Goal: Task Accomplishment & Management: Manage account settings

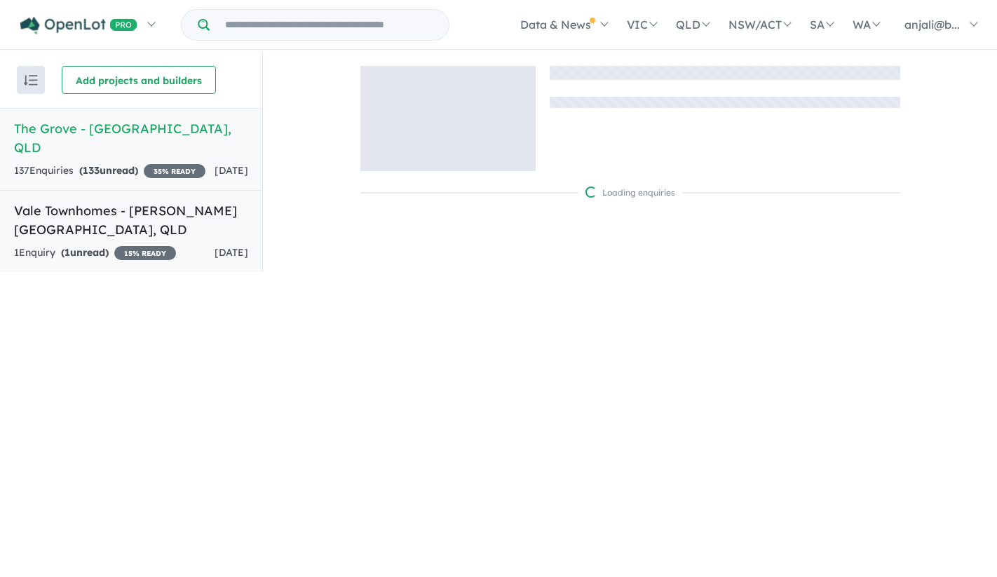
click at [100, 217] on h5 "Vale Townhomes - [PERSON_NAME][GEOGRAPHIC_DATA] , [GEOGRAPHIC_DATA]" at bounding box center [131, 220] width 234 height 38
click at [108, 208] on h5 "Vale Townhomes - [PERSON_NAME][GEOGRAPHIC_DATA] , [GEOGRAPHIC_DATA]" at bounding box center [131, 220] width 234 height 38
click at [139, 196] on link "Vale Townhomes - [PERSON_NAME][GEOGRAPHIC_DATA] , [GEOGRAPHIC_DATA] 1 Enquir y …" at bounding box center [131, 231] width 262 height 83
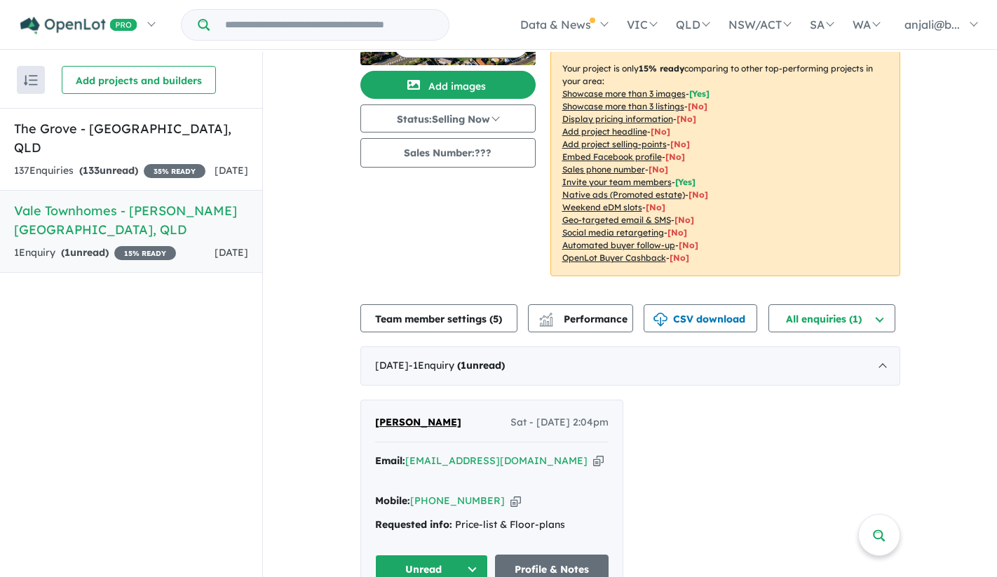
scroll to position [100, 0]
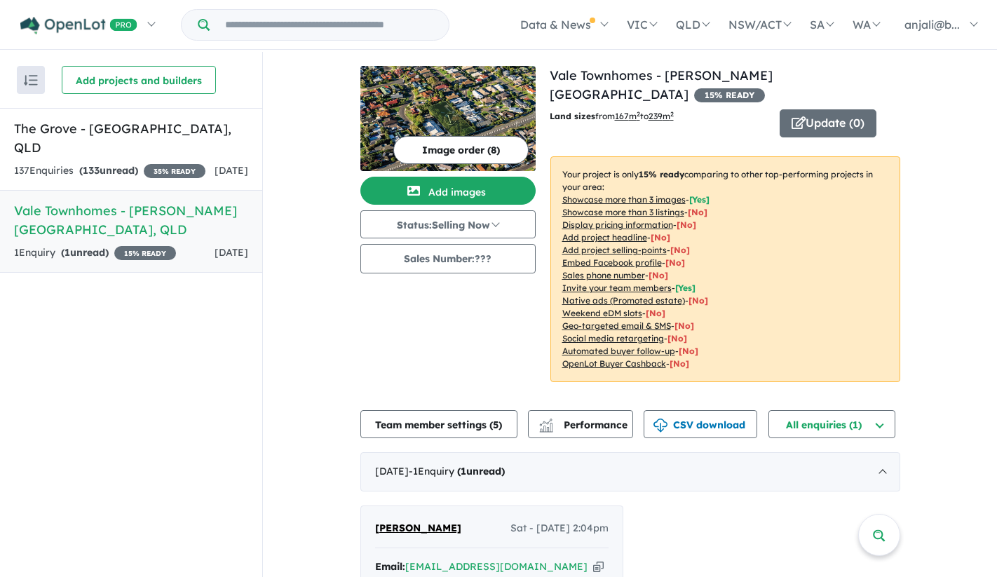
scroll to position [1, 0]
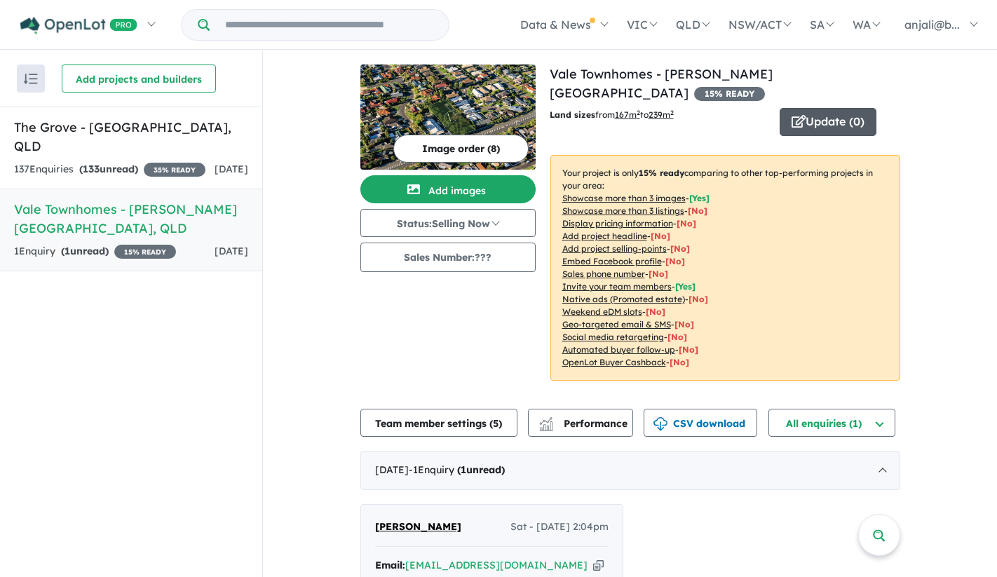
click at [801, 115] on icon "button" at bounding box center [798, 121] width 14 height 13
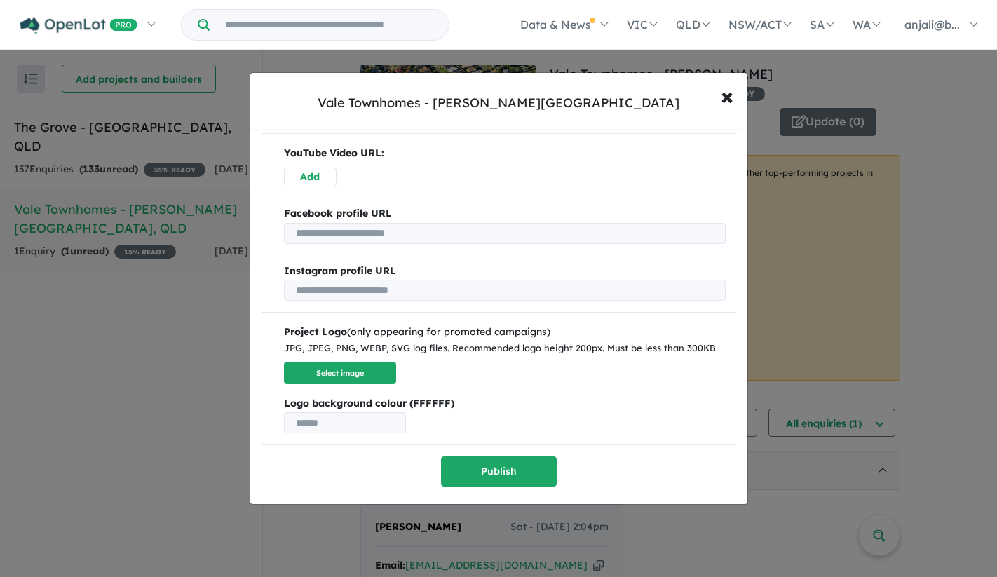
scroll to position [0, 0]
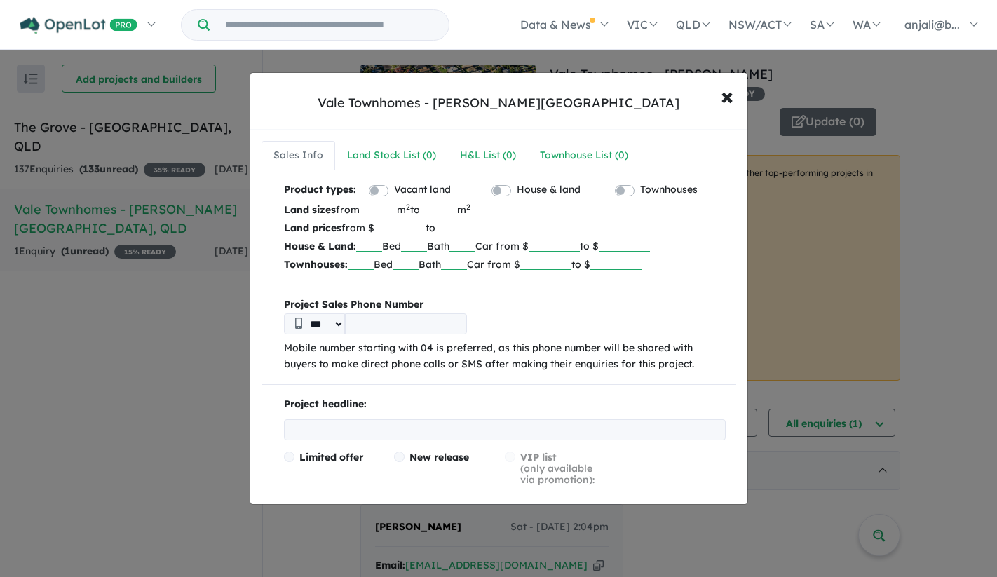
click at [395, 223] on input "number" at bounding box center [399, 226] width 51 height 14
click at [376, 249] on input "text" at bounding box center [369, 245] width 26 height 14
type input "***"
click at [461, 245] on p "House & Land: *** Bed Bath Car from $ to $" at bounding box center [505, 246] width 442 height 18
click at [416, 250] on input "text" at bounding box center [414, 245] width 26 height 14
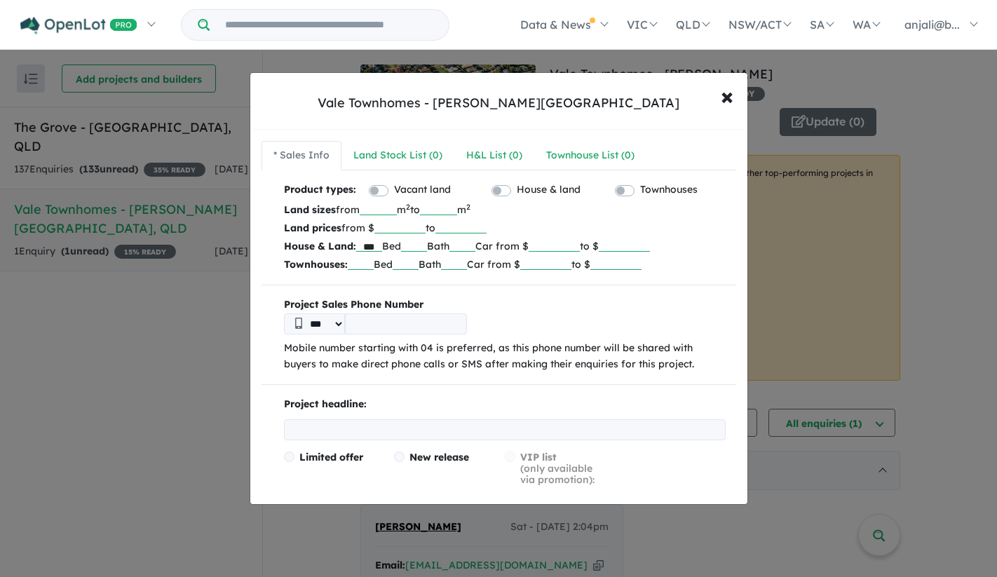
click at [485, 253] on p "House & Land: *** Bed Bath Car from $ to $" at bounding box center [505, 246] width 442 height 18
click at [472, 248] on input "text" at bounding box center [462, 245] width 26 height 14
click at [426, 248] on input "text" at bounding box center [414, 245] width 26 height 14
type input "***"
drag, startPoint x: 360, startPoint y: 249, endPoint x: 379, endPoint y: 249, distance: 19.6
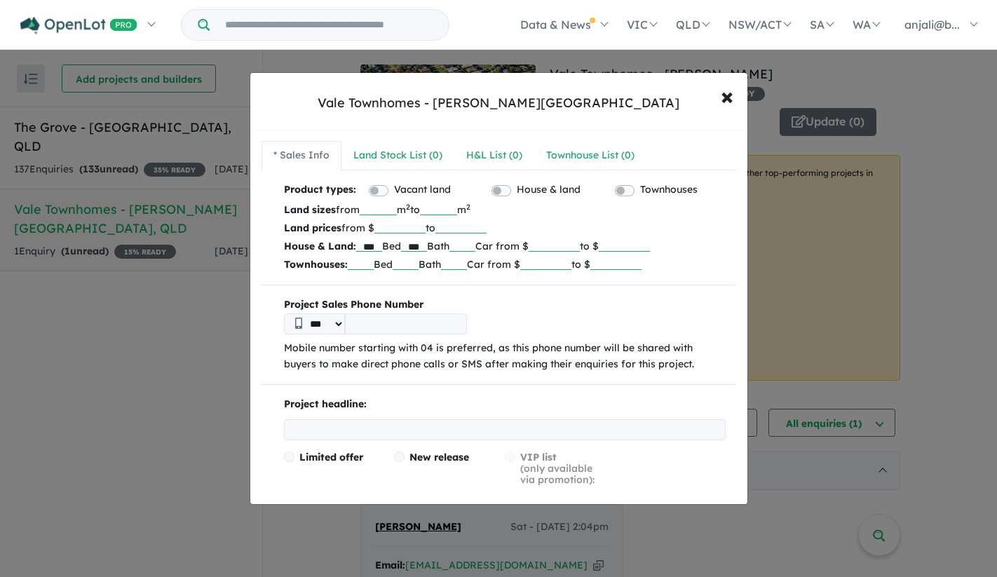
click at [379, 249] on input "***" at bounding box center [369, 245] width 26 height 14
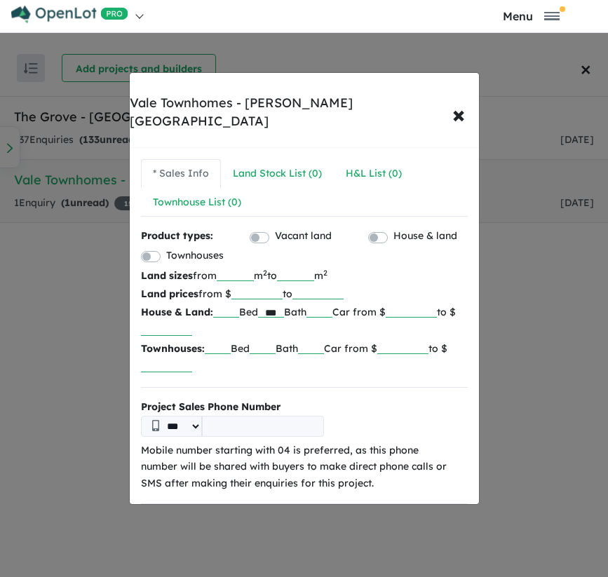
click at [222, 340] on input "text" at bounding box center [218, 347] width 26 height 14
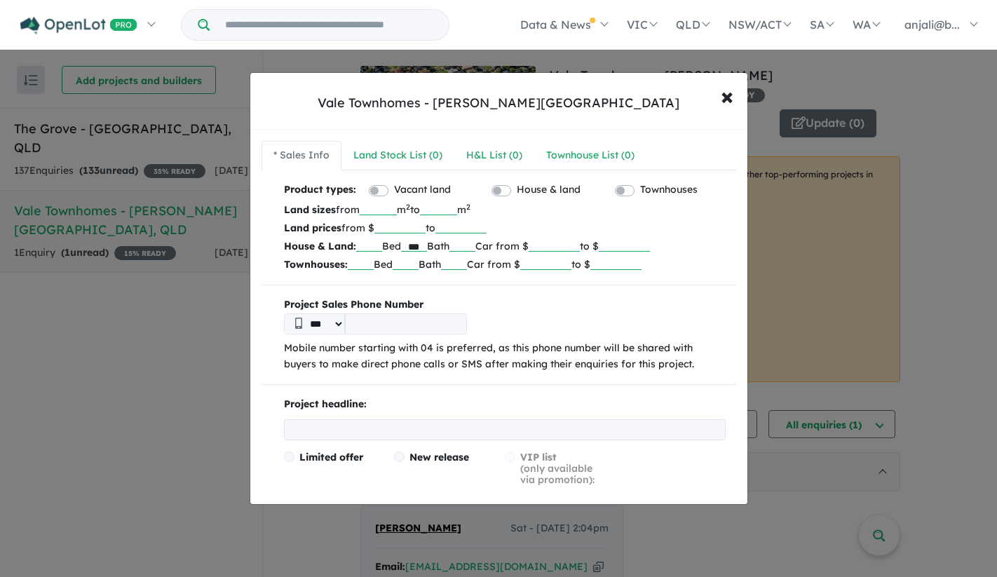
paste input "*******"
type input "*"
type input "***"
click at [421, 273] on p "Townhouses: *** Bed Bath Car from $ to $" at bounding box center [505, 264] width 442 height 18
click at [419, 256] on input "text" at bounding box center [406, 263] width 26 height 14
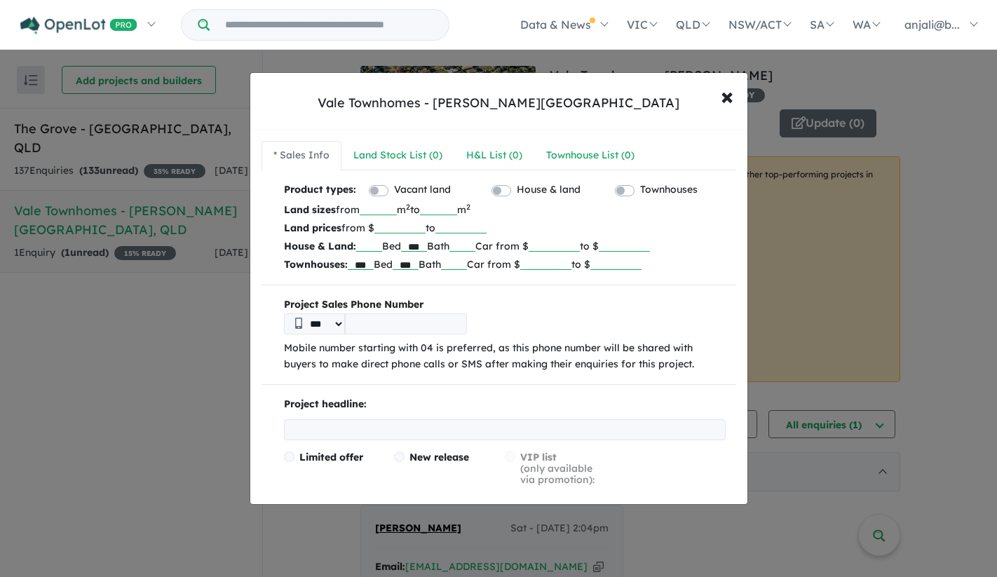
type input "***"
click at [467, 262] on input "text" at bounding box center [454, 263] width 26 height 14
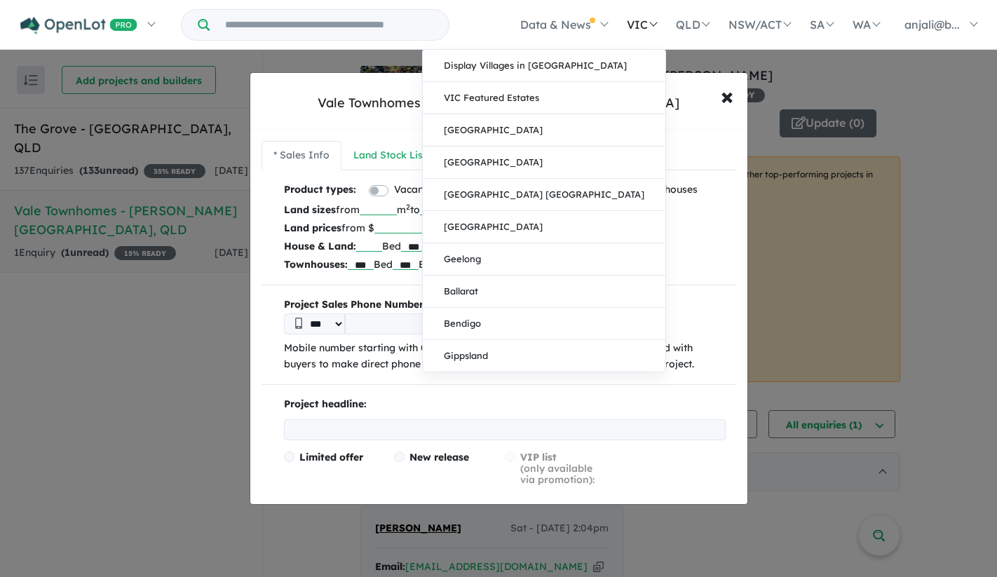
type input "***"
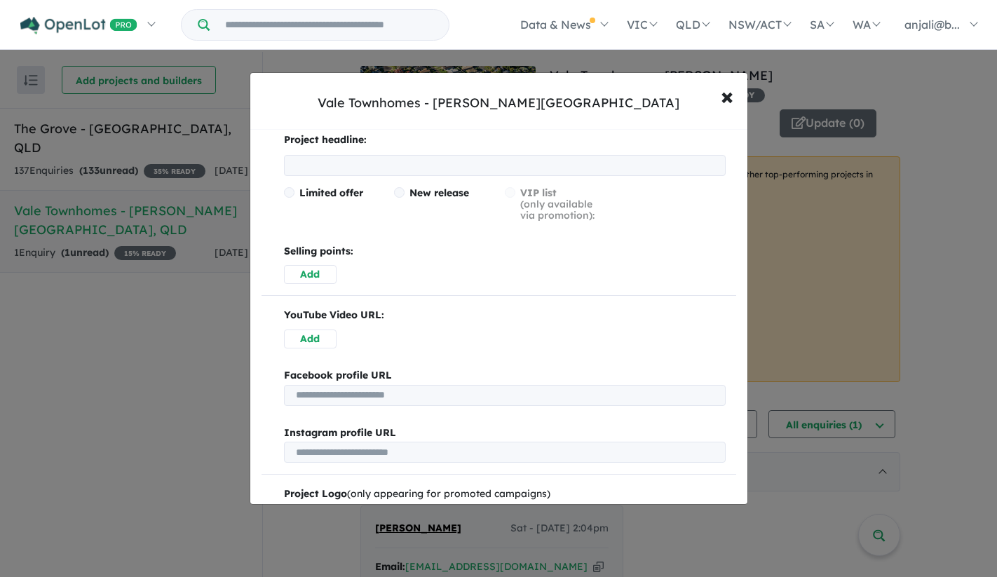
scroll to position [430, 0]
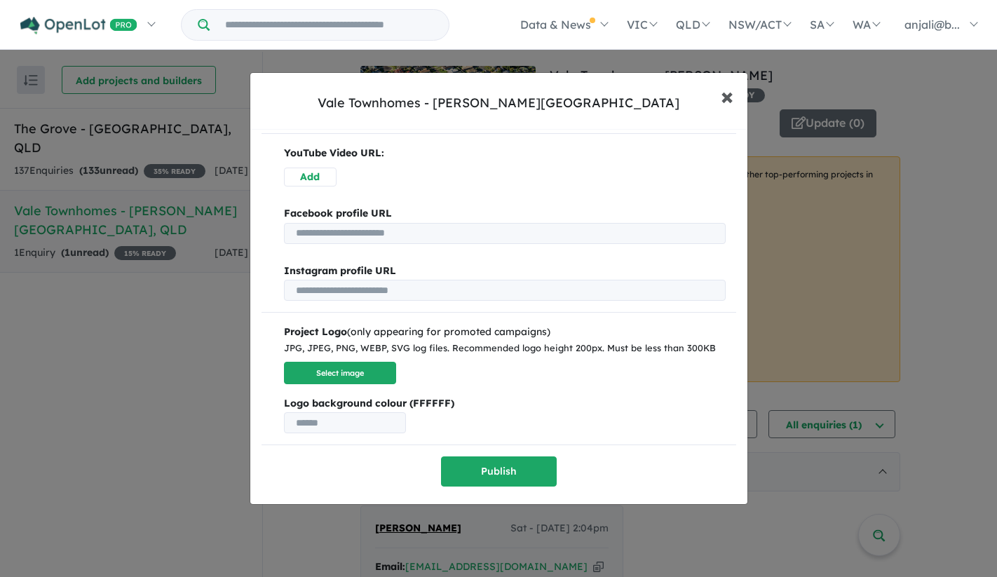
click at [716, 100] on button "× Close" at bounding box center [727, 96] width 41 height 38
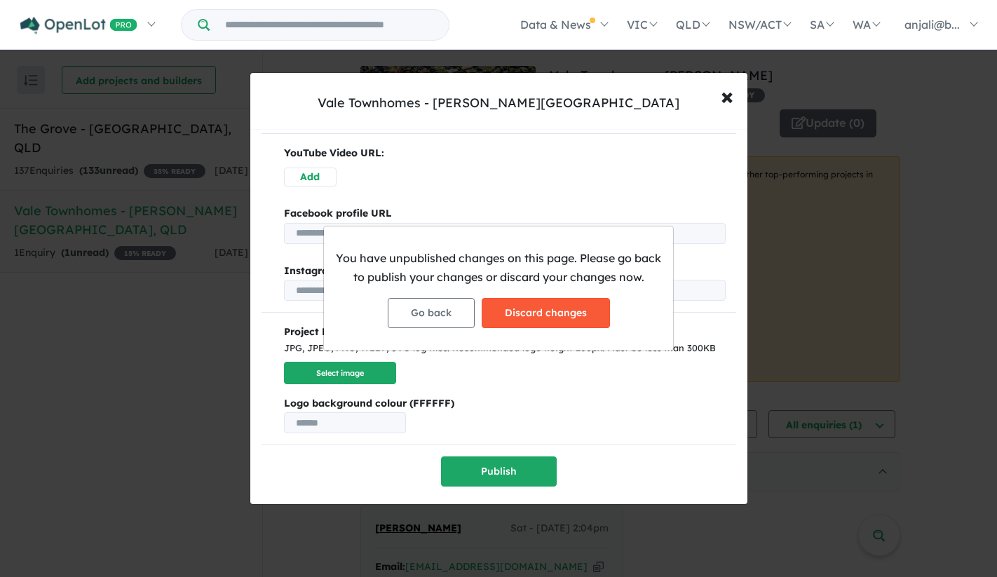
click at [541, 317] on button "Discard changes" at bounding box center [546, 313] width 128 height 30
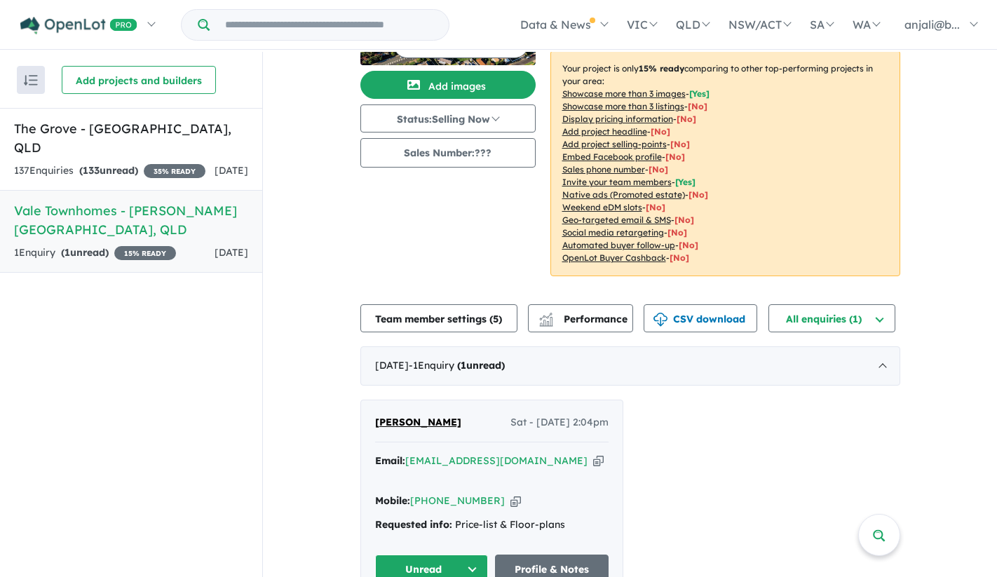
scroll to position [1, 0]
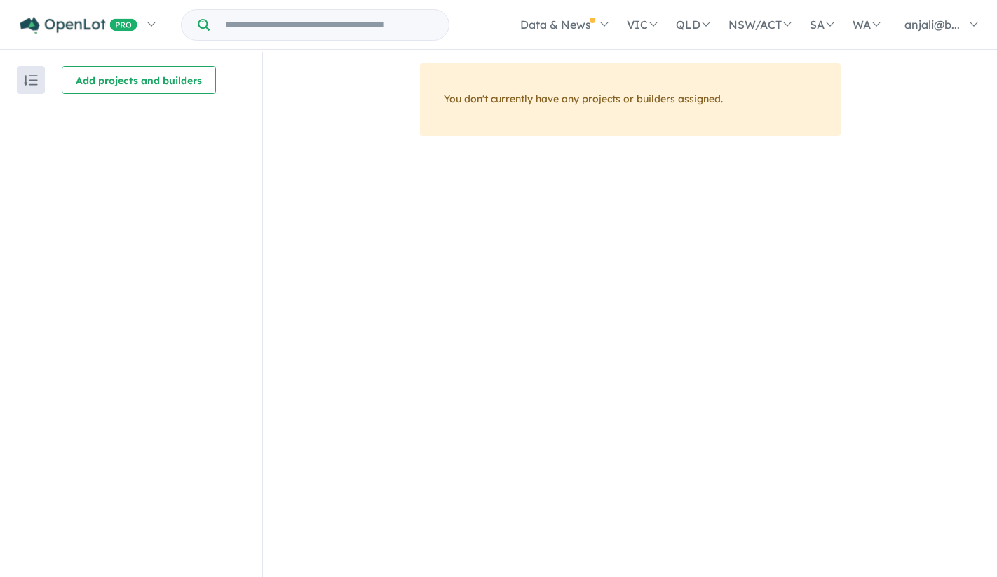
scroll to position [1, 0]
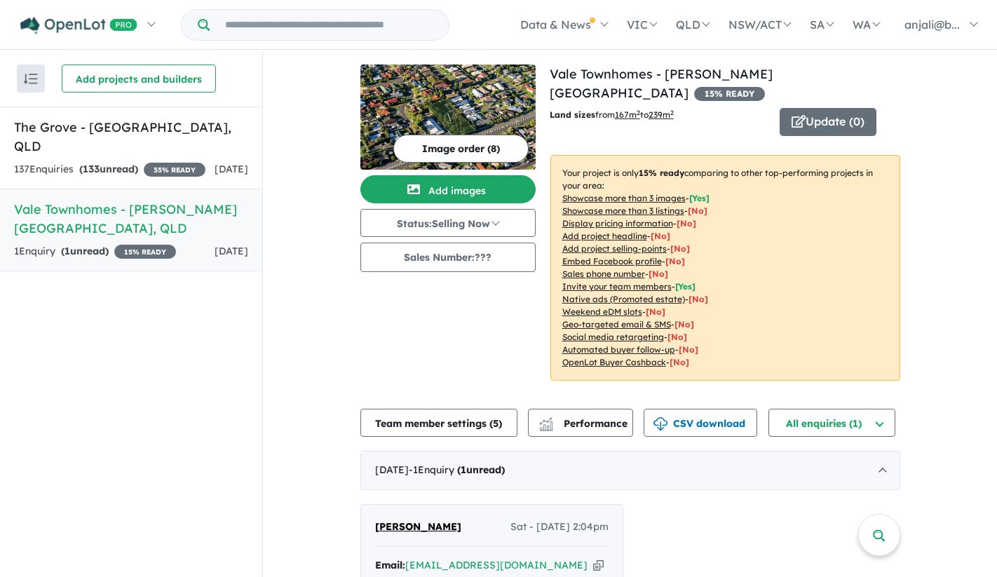
click at [184, 210] on h5 "Vale Townhomes - [PERSON_NAME][GEOGRAPHIC_DATA] , [GEOGRAPHIC_DATA]" at bounding box center [131, 219] width 234 height 38
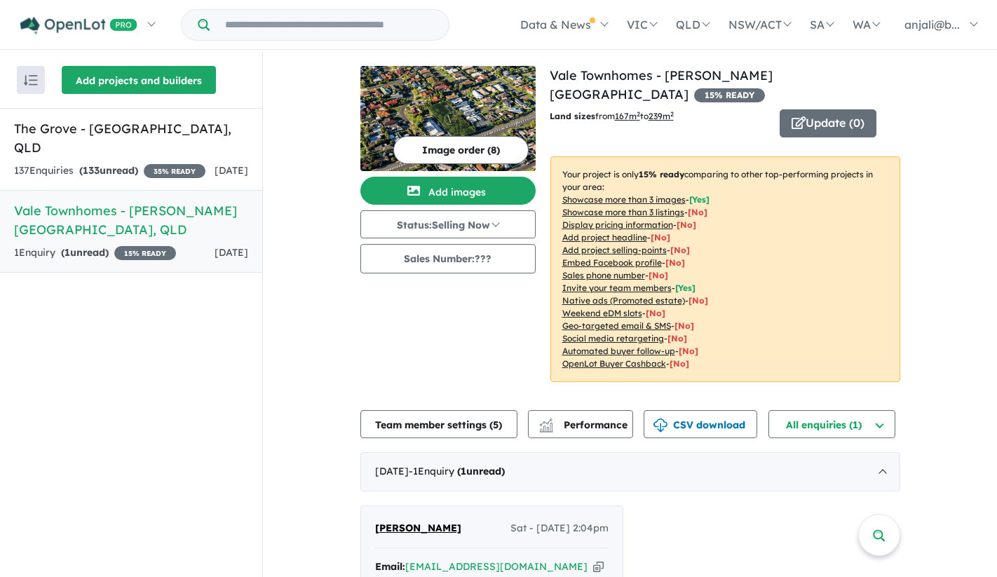
click at [137, 86] on button "Add projects and builders" at bounding box center [139, 80] width 154 height 28
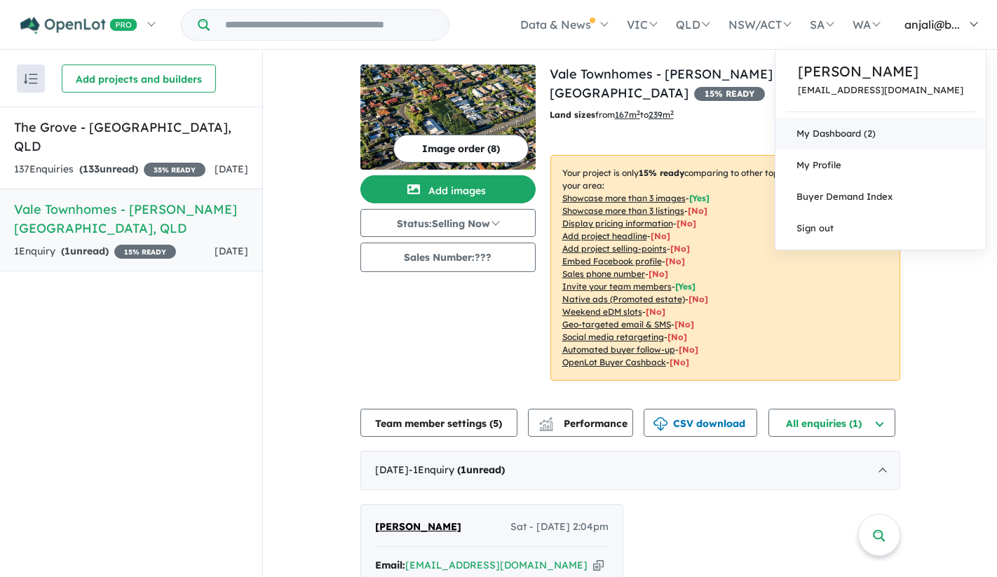
click at [933, 121] on link "My Dashboard (2)" at bounding box center [880, 134] width 210 height 32
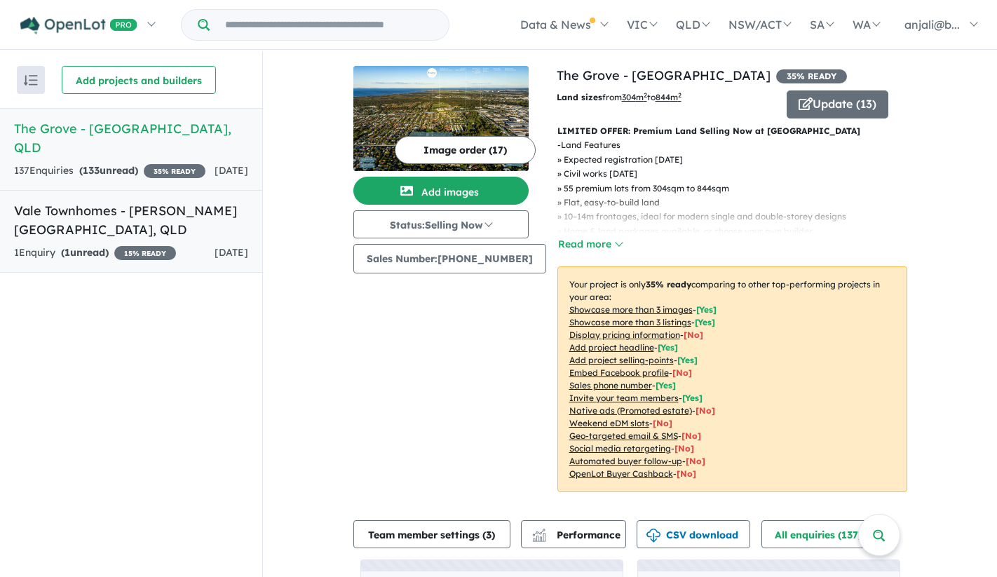
click at [215, 246] on span "[DATE]" at bounding box center [232, 252] width 34 height 13
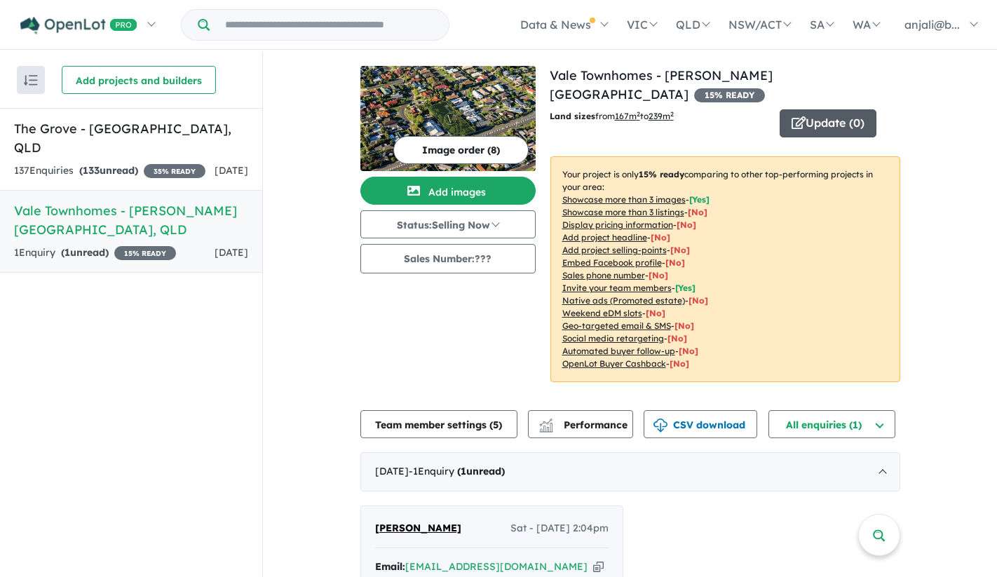
click at [824, 109] on button "Update ( 0 )" at bounding box center [828, 123] width 97 height 28
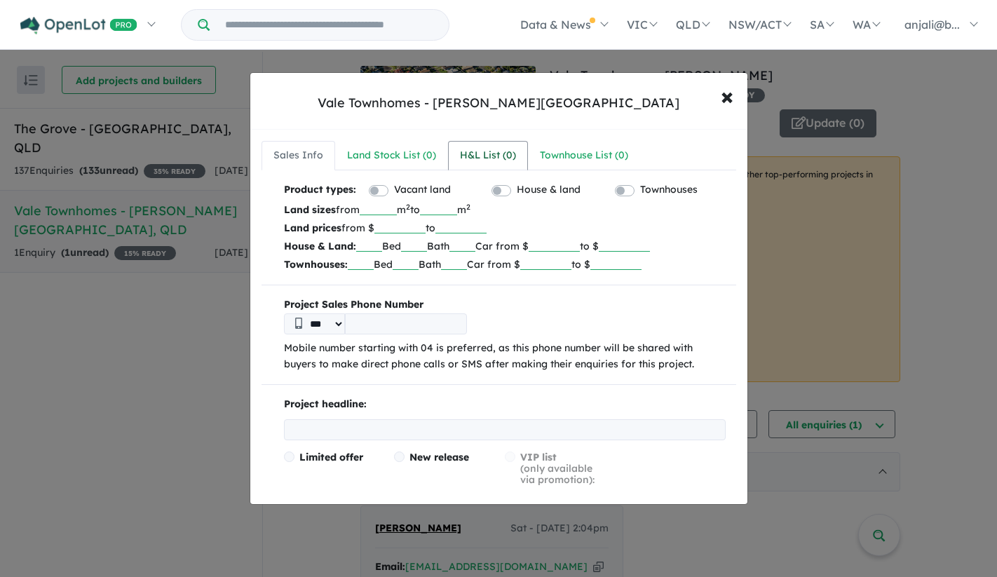
click at [511, 147] on div "H&L List ( 0 )" at bounding box center [488, 155] width 56 height 17
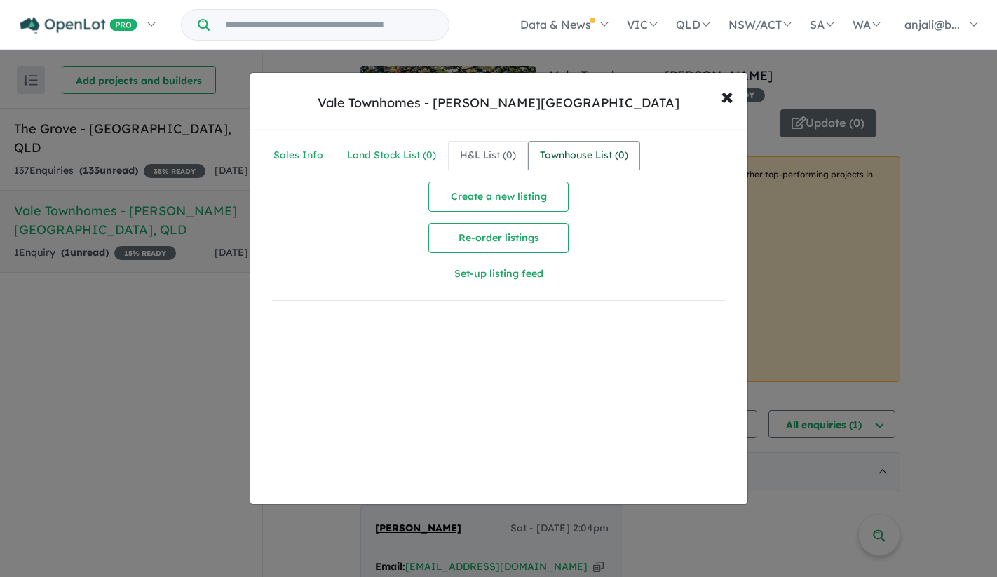
click at [576, 154] on div "Townhouse List ( 0 )" at bounding box center [584, 155] width 88 height 17
click at [372, 152] on div "Land Stock List ( 0 )" at bounding box center [391, 155] width 89 height 17
click at [285, 156] on div "Sales Info" at bounding box center [298, 155] width 50 height 17
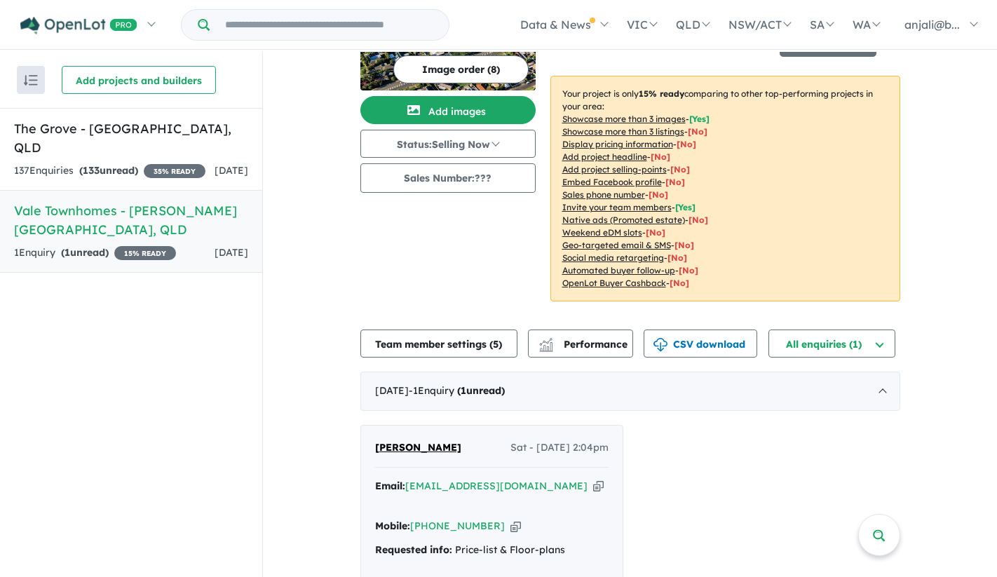
scroll to position [106, 0]
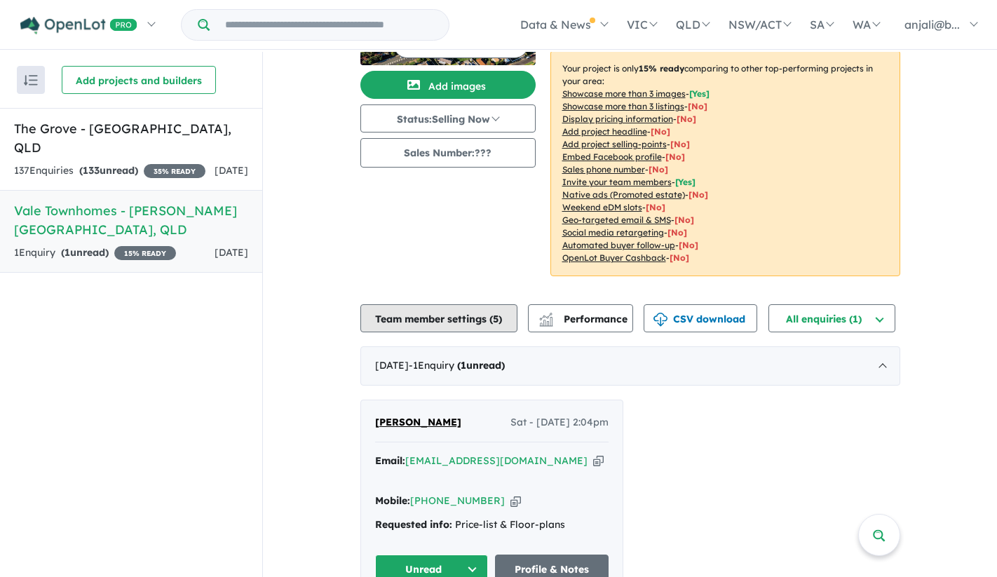
click at [461, 305] on button "Team member settings ( 5 )" at bounding box center [438, 318] width 157 height 28
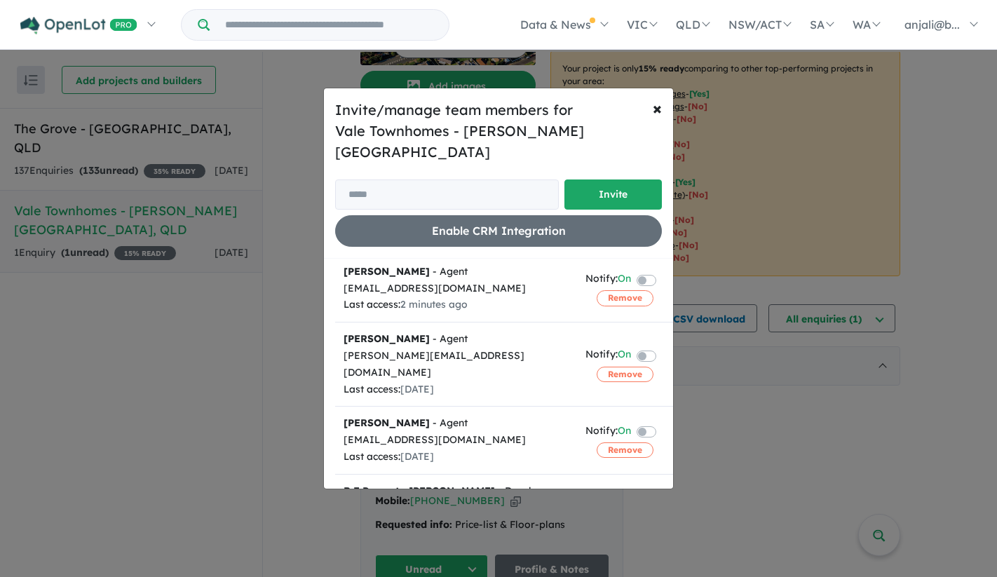
scroll to position [140, 0]
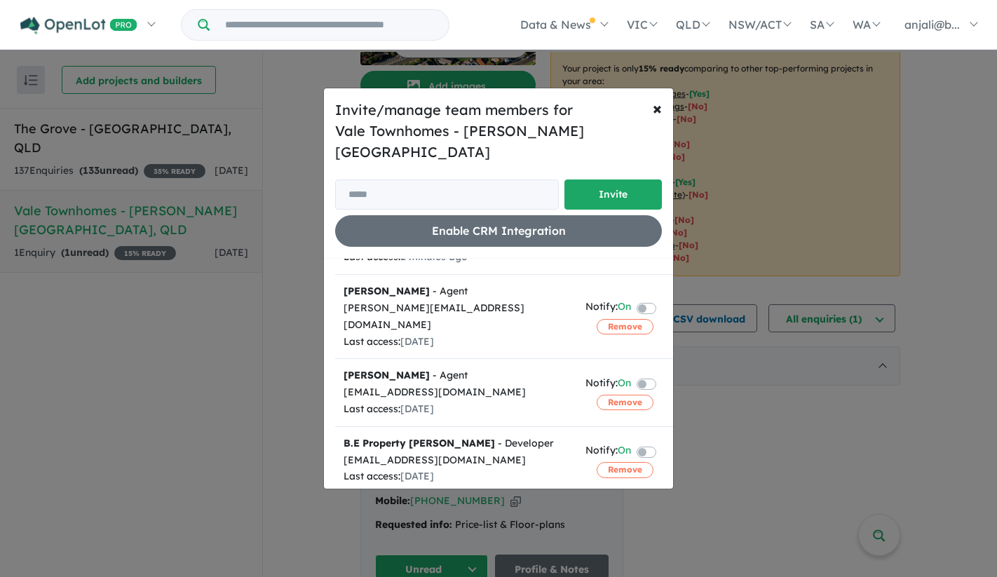
click at [525, 300] on div "morgan@beproperty.au" at bounding box center [456, 317] width 225 height 34
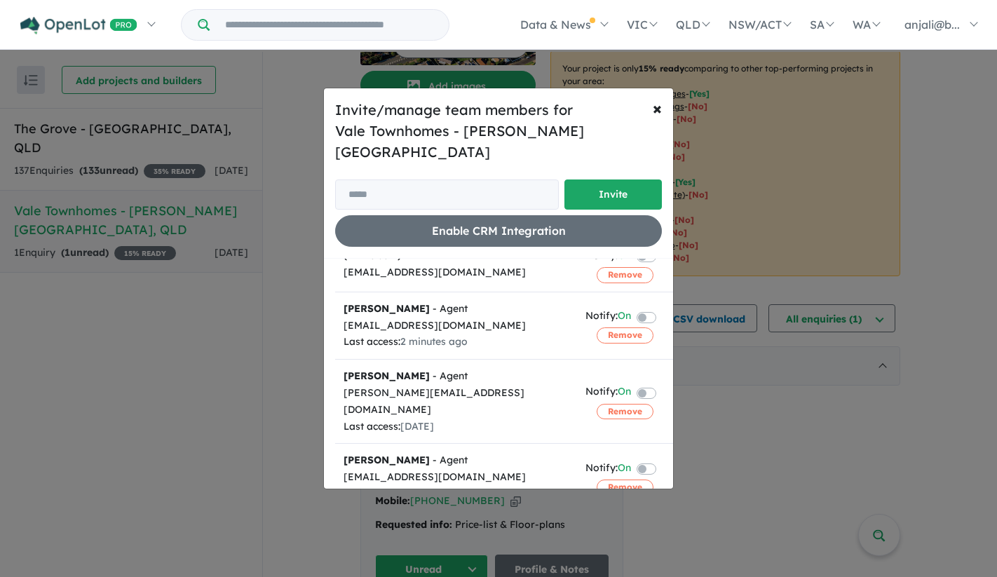
scroll to position [0, 0]
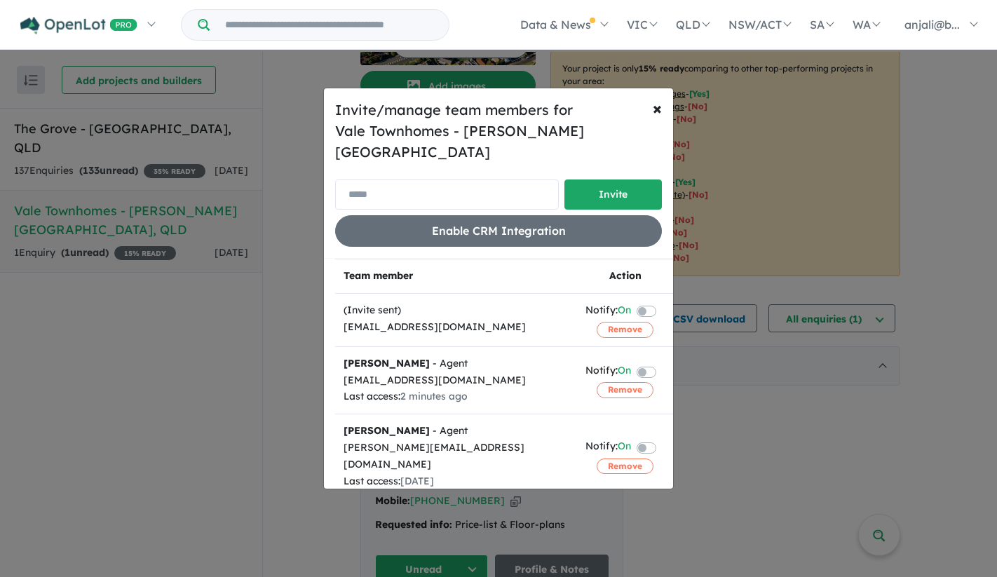
click at [483, 179] on input "email" at bounding box center [447, 194] width 224 height 30
type input "**********"
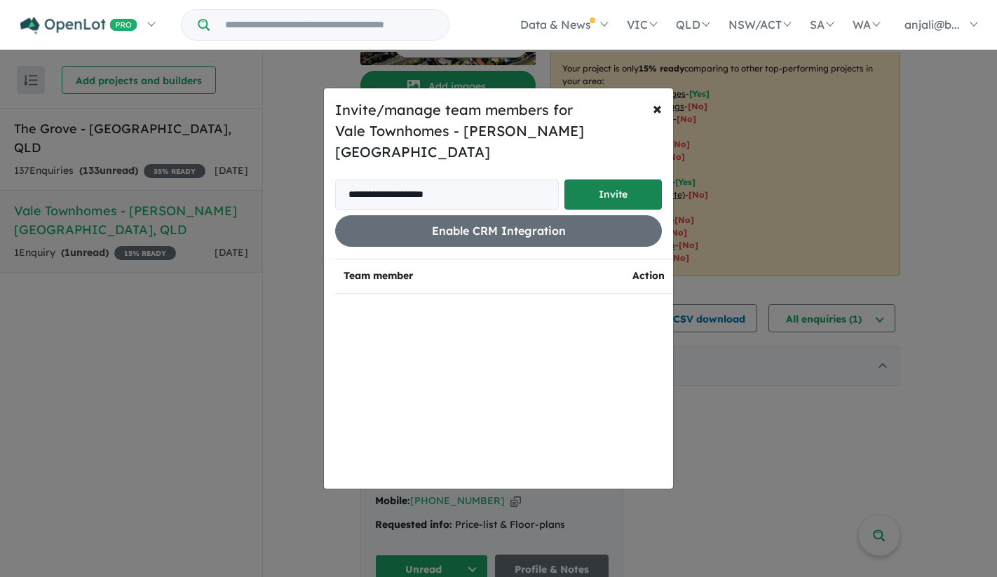
click at [602, 186] on button "Invite" at bounding box center [612, 194] width 97 height 30
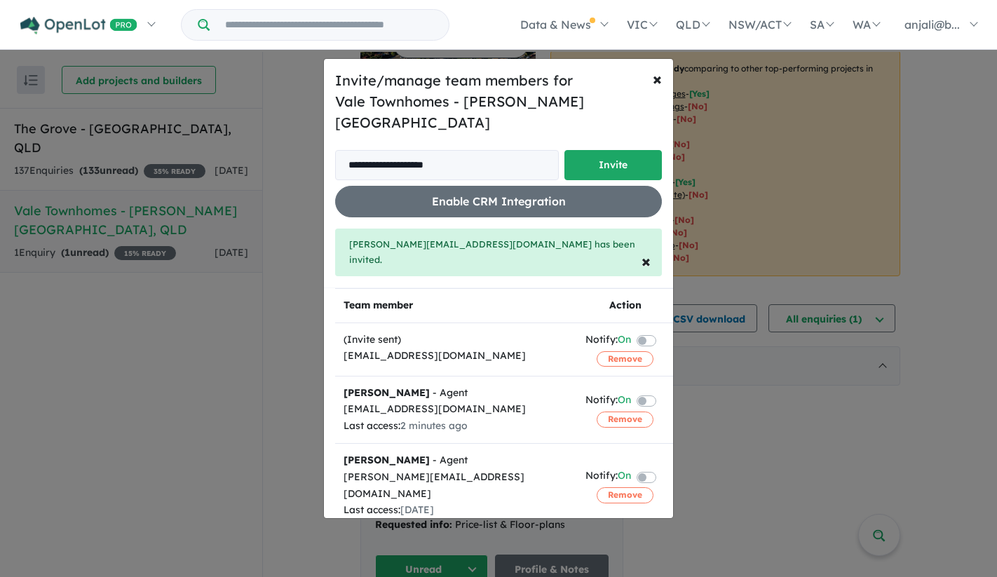
click at [662, 468] on label at bounding box center [663, 476] width 3 height 17
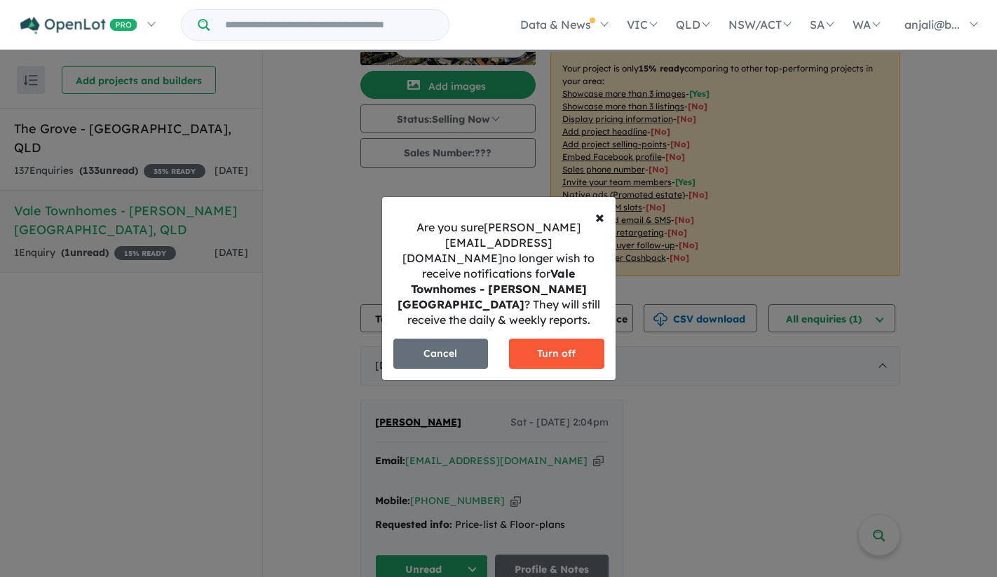
click at [582, 339] on button "Turn off" at bounding box center [556, 354] width 95 height 30
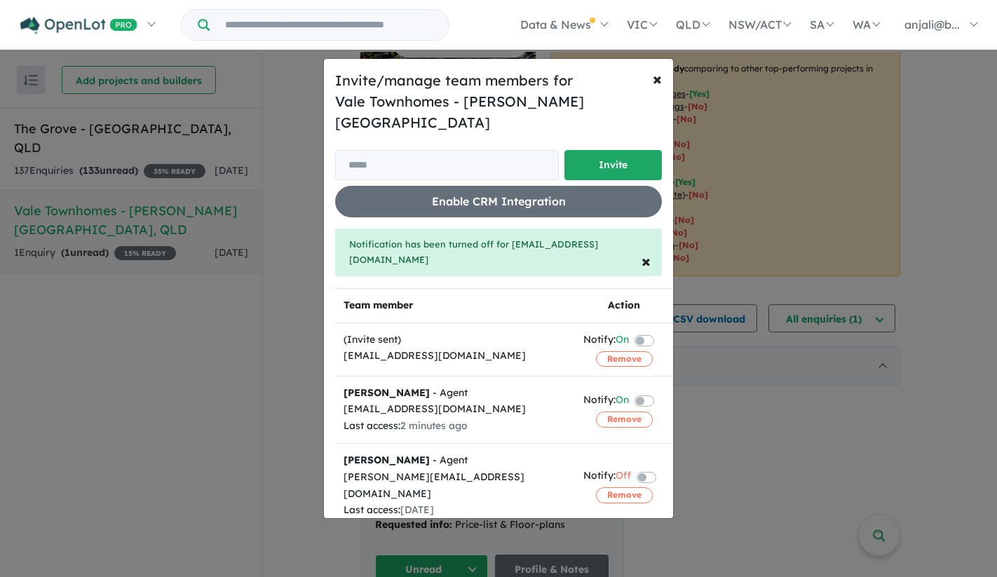
click at [660, 392] on label at bounding box center [661, 400] width 3 height 17
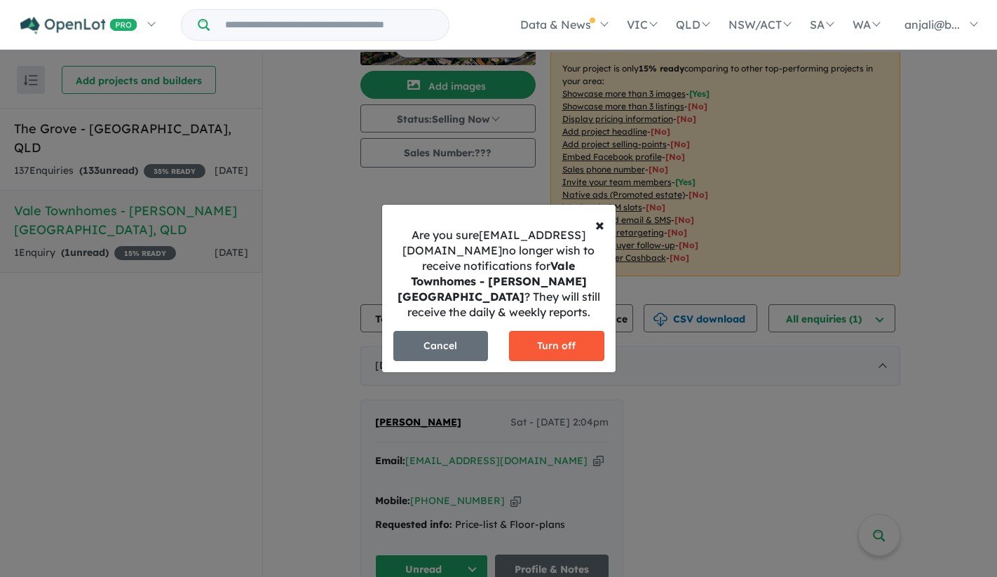
click at [528, 344] on button "Turn off" at bounding box center [556, 346] width 95 height 30
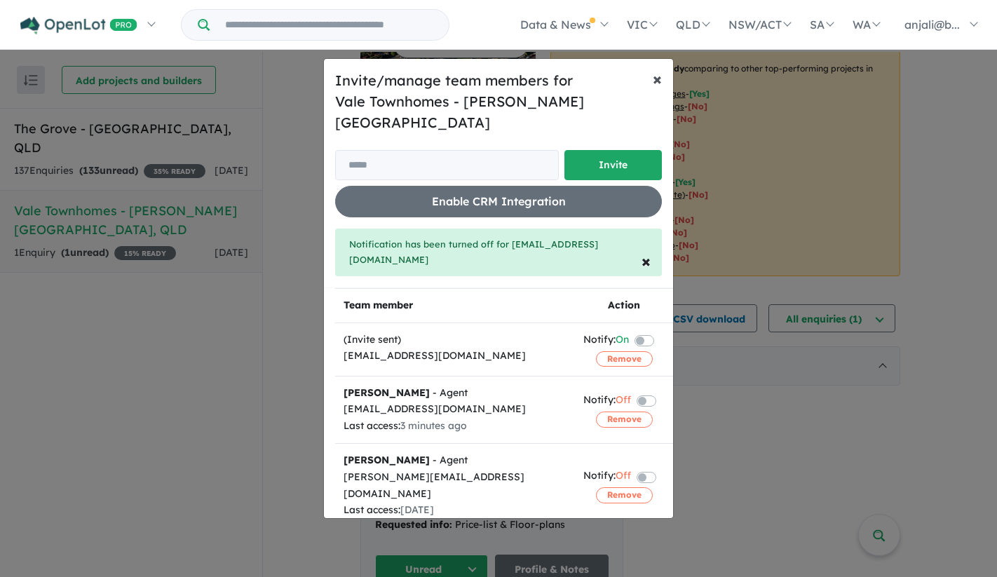
click at [653, 89] on span "×" at bounding box center [657, 78] width 9 height 21
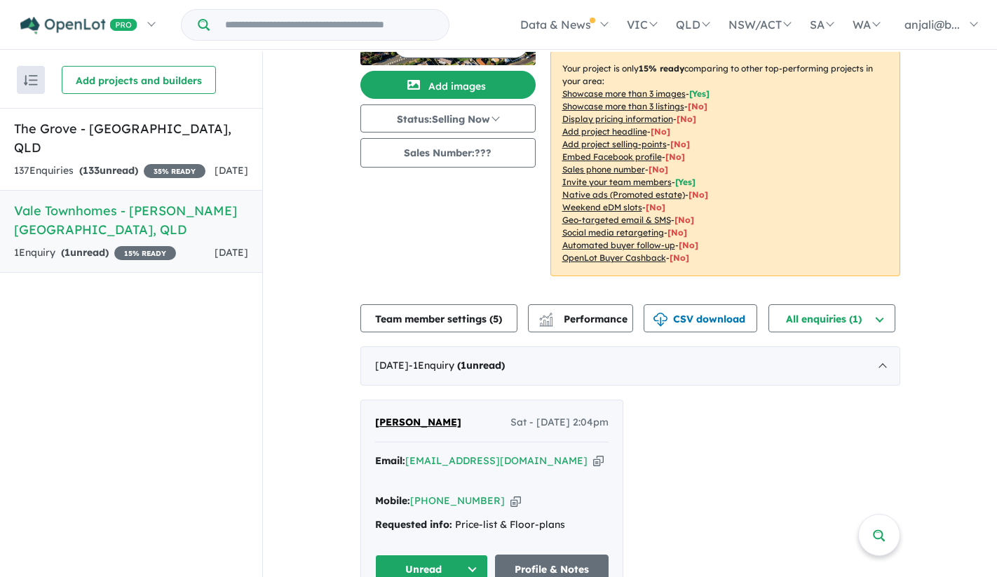
click at [127, 208] on h5 "Vale Townhomes - [PERSON_NAME][GEOGRAPHIC_DATA] , [GEOGRAPHIC_DATA]" at bounding box center [131, 220] width 234 height 38
click at [125, 245] on div "1 Enquir y ( 1 unread) 15 % READY" at bounding box center [95, 253] width 162 height 17
click at [144, 212] on h5 "Vale Townhomes - [PERSON_NAME][GEOGRAPHIC_DATA] , [GEOGRAPHIC_DATA]" at bounding box center [131, 220] width 234 height 38
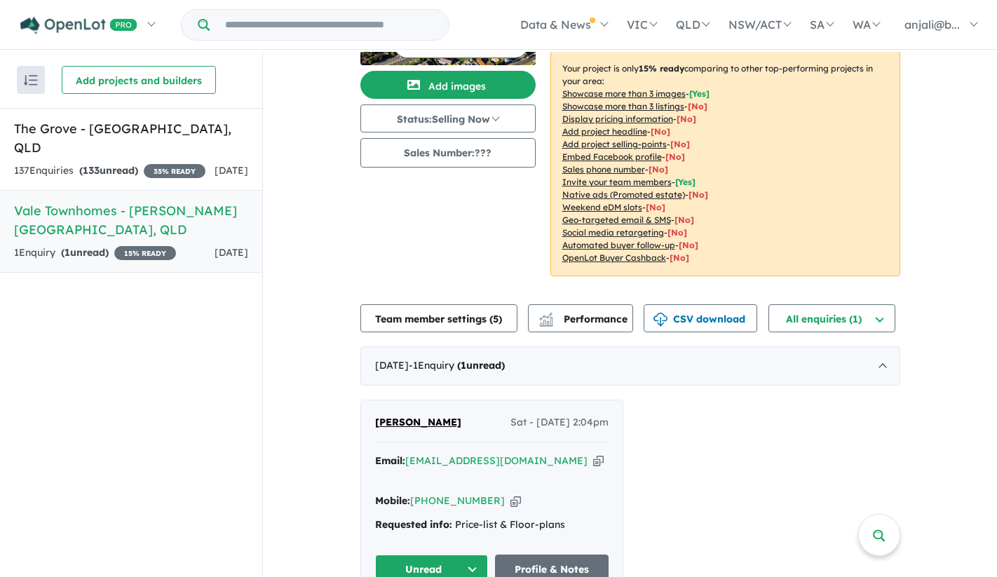
click at [144, 212] on h5 "Vale Townhomes - [PERSON_NAME][GEOGRAPHIC_DATA] , [GEOGRAPHIC_DATA]" at bounding box center [131, 220] width 234 height 38
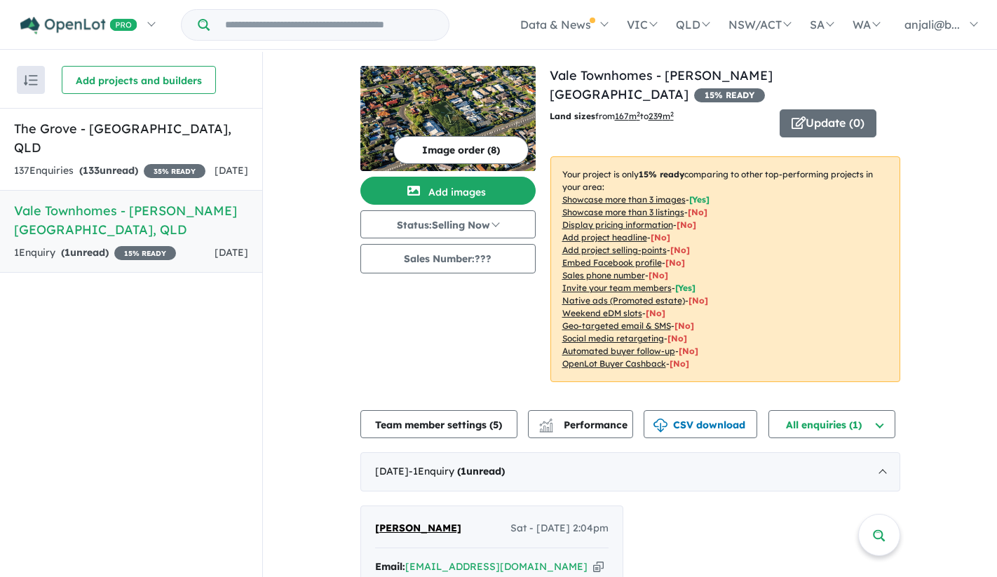
click at [109, 245] on div "1 Enquir y ( 1 unread) 15 % READY" at bounding box center [95, 253] width 162 height 17
click at [452, 104] on img at bounding box center [447, 118] width 175 height 105
click at [424, 147] on button "Image order ( 8 )" at bounding box center [460, 150] width 135 height 28
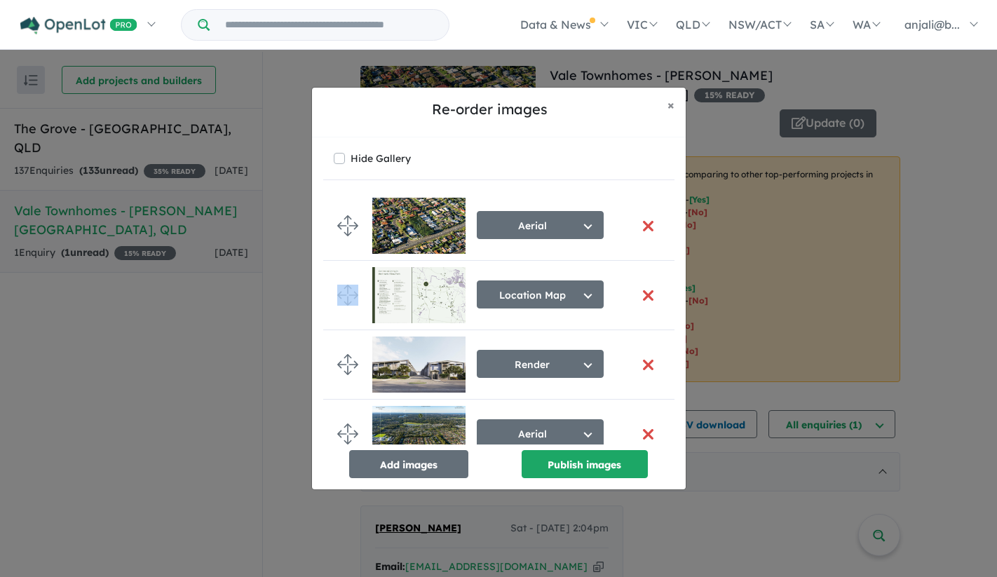
drag, startPoint x: 341, startPoint y: 329, endPoint x: 351, endPoint y: 325, distance: 11.0
click at [351, 329] on li "Location Map Select image tag Aerial Location Map Masterplan Lifestyle Amenitie…" at bounding box center [498, 295] width 351 height 69
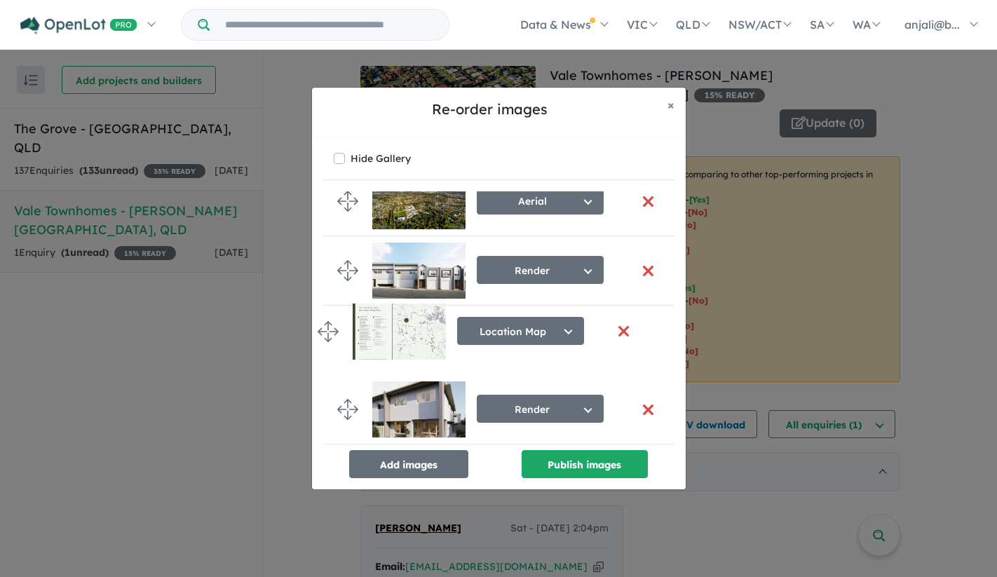
drag, startPoint x: 351, startPoint y: 294, endPoint x: 324, endPoint y: 336, distance: 49.8
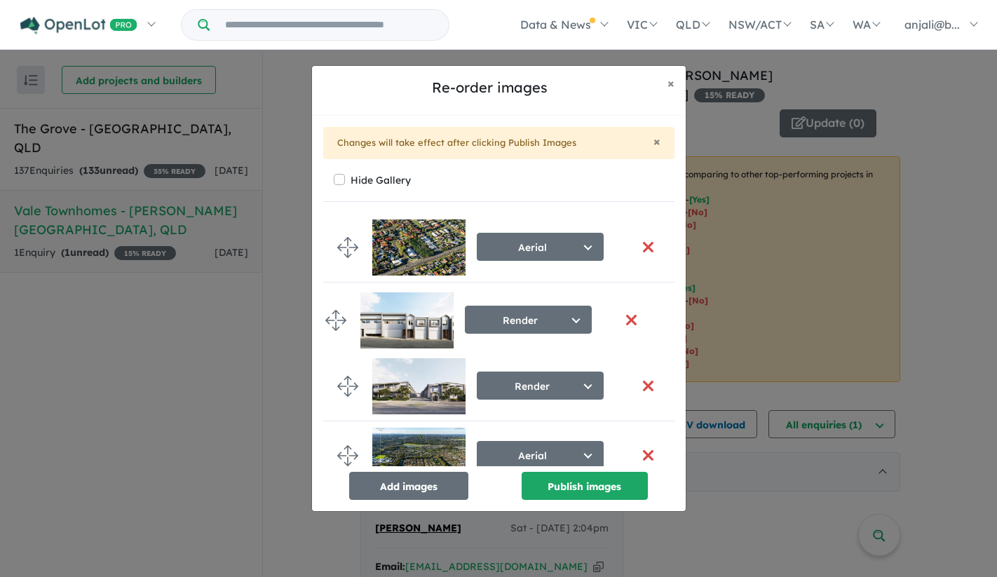
drag, startPoint x: 341, startPoint y: 313, endPoint x: 328, endPoint y: 320, distance: 14.4
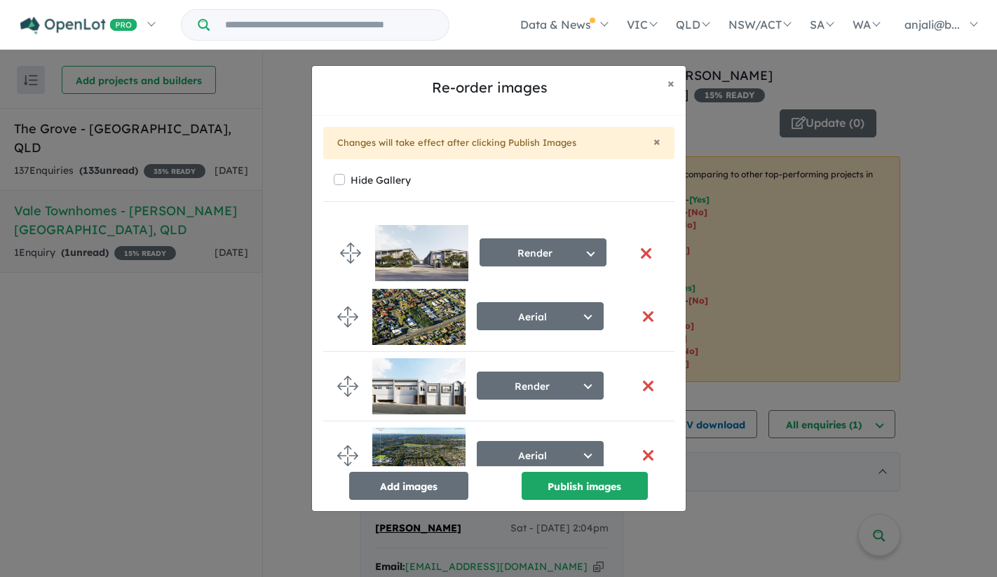
drag, startPoint x: 344, startPoint y: 384, endPoint x: 347, endPoint y: 251, distance: 133.2
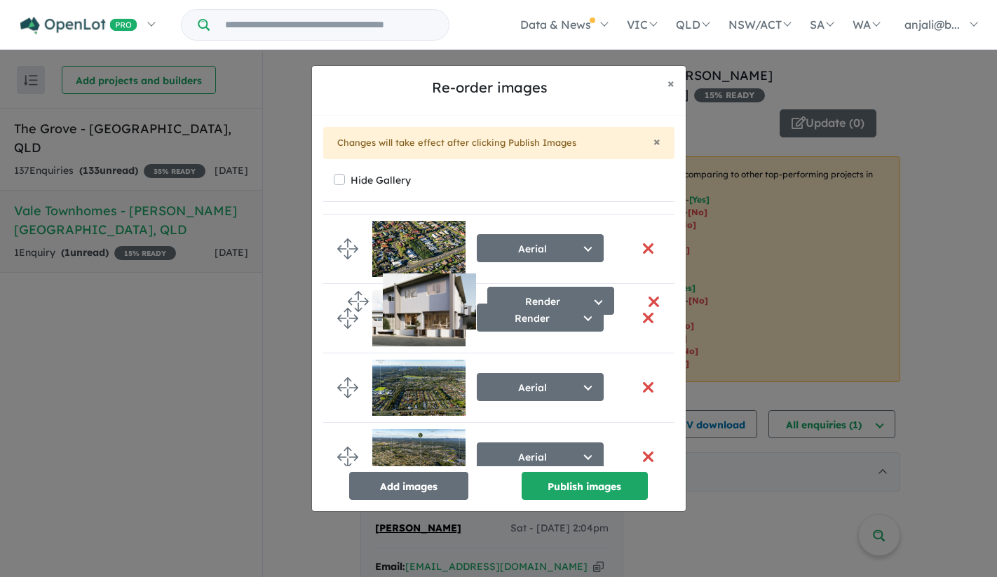
scroll to position [35, 0]
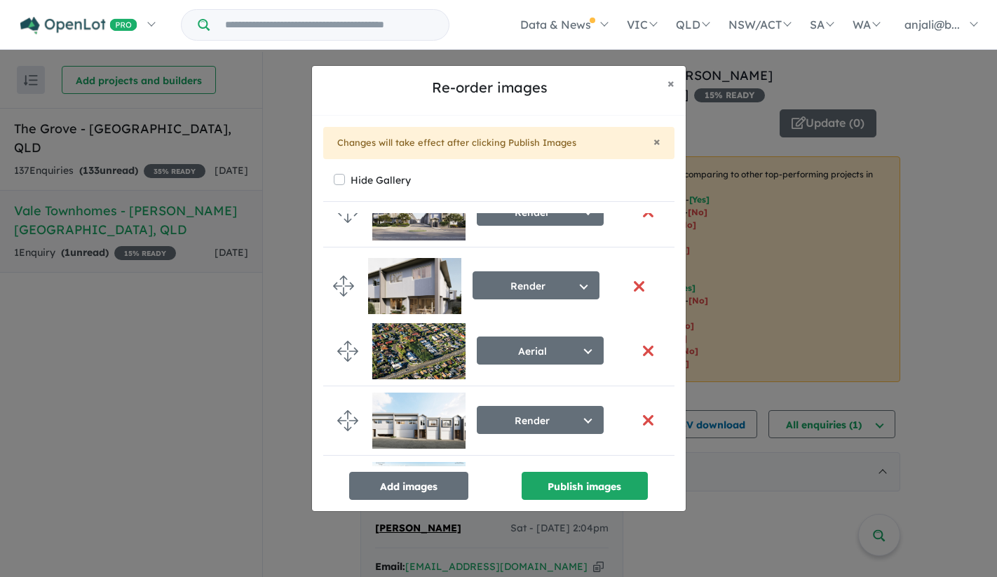
drag, startPoint x: 341, startPoint y: 425, endPoint x: 337, endPoint y: 285, distance: 140.3
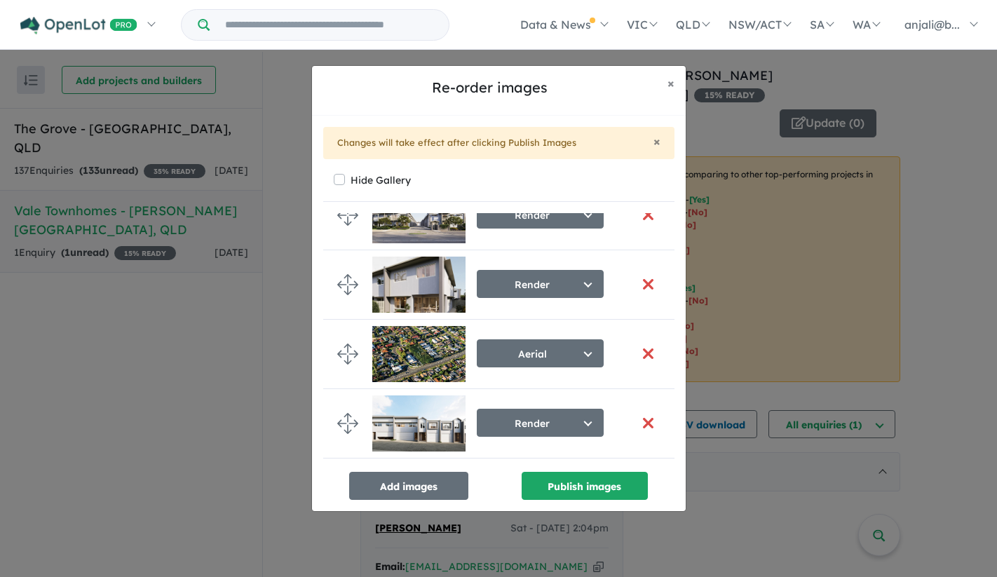
scroll to position [0, 0]
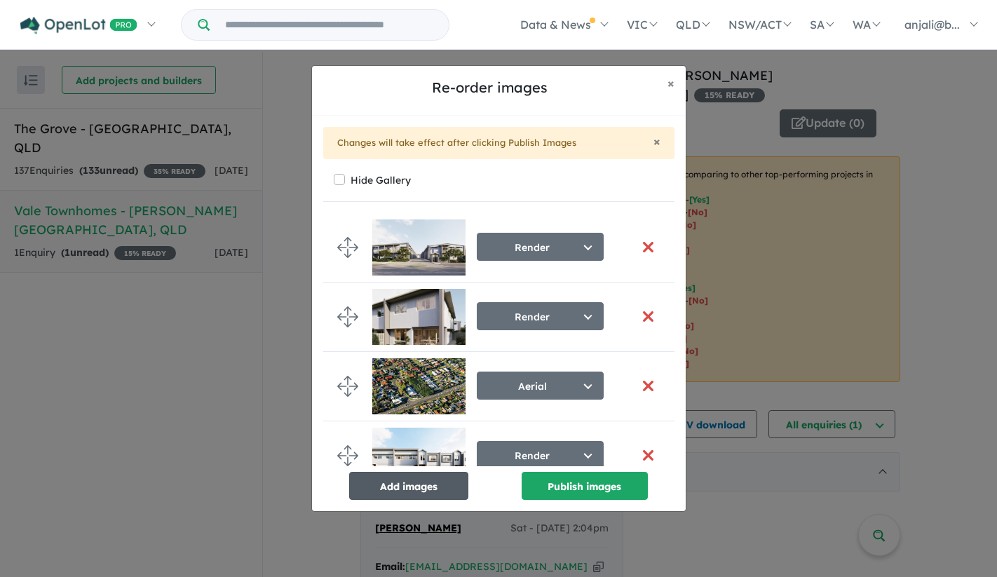
click at [440, 481] on button "Add images" at bounding box center [408, 486] width 119 height 28
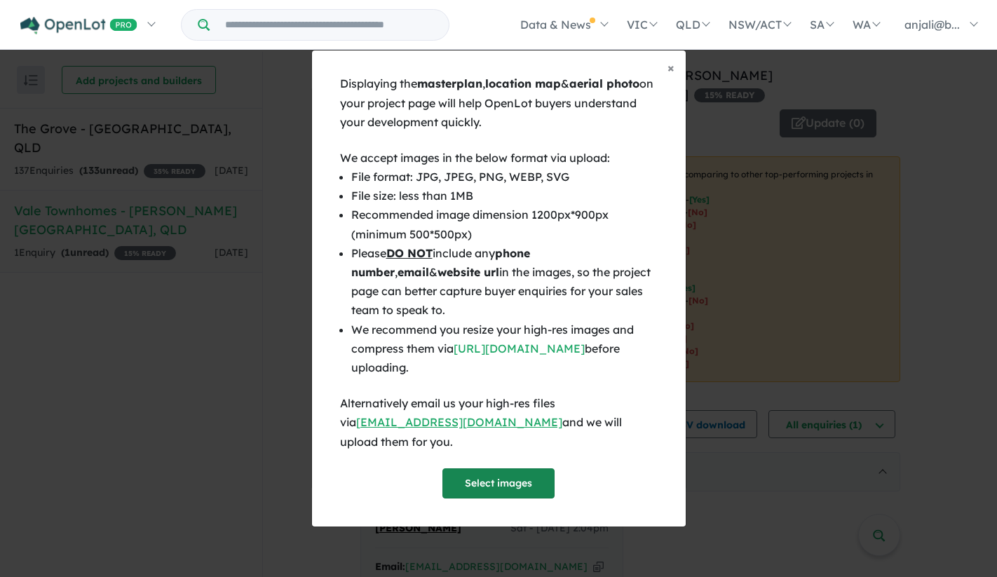
click at [498, 470] on button "Select images" at bounding box center [498, 483] width 112 height 30
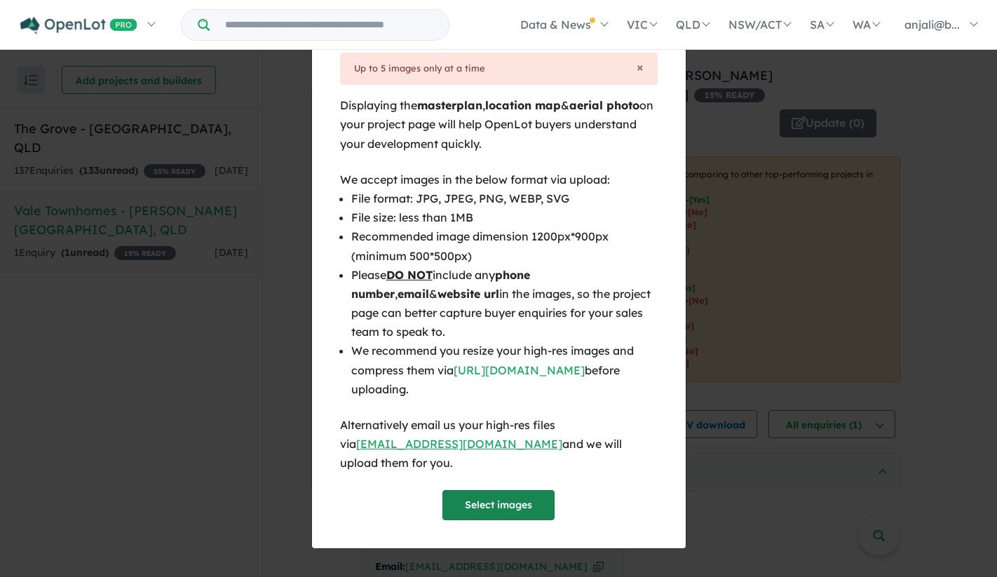
click at [532, 490] on button "Select images" at bounding box center [498, 505] width 112 height 30
click at [677, 57] on button "× Close" at bounding box center [670, 46] width 29 height 35
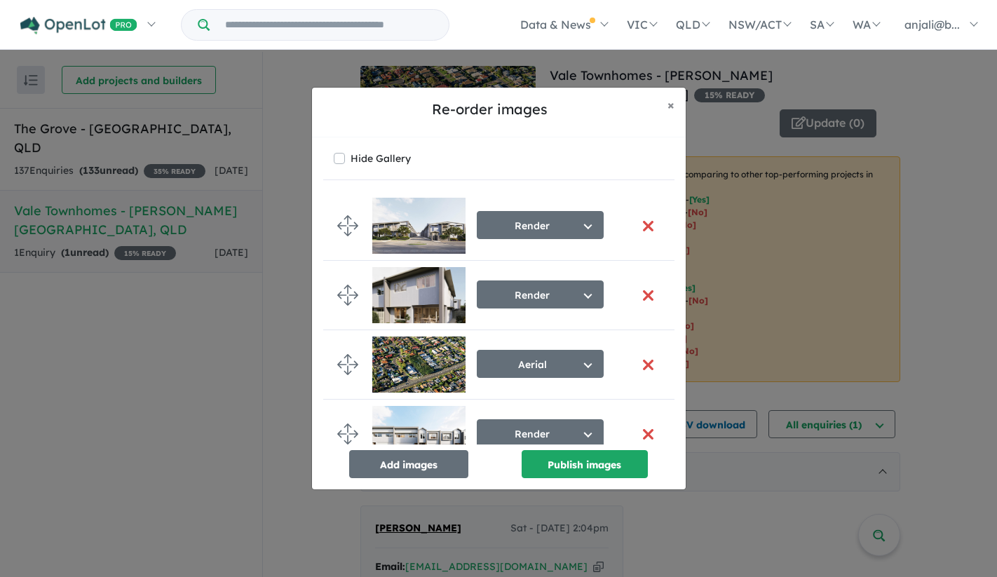
click at [657, 132] on div "Re-order images × Close" at bounding box center [499, 113] width 374 height 50
click at [672, 105] on span "×" at bounding box center [670, 105] width 7 height 16
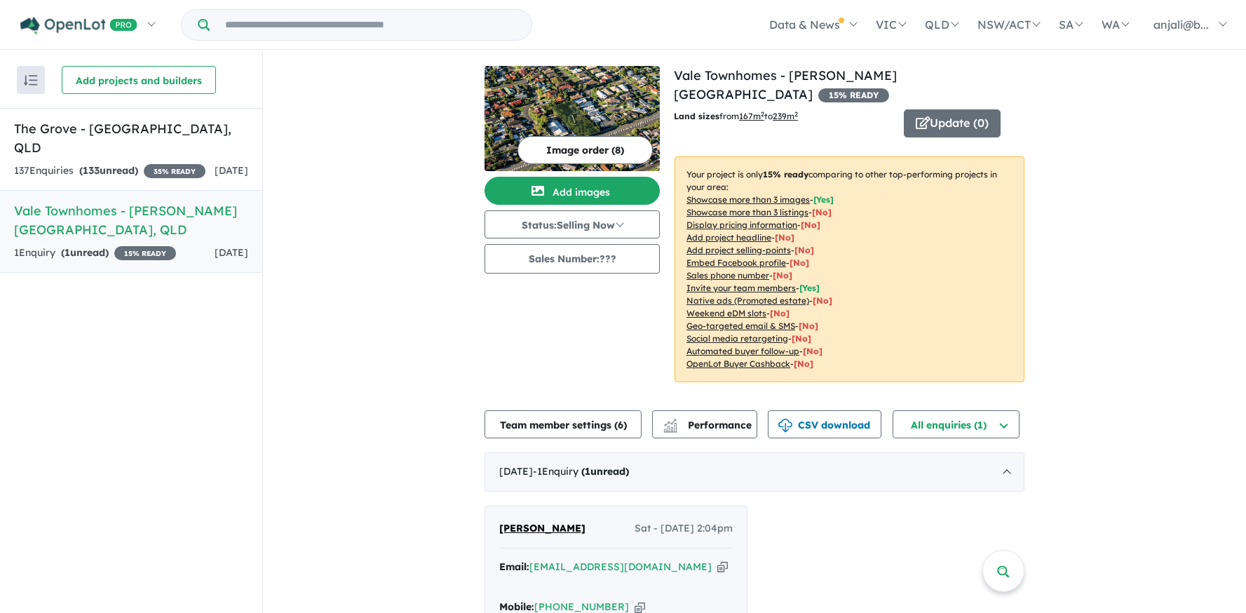
click at [599, 91] on img at bounding box center [571, 118] width 175 height 105
click at [159, 208] on h5 "Vale Townhomes - [PERSON_NAME][GEOGRAPHIC_DATA] , [GEOGRAPHIC_DATA]" at bounding box center [131, 220] width 234 height 38
click at [924, 116] on icon "button" at bounding box center [923, 122] width 14 height 13
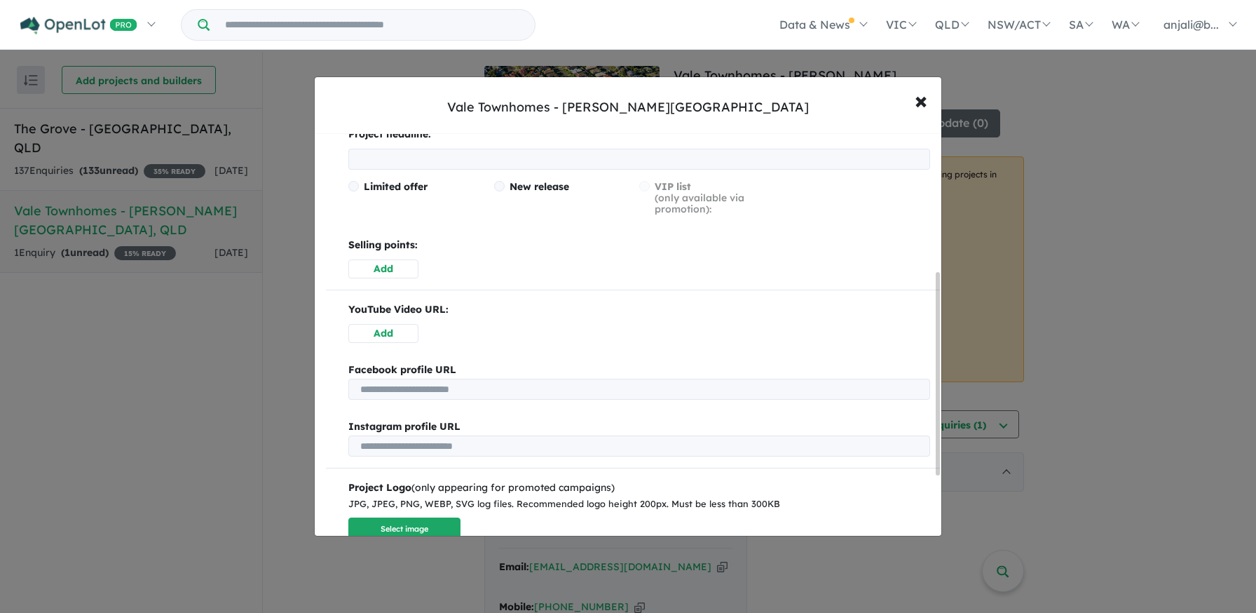
scroll to position [393, 0]
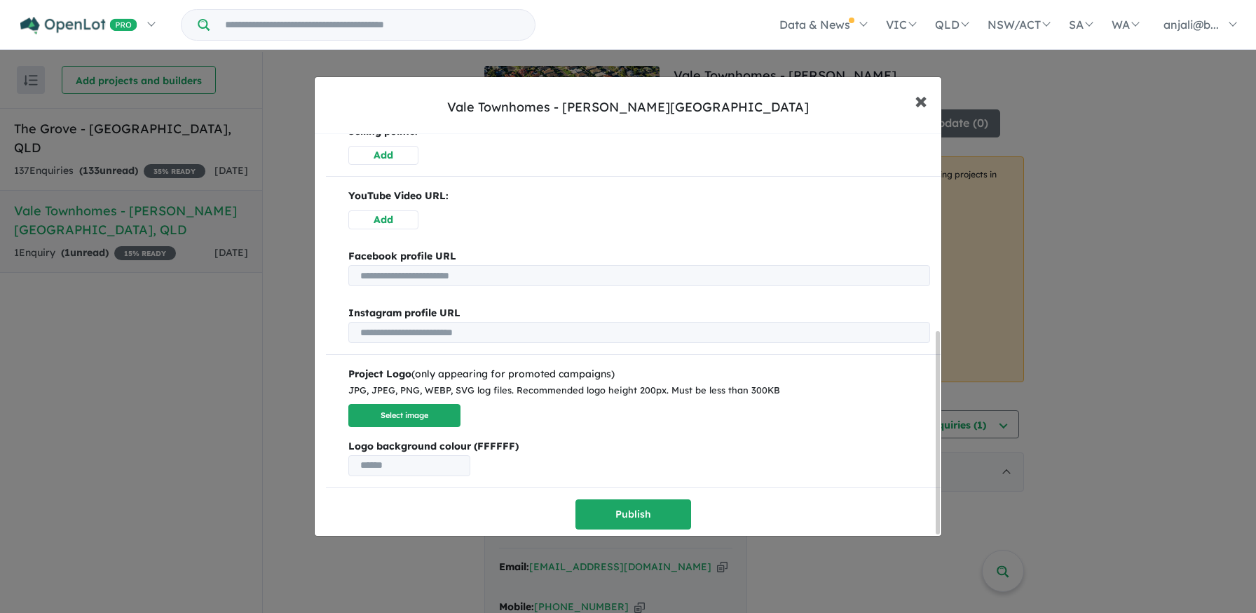
click at [922, 92] on span "×" at bounding box center [921, 100] width 13 height 30
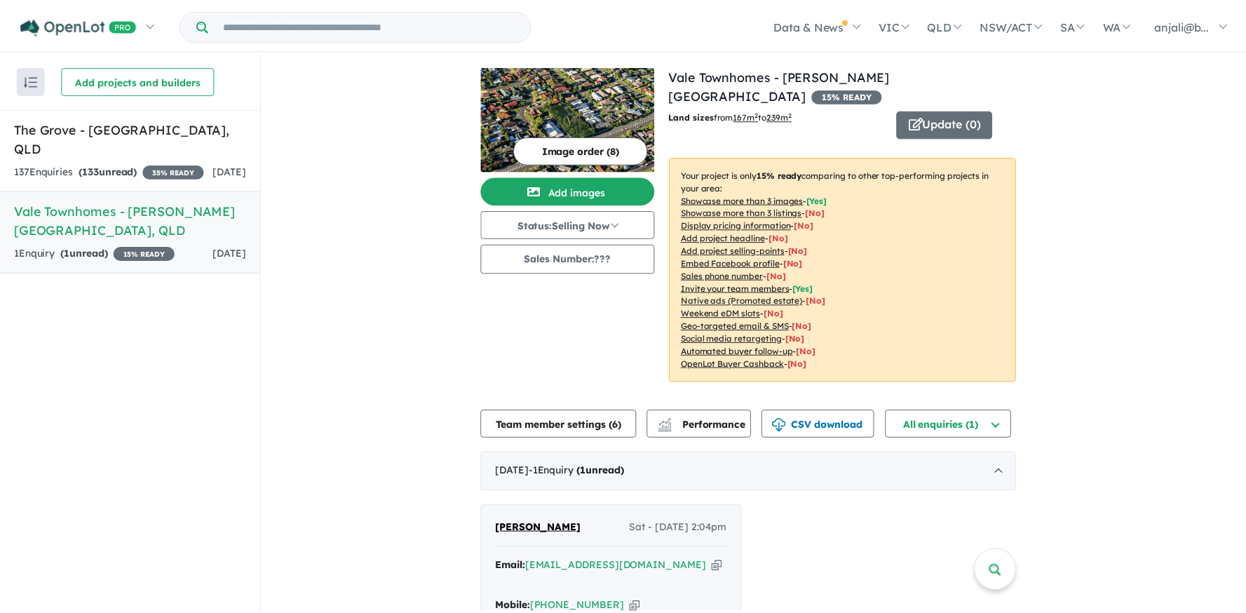
scroll to position [0, 0]
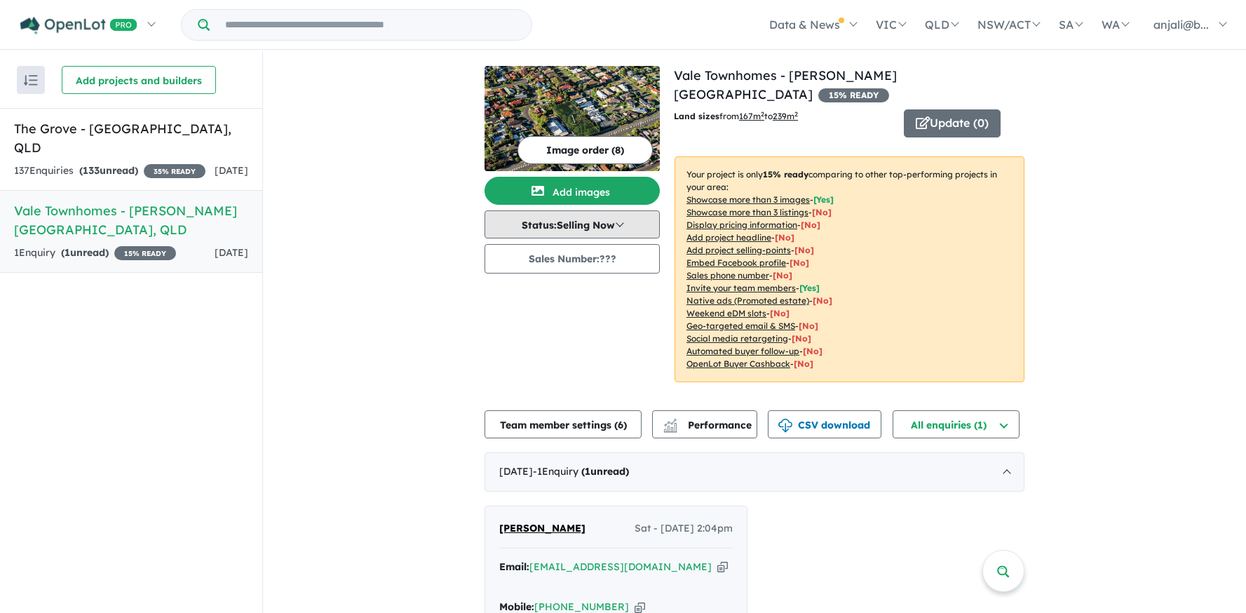
click at [603, 233] on button "Status: Selling Now" at bounding box center [571, 224] width 175 height 28
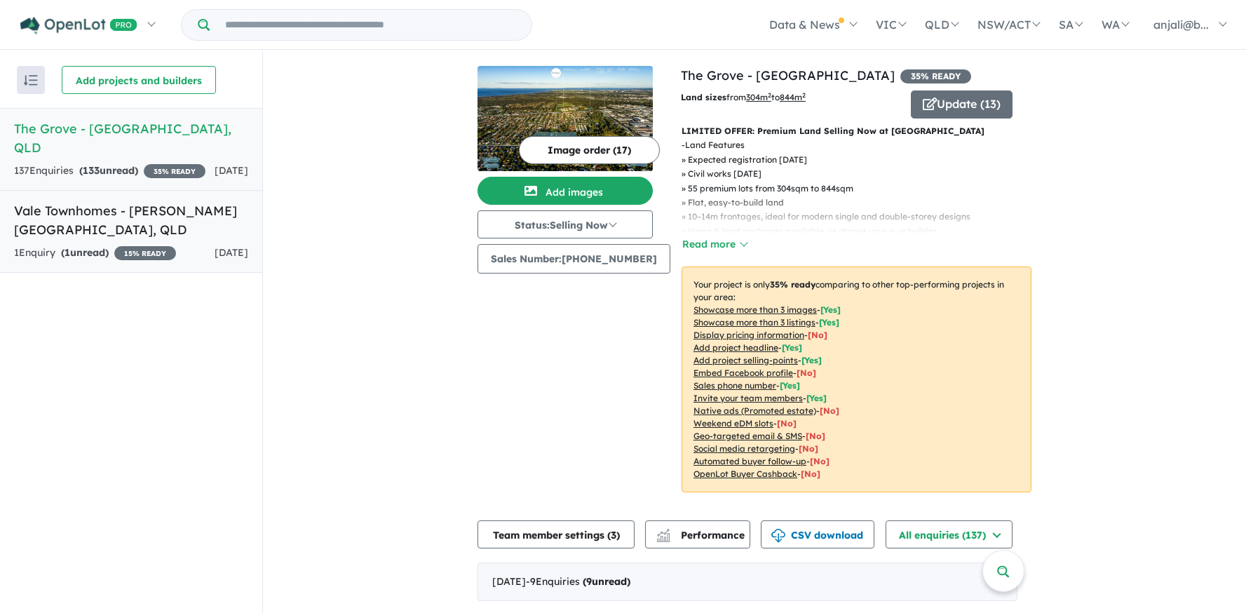
click at [81, 202] on h5 "Vale Townhomes - [PERSON_NAME][GEOGRAPHIC_DATA] , [GEOGRAPHIC_DATA]" at bounding box center [131, 220] width 234 height 38
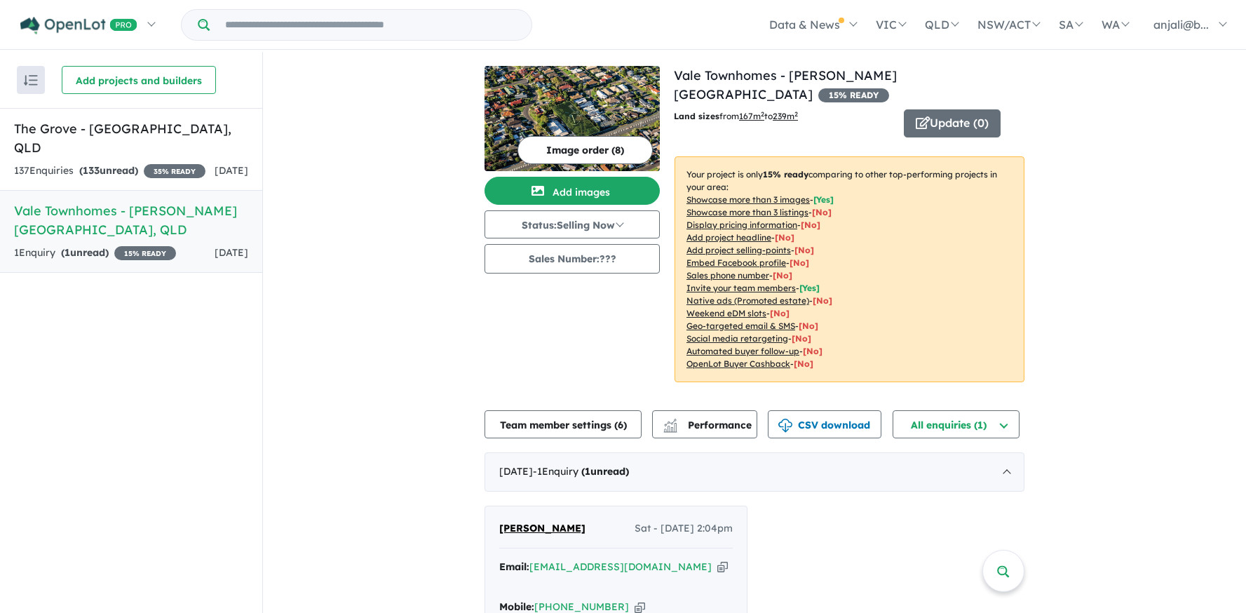
click at [550, 95] on img at bounding box center [571, 118] width 175 height 105
click at [927, 109] on button "Update ( 0 )" at bounding box center [952, 123] width 97 height 28
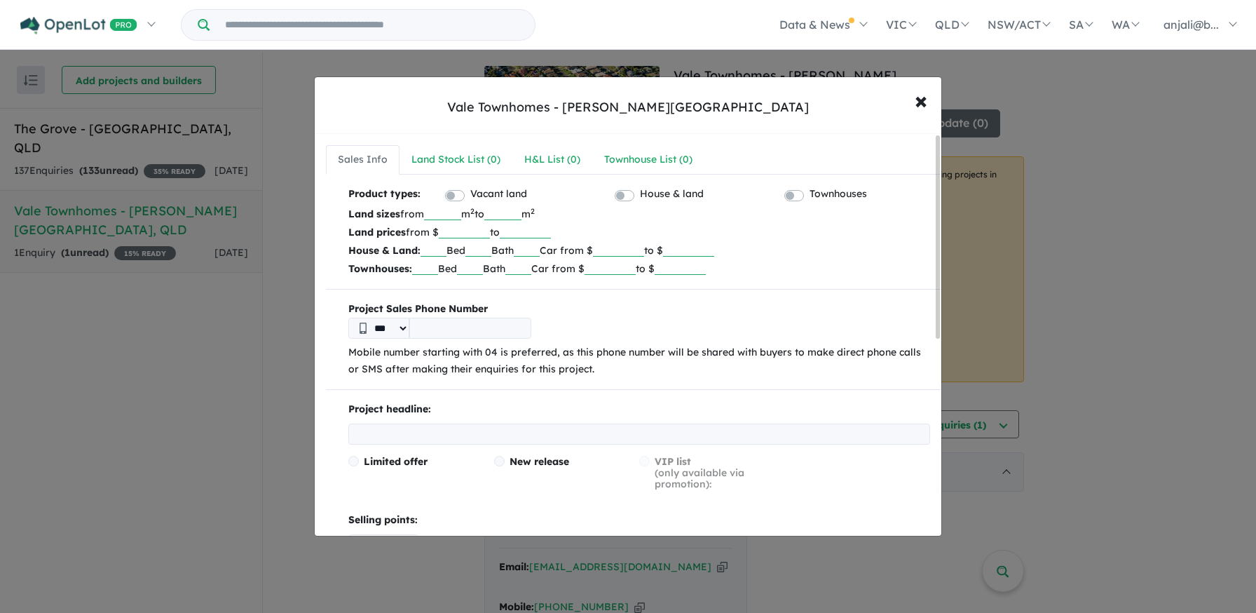
click at [461, 266] on p "Townhouses: Bed Bath Car from $ to $" at bounding box center [639, 268] width 582 height 18
click at [426, 272] on input "text" at bounding box center [425, 268] width 26 height 14
type input "***"
click at [468, 261] on input "text" at bounding box center [470, 268] width 26 height 14
type input "***"
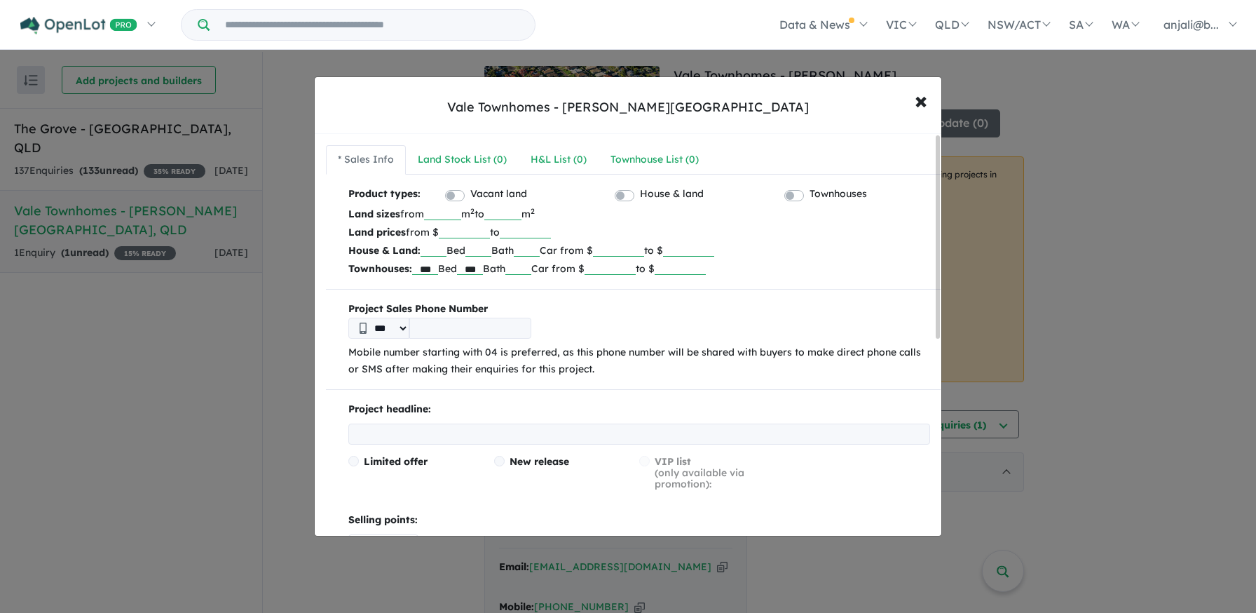
click at [621, 261] on input "number" at bounding box center [610, 268] width 51 height 14
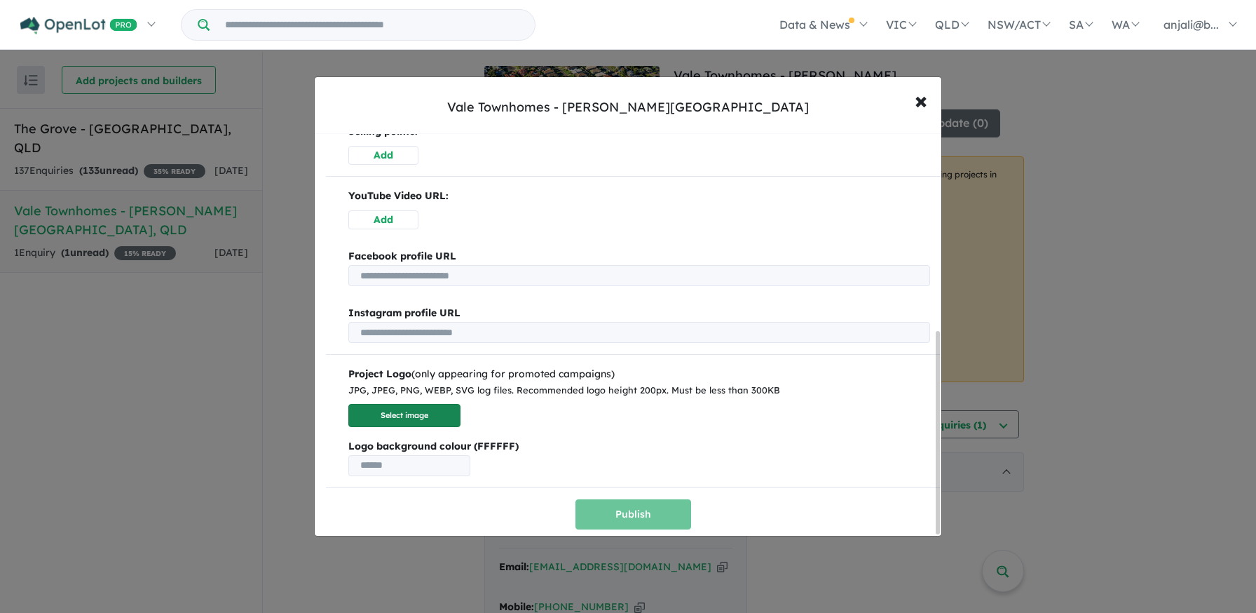
click at [414, 415] on button "Select image" at bounding box center [404, 415] width 112 height 23
click at [391, 408] on button "Select image" at bounding box center [404, 415] width 112 height 23
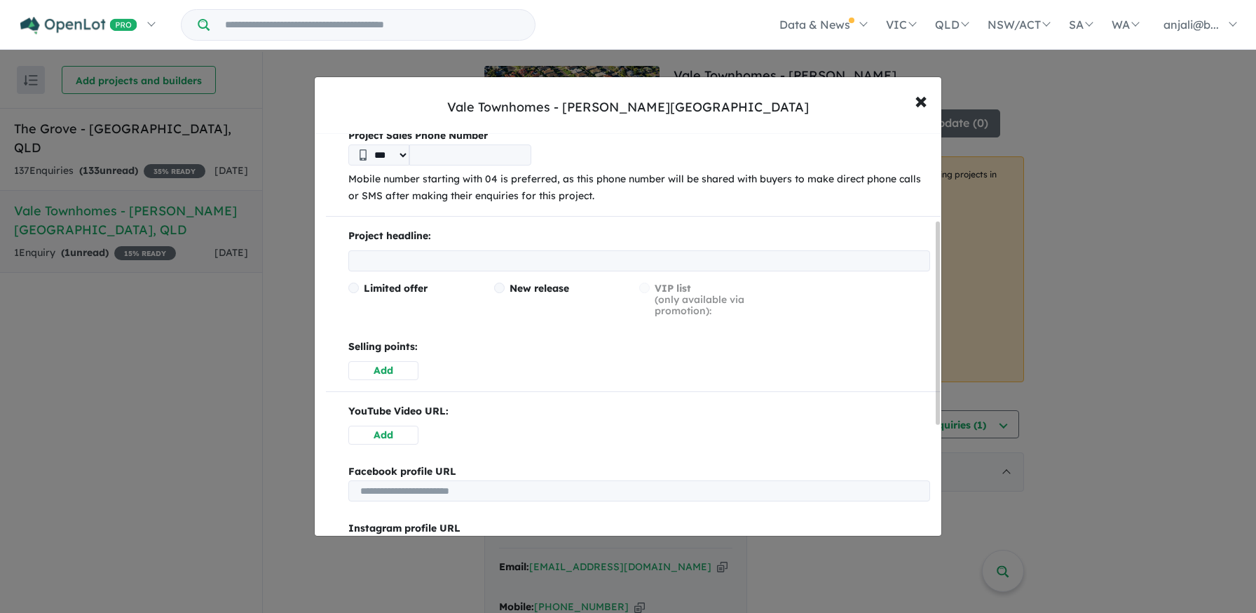
scroll to position [15, 0]
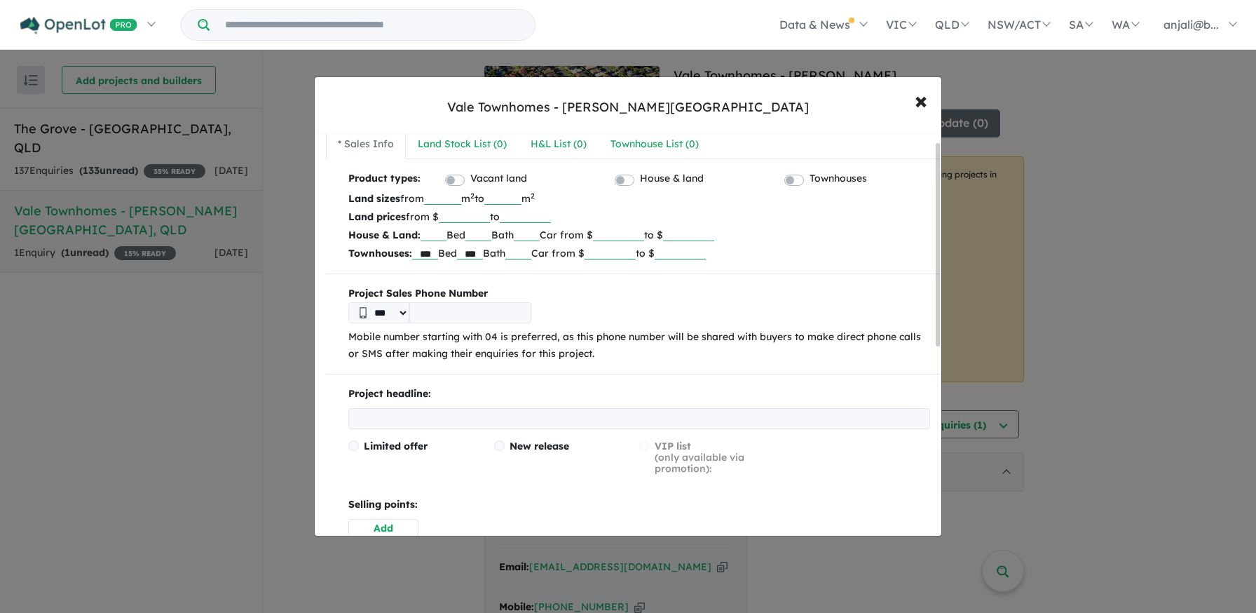
click at [465, 431] on div "Project headline: Limited offer New release VIP list (only available via promot…" at bounding box center [633, 462] width 615 height 152
click at [467, 421] on input "text" at bounding box center [639, 418] width 582 height 21
paste input "**********"
click at [386, 419] on input "**********" at bounding box center [639, 418] width 582 height 21
click at [501, 414] on input "**********" at bounding box center [639, 418] width 582 height 21
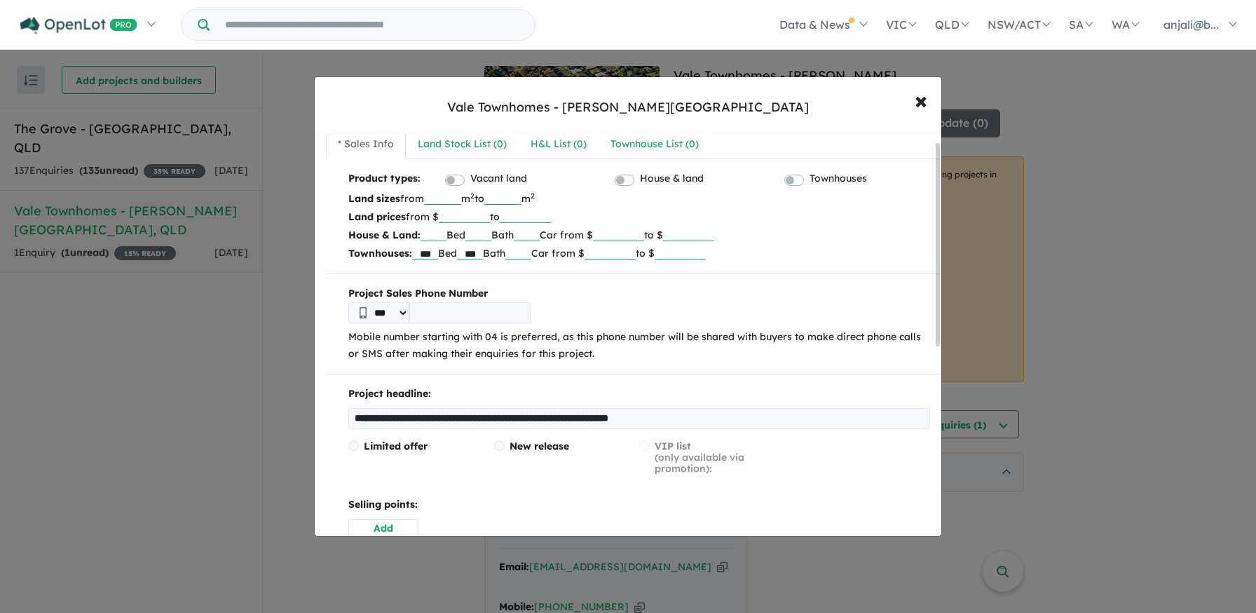
click at [474, 414] on input "**********" at bounding box center [639, 418] width 582 height 21
drag, startPoint x: 467, startPoint y: 414, endPoint x: 600, endPoint y: 417, distance: 133.2
click at [600, 417] on input "**********" at bounding box center [639, 418] width 582 height 21
click at [804, 423] on input "**********" at bounding box center [639, 418] width 582 height 21
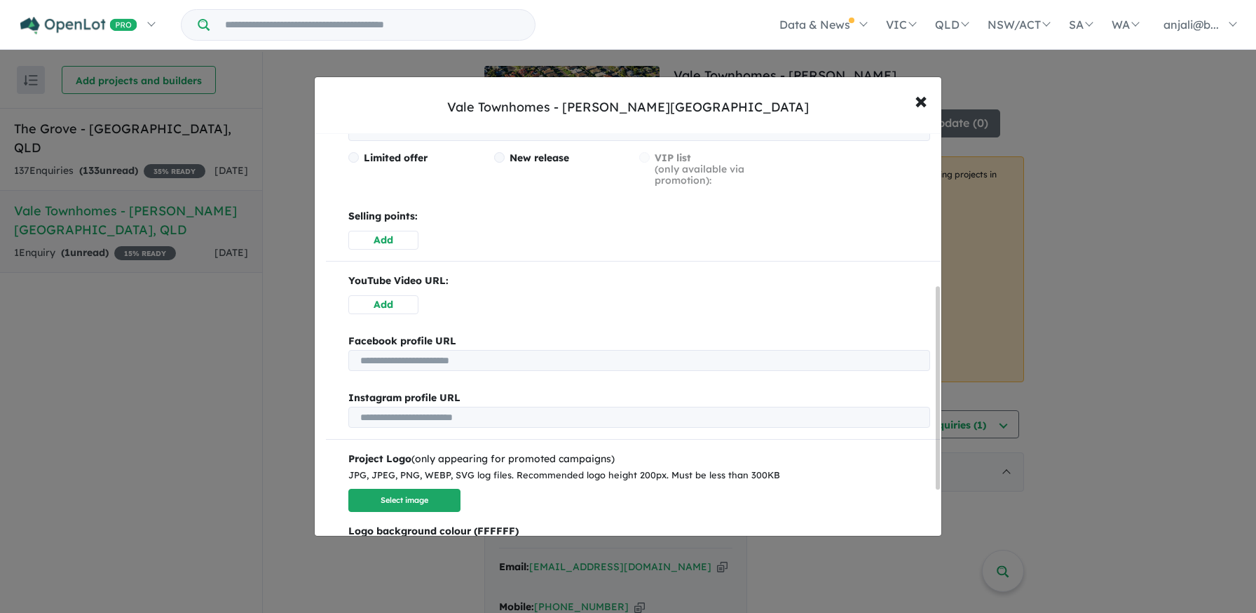
scroll to position [286, 0]
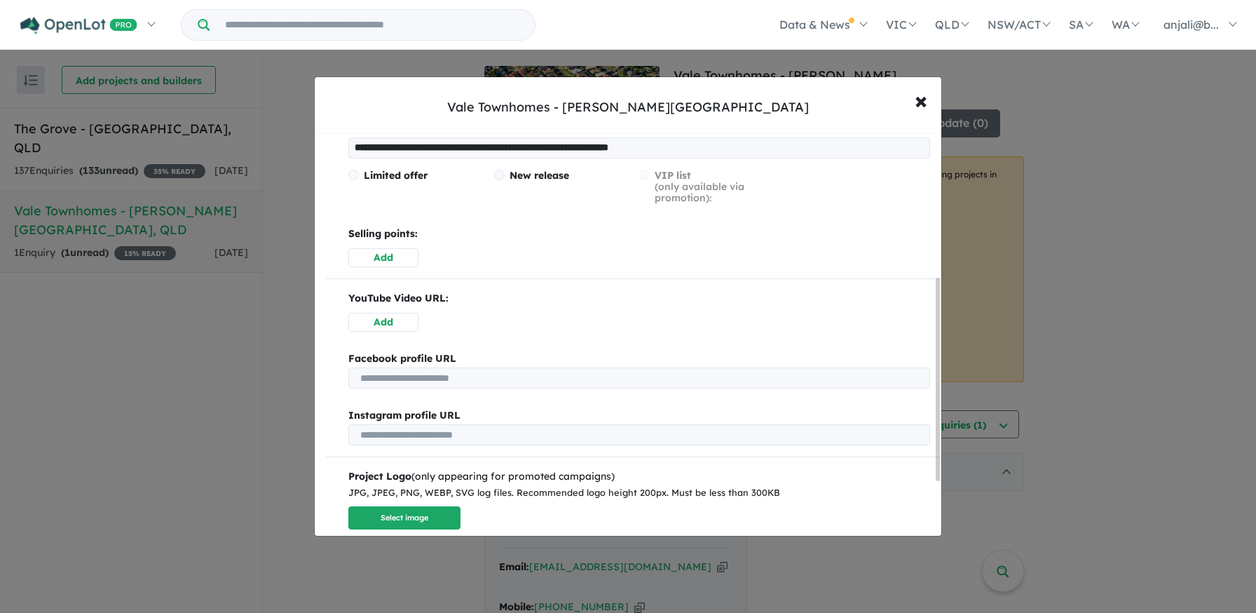
type input "**********"
click at [554, 170] on span "New release" at bounding box center [540, 175] width 60 height 13
click at [474, 167] on div "**********" at bounding box center [633, 191] width 615 height 152
drag, startPoint x: 534, startPoint y: 181, endPoint x: 541, endPoint y: 183, distance: 7.3
click at [541, 183] on div "New release" at bounding box center [567, 187] width 146 height 34
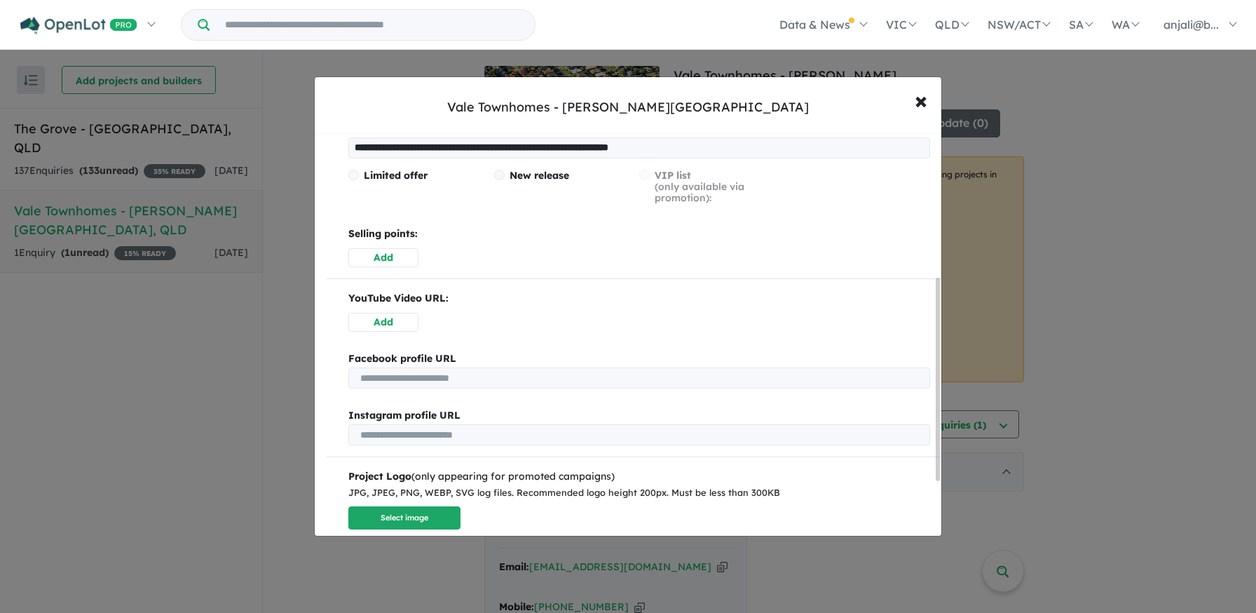
click at [542, 179] on span "New release" at bounding box center [540, 175] width 60 height 13
click at [427, 165] on div "**********" at bounding box center [633, 191] width 615 height 152
click at [424, 170] on span "Limited offer" at bounding box center [396, 175] width 64 height 13
click at [559, 176] on span "New release" at bounding box center [540, 175] width 60 height 13
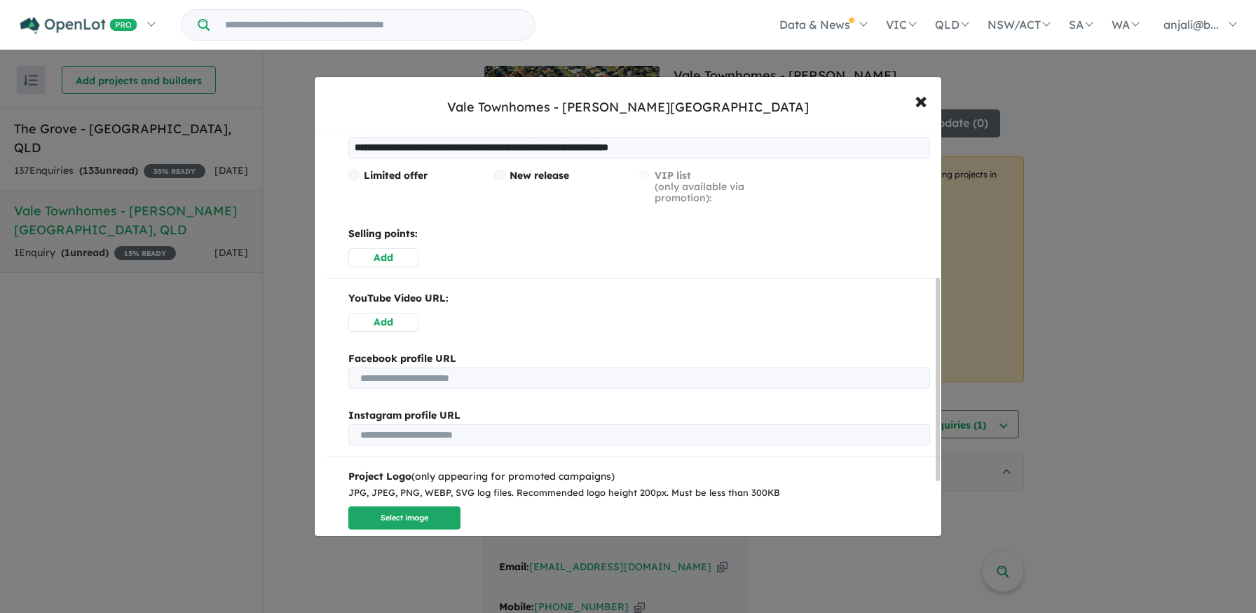
click at [559, 176] on span "New release" at bounding box center [540, 175] width 60 height 13
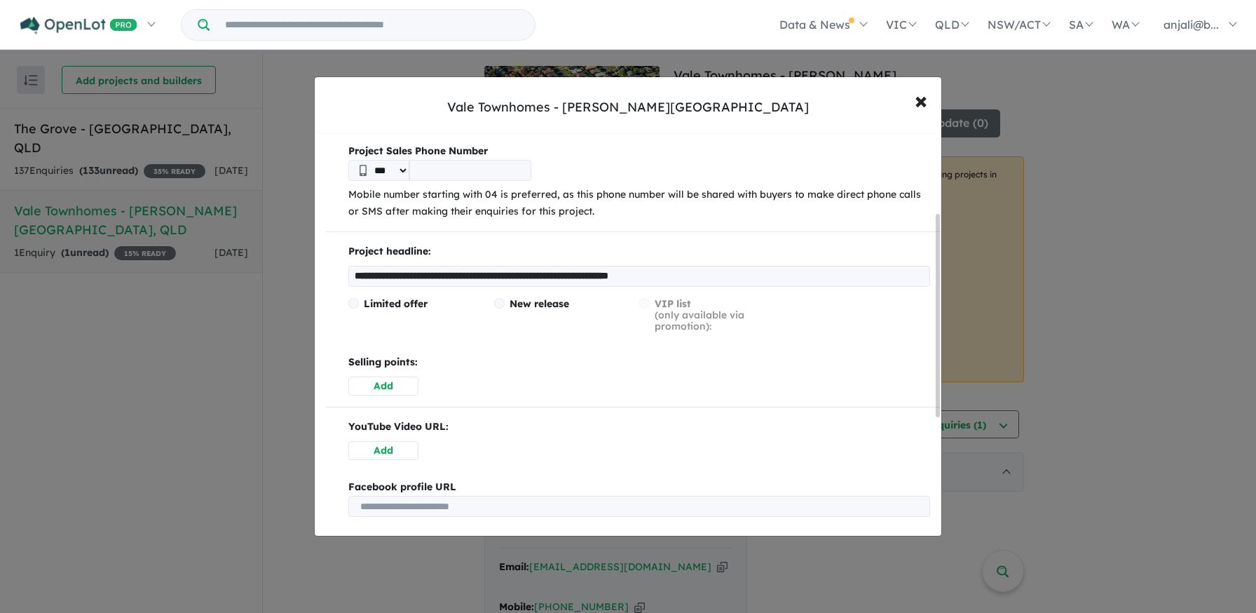
click at [685, 276] on input "**********" at bounding box center [639, 276] width 582 height 21
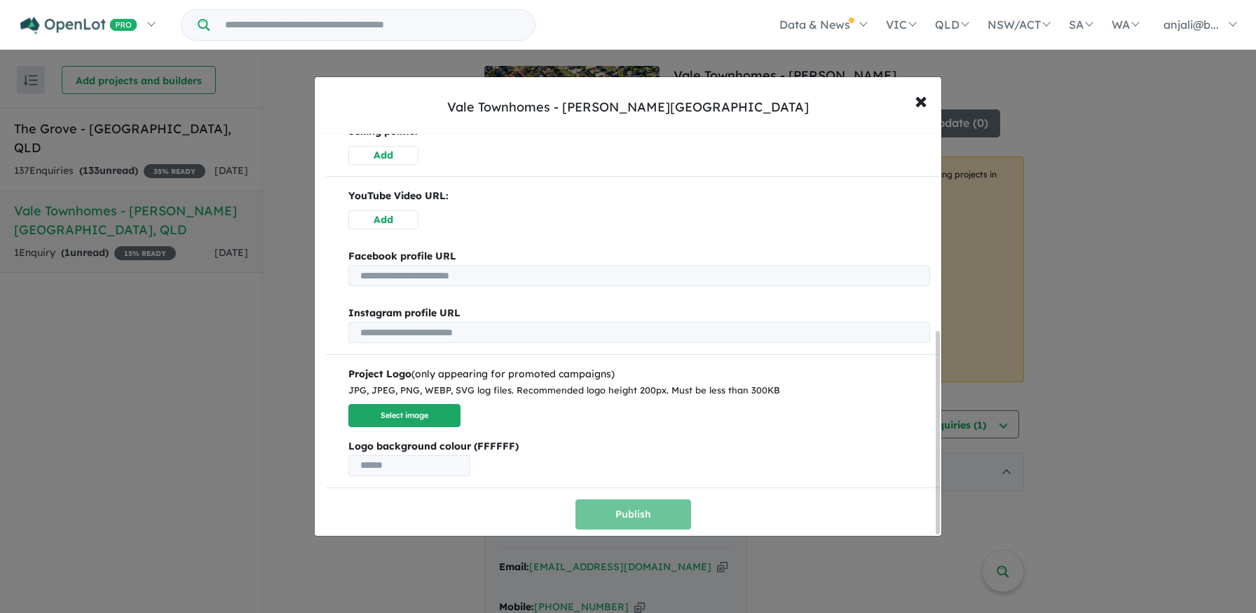
scroll to position [0, 0]
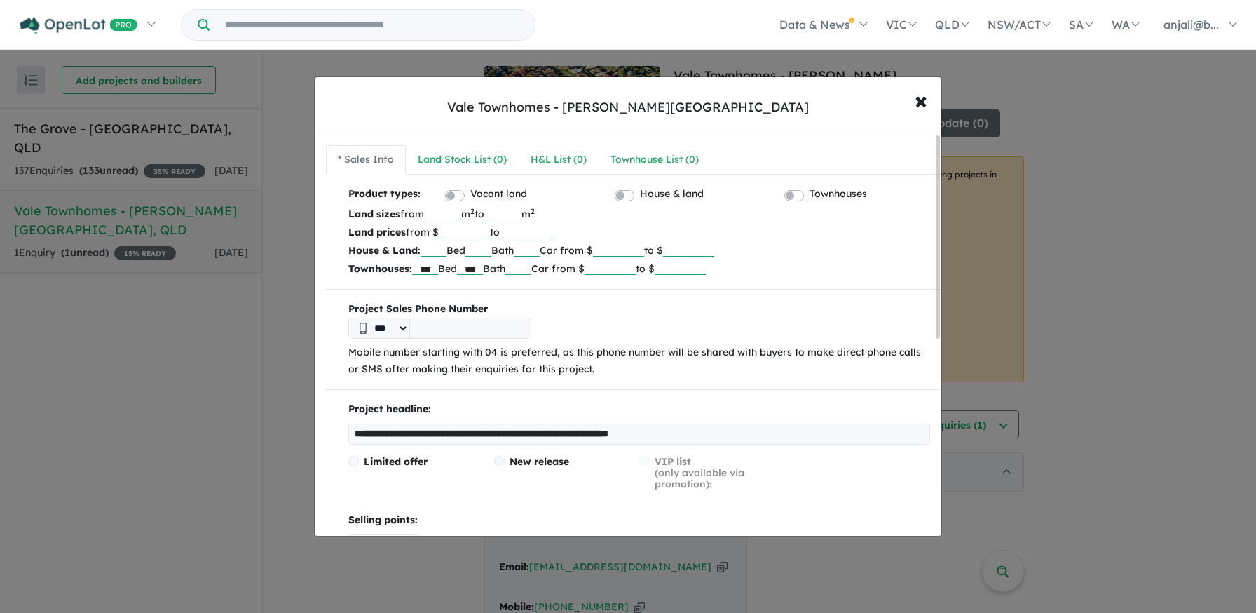
click at [810, 191] on label "Townhouses" at bounding box center [838, 194] width 57 height 17
click at [487, 278] on div "**********" at bounding box center [633, 552] width 615 height 732
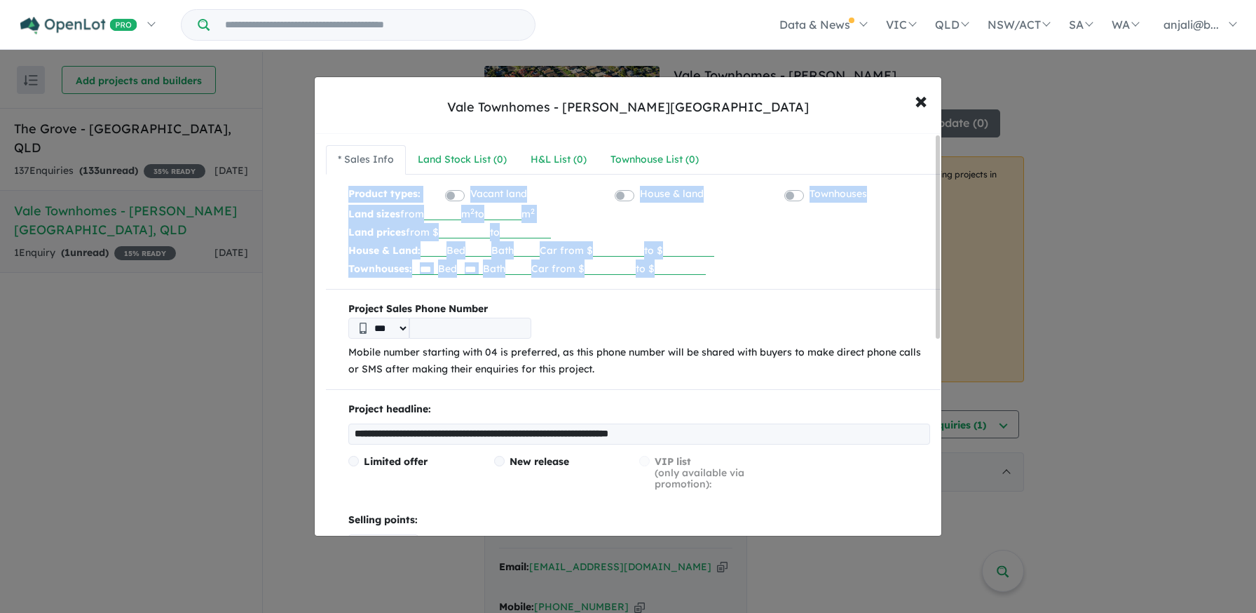
click at [487, 278] on div "**********" at bounding box center [633, 552] width 615 height 732
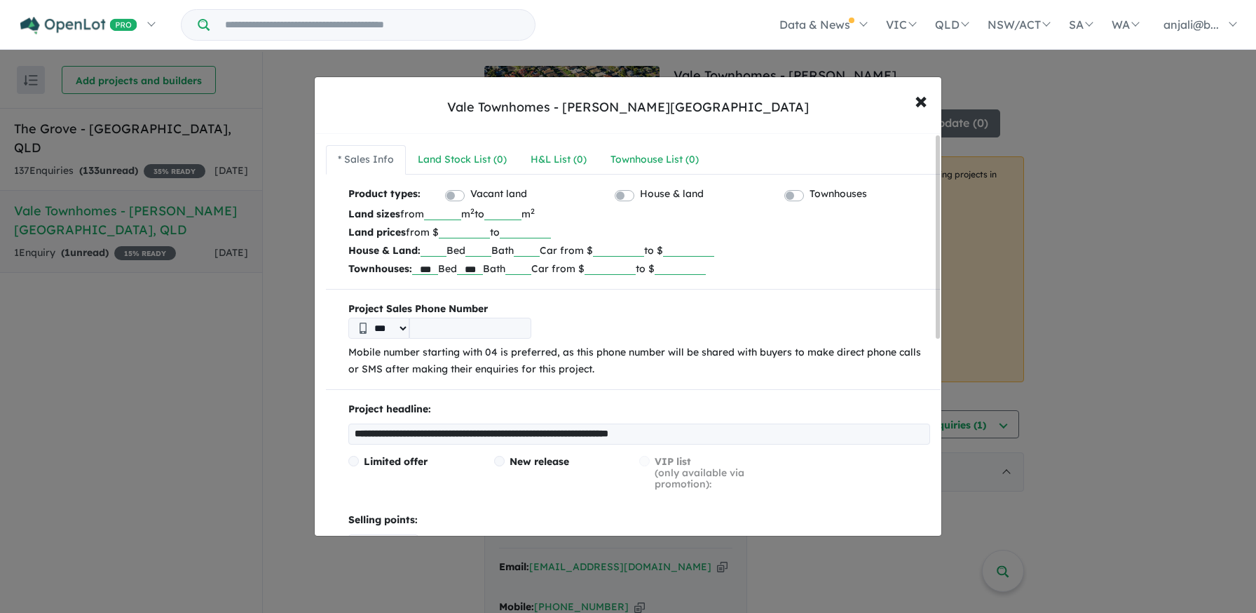
click at [483, 263] on input "***" at bounding box center [470, 268] width 26 height 14
click at [446, 267] on p "Townhouses: *** Bed *** Bath Car from $ to $" at bounding box center [639, 268] width 582 height 18
click at [442, 268] on p "Townhouses: *** Bed *** Bath Car from $ to $" at bounding box center [639, 268] width 582 height 18
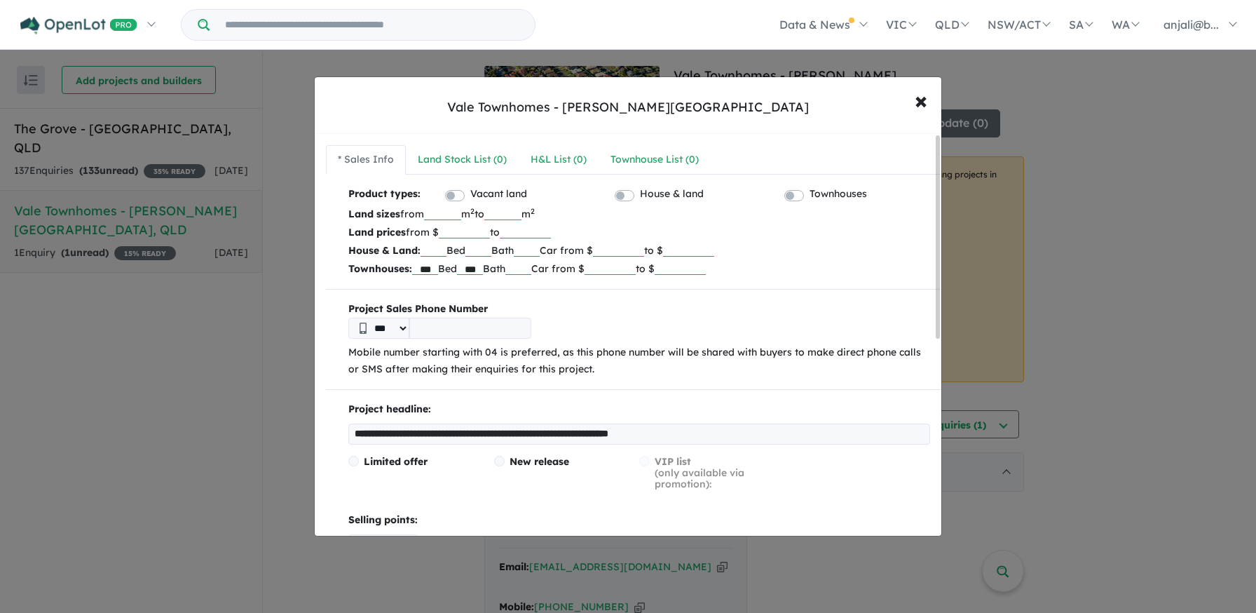
click at [442, 268] on p "Townhouses: *** Bed *** Bath Car from $ to $" at bounding box center [639, 268] width 582 height 18
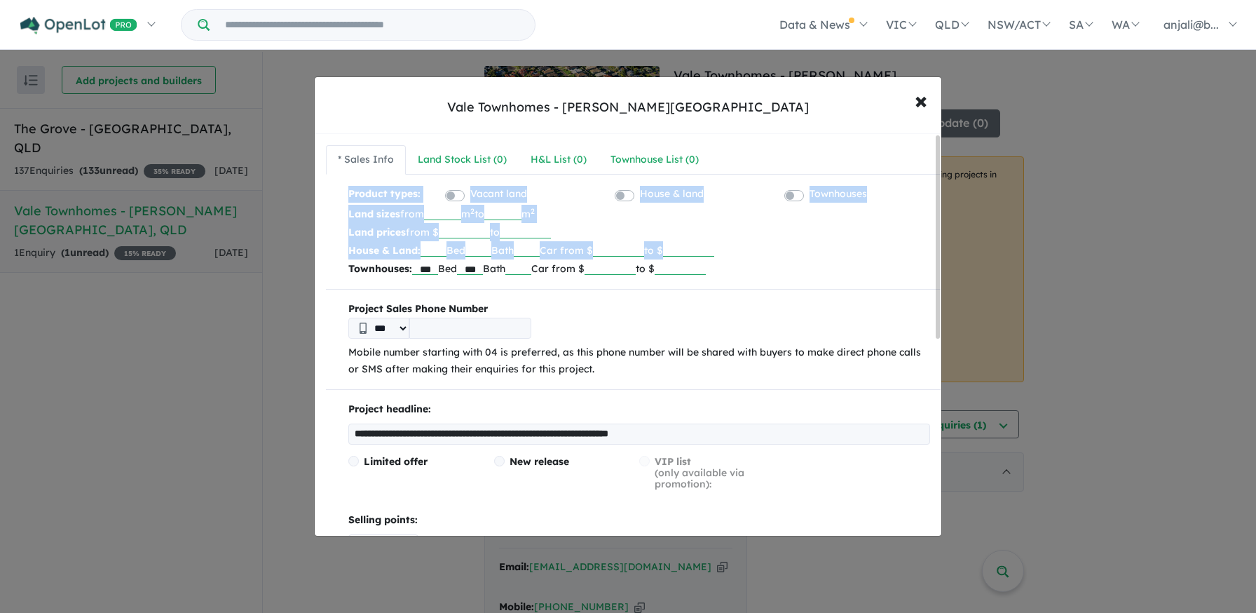
click at [442, 268] on p "Townhouses: *** Bed *** Bath Car from $ to $" at bounding box center [639, 268] width 582 height 18
click at [433, 268] on input "***" at bounding box center [425, 268] width 26 height 14
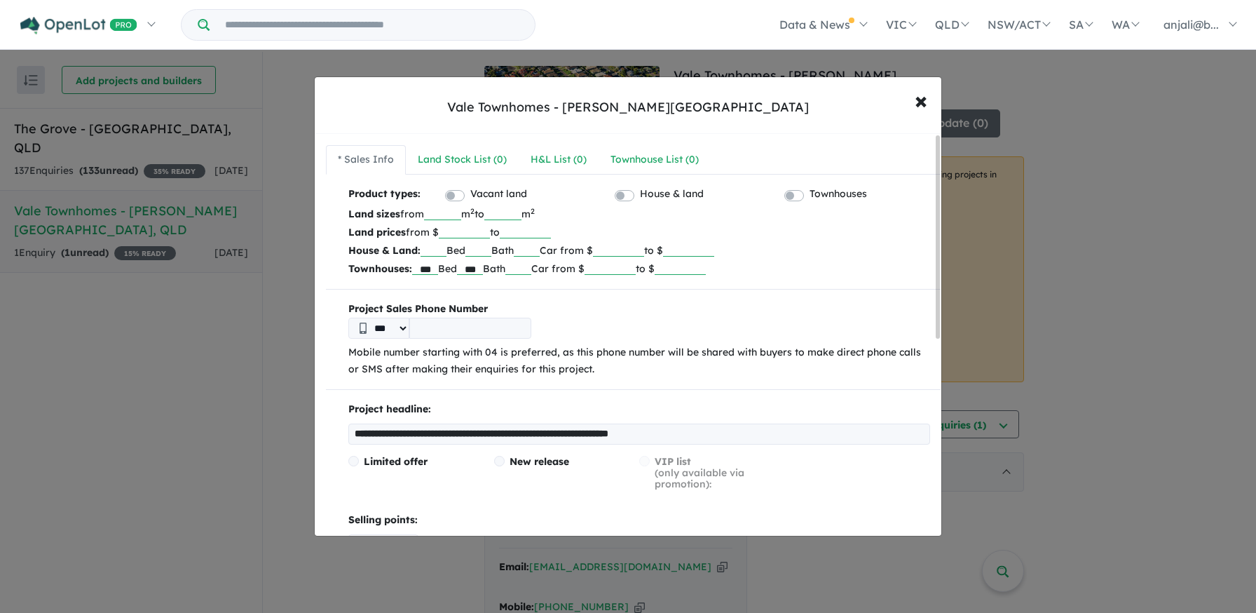
click at [433, 268] on input "***" at bounding box center [425, 268] width 26 height 14
type input "*"
click at [483, 268] on input "***" at bounding box center [470, 268] width 26 height 14
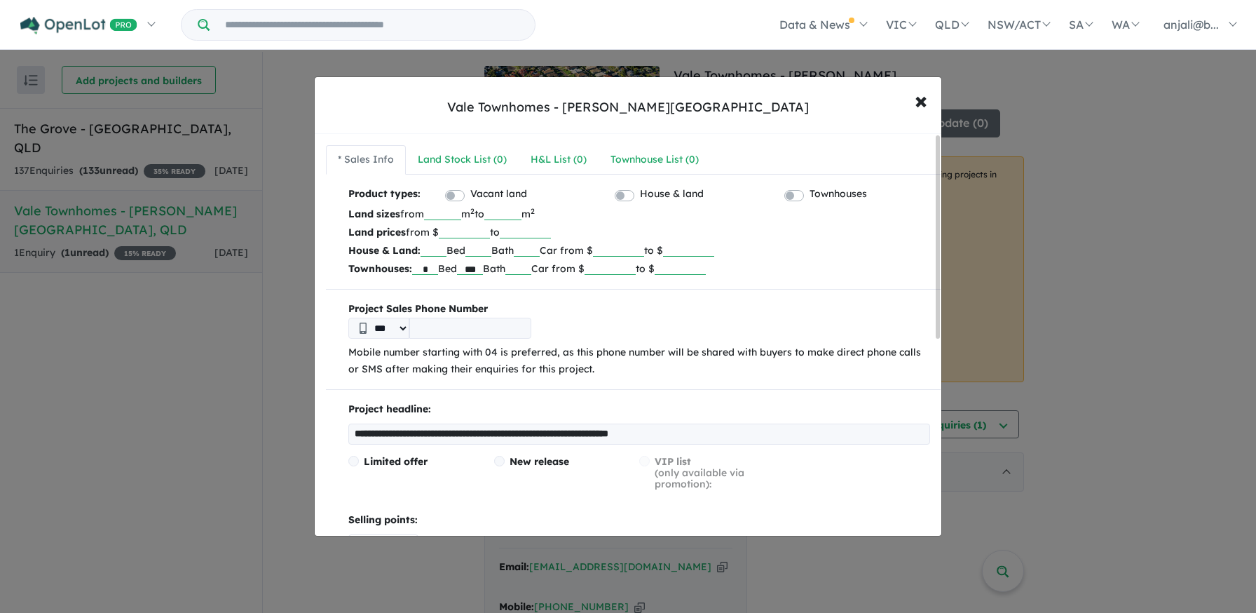
click at [483, 268] on input "***" at bounding box center [470, 268] width 26 height 14
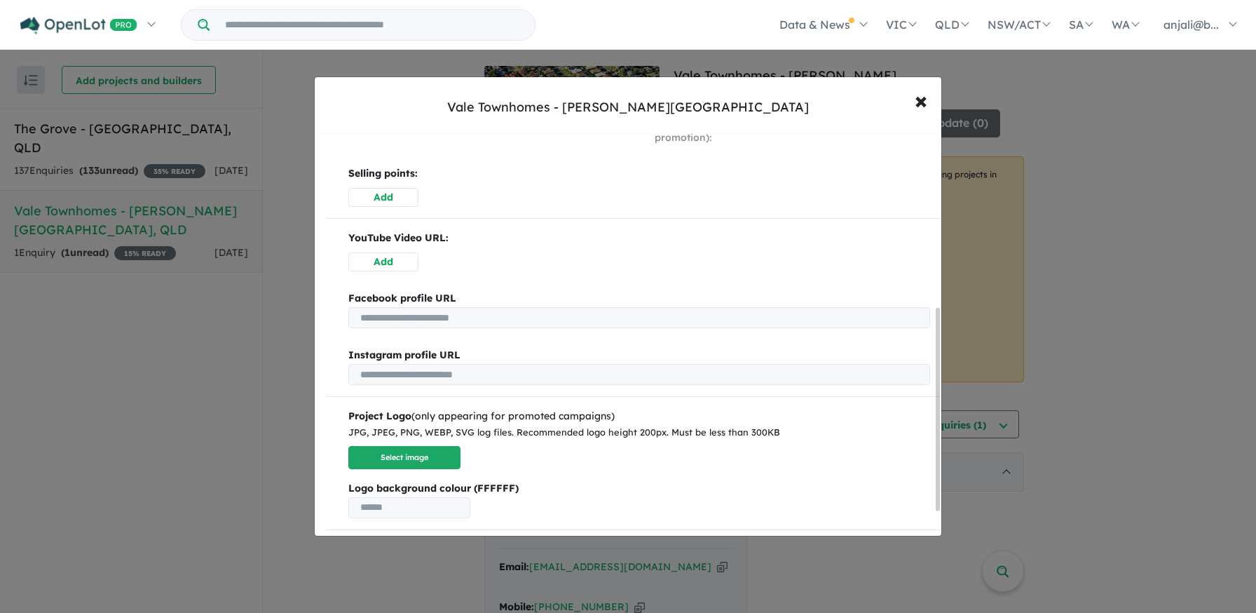
type input "*"
click at [759, 350] on div "Instagram profile URL" at bounding box center [639, 355] width 582 height 17
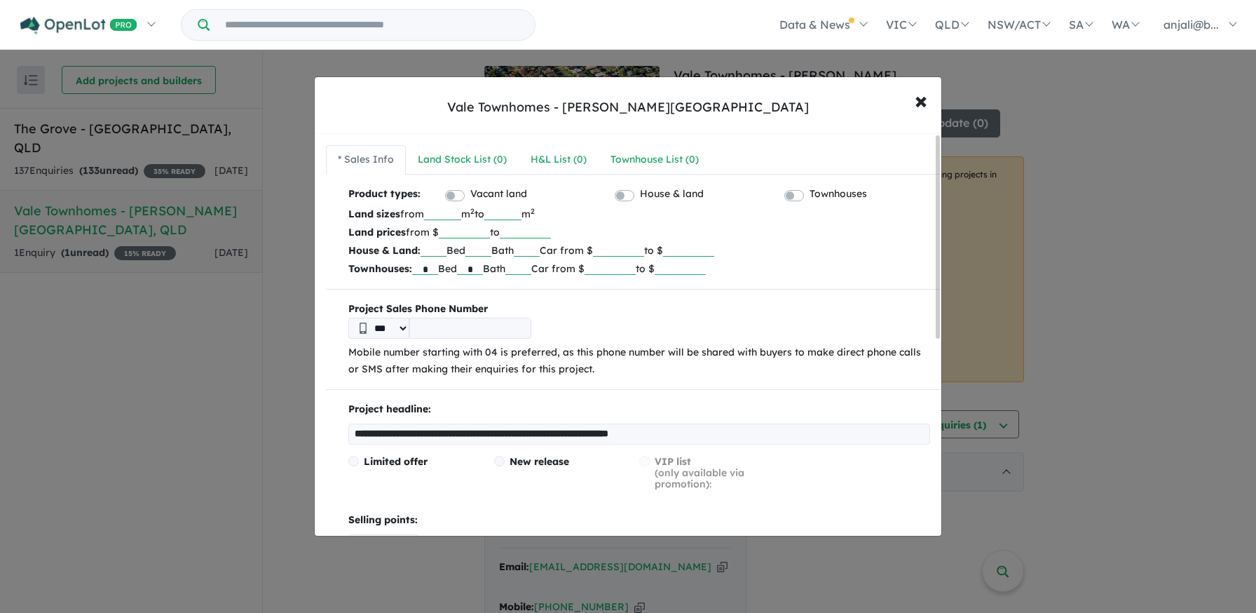
click at [410, 462] on span "Limited offer" at bounding box center [396, 461] width 64 height 13
click at [941, 98] on button "× Close" at bounding box center [921, 100] width 41 height 38
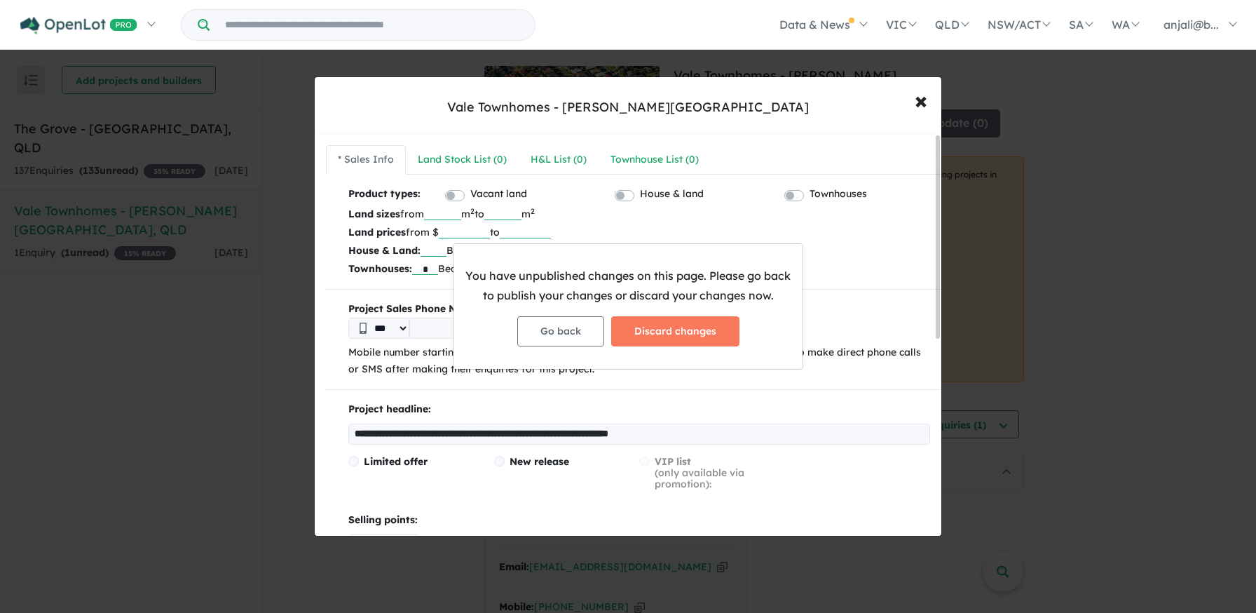
click at [917, 101] on div "You have unpublished changes on this page. Please go back to publish your chang…" at bounding box center [628, 306] width 1256 height 613
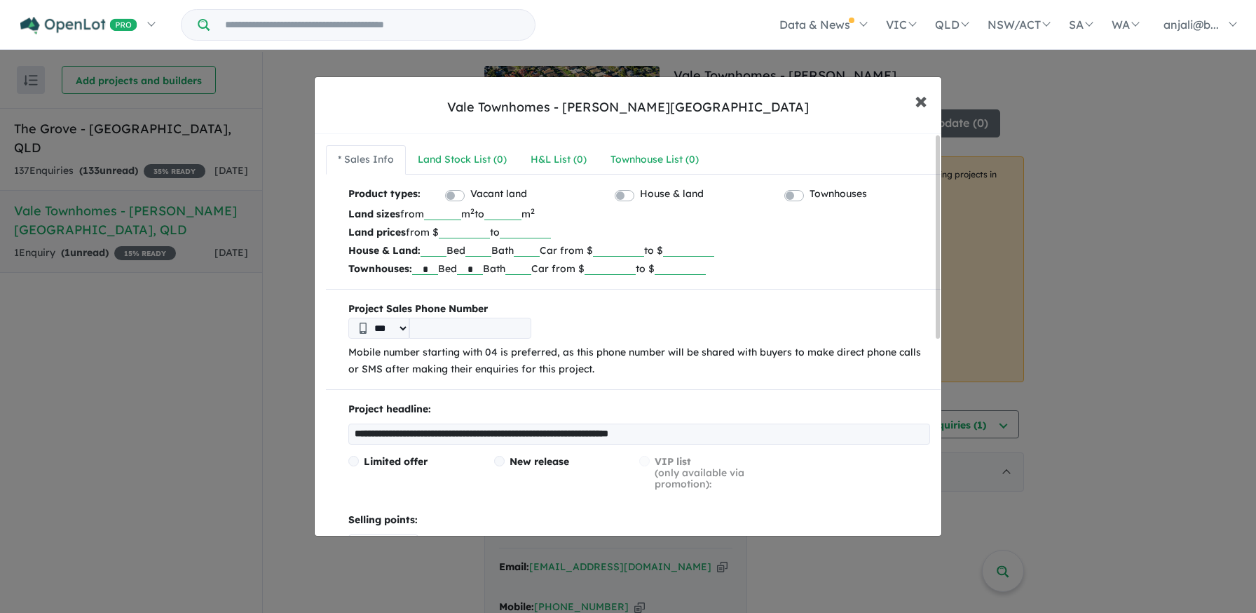
click at [917, 101] on span "×" at bounding box center [921, 100] width 13 height 30
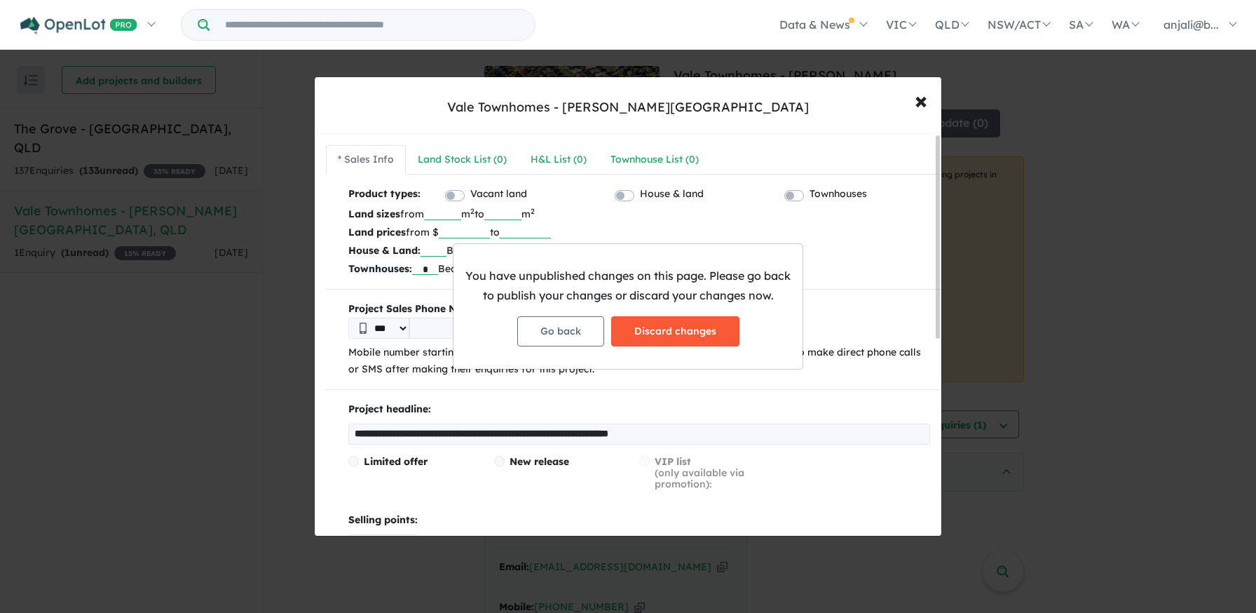
click at [655, 334] on button "Discard changes" at bounding box center [675, 331] width 128 height 30
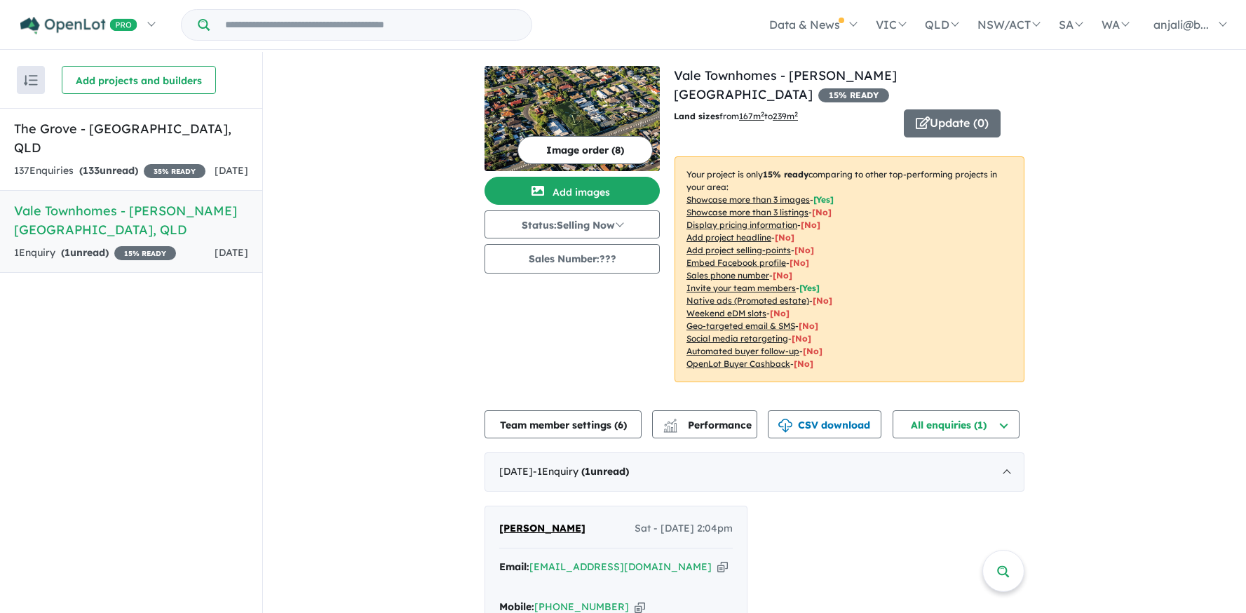
click at [566, 102] on img at bounding box center [571, 118] width 175 height 105
click at [589, 119] on img at bounding box center [571, 118] width 175 height 105
click at [591, 193] on button "Add images" at bounding box center [571, 191] width 175 height 28
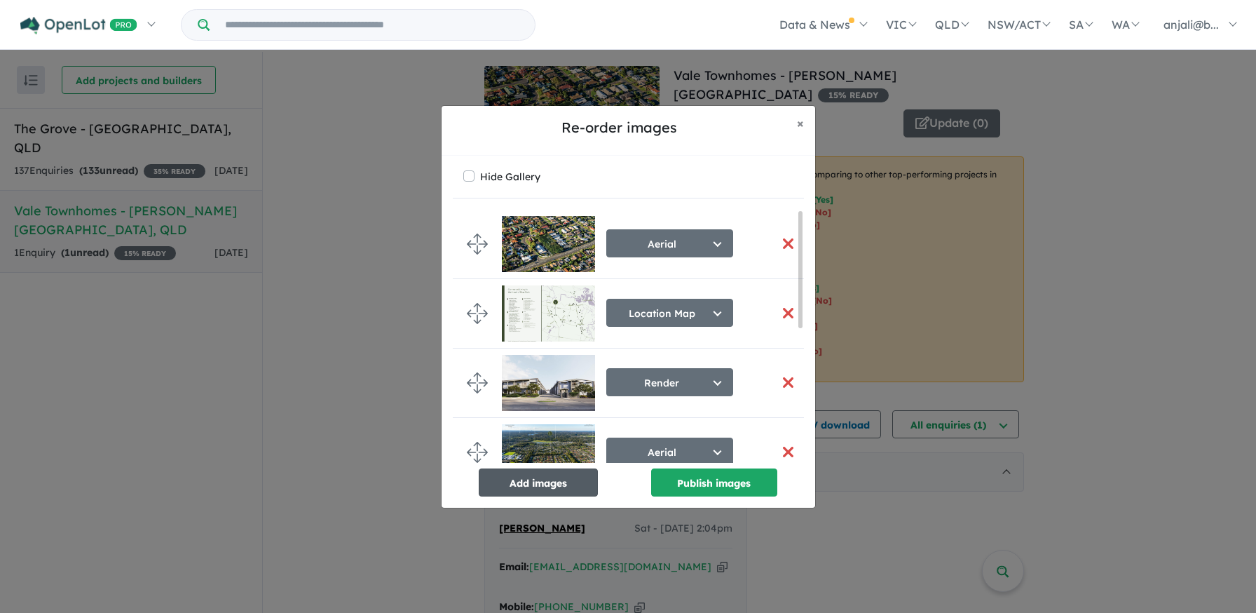
click at [543, 491] on button "Add images" at bounding box center [538, 482] width 119 height 28
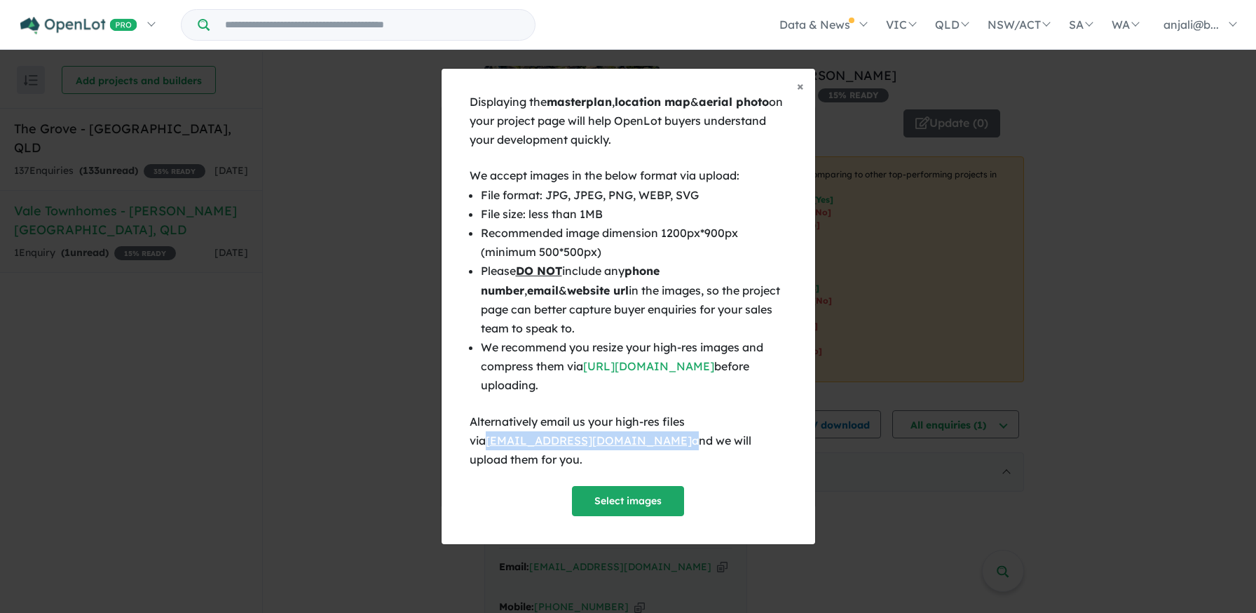
drag, startPoint x: 441, startPoint y: 452, endPoint x: 610, endPoint y: 454, distance: 169.0
click at [610, 454] on div "Displaying the masterplan , location map & aerial photo on your project page wi…" at bounding box center [629, 318] width 374 height 451
copy div "support@openlot.com.au"
click at [799, 91] on span "×" at bounding box center [800, 86] width 7 height 16
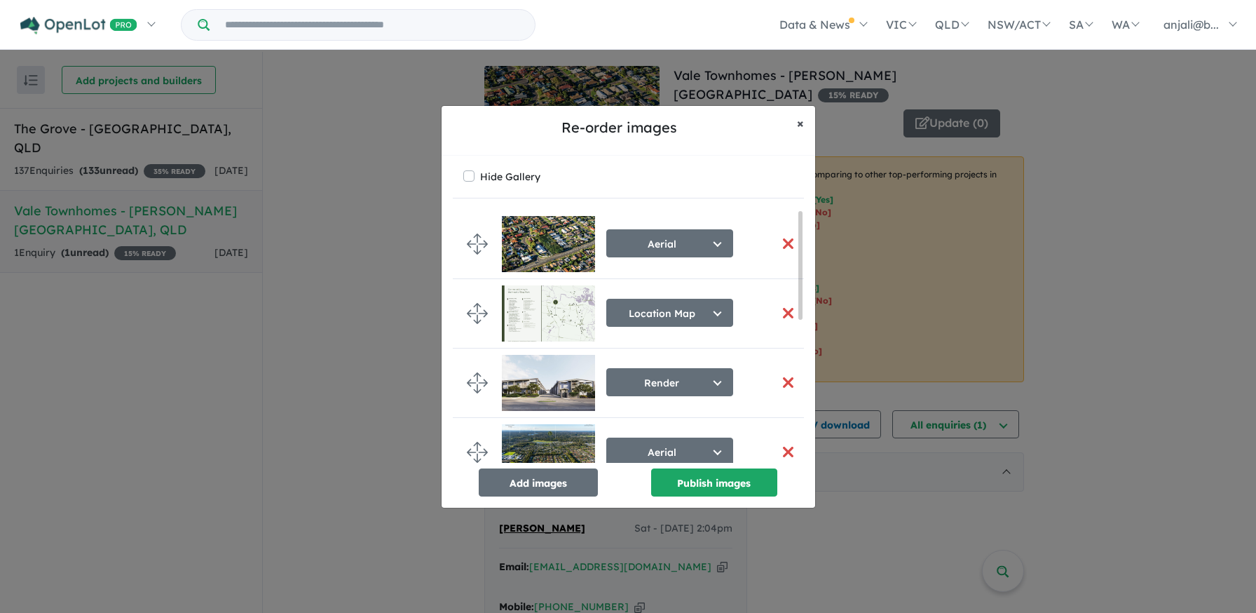
click at [798, 123] on span "×" at bounding box center [800, 123] width 7 height 16
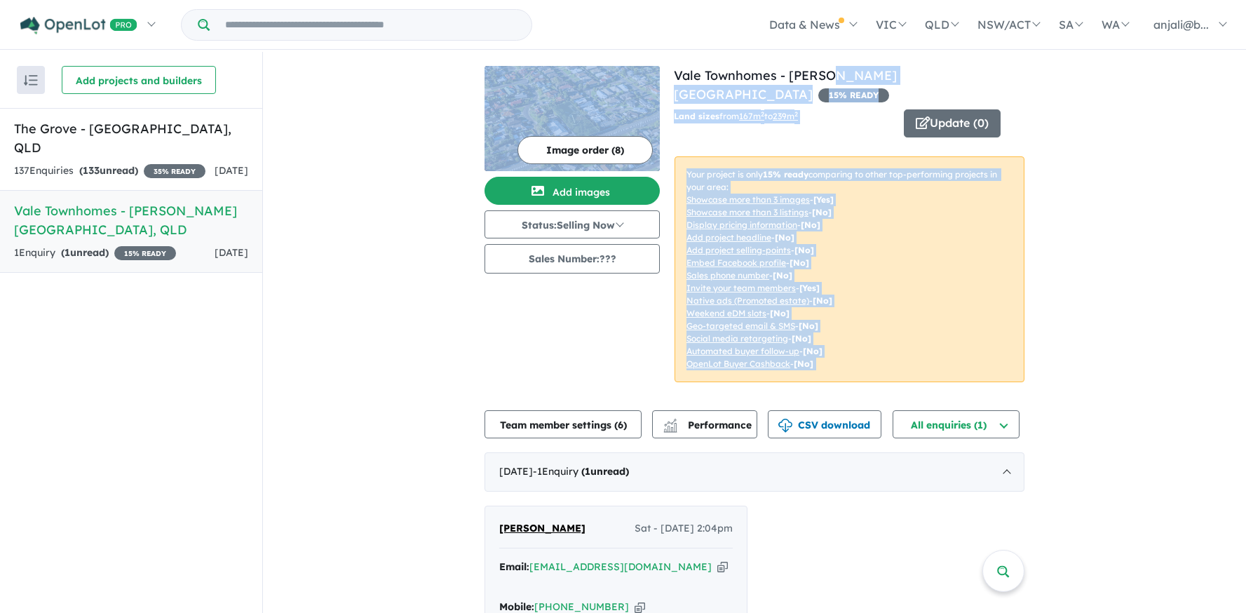
drag, startPoint x: 663, startPoint y: 72, endPoint x: 872, endPoint y: 88, distance: 209.6
click at [821, 79] on div "View 2 projects in your account Vale Townhomes - Bray Park 15 % READY Land size…" at bounding box center [754, 232] width 540 height 333
click at [844, 84] on h4 "View 2 projects in your account Vale Townhomes - Bray Park 15 % READY" at bounding box center [849, 85] width 351 height 38
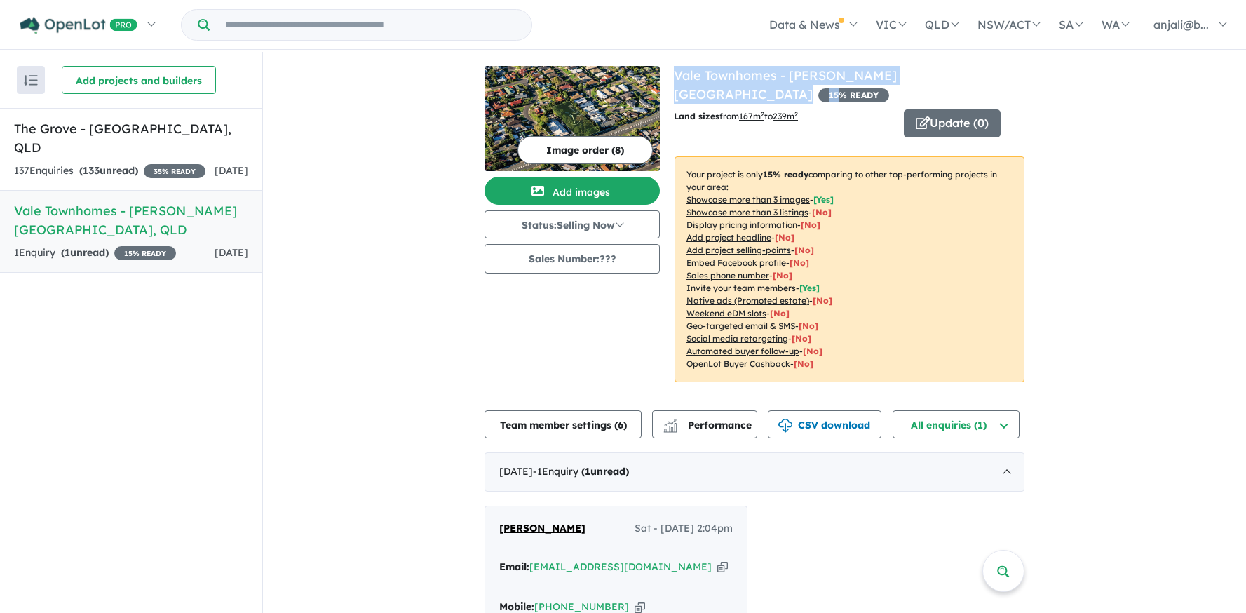
drag, startPoint x: 844, startPoint y: 83, endPoint x: 672, endPoint y: 70, distance: 172.3
click at [674, 70] on h4 "View 2 projects in your account Vale Townhomes - Bray Park 15 % READY" at bounding box center [849, 85] width 351 height 38
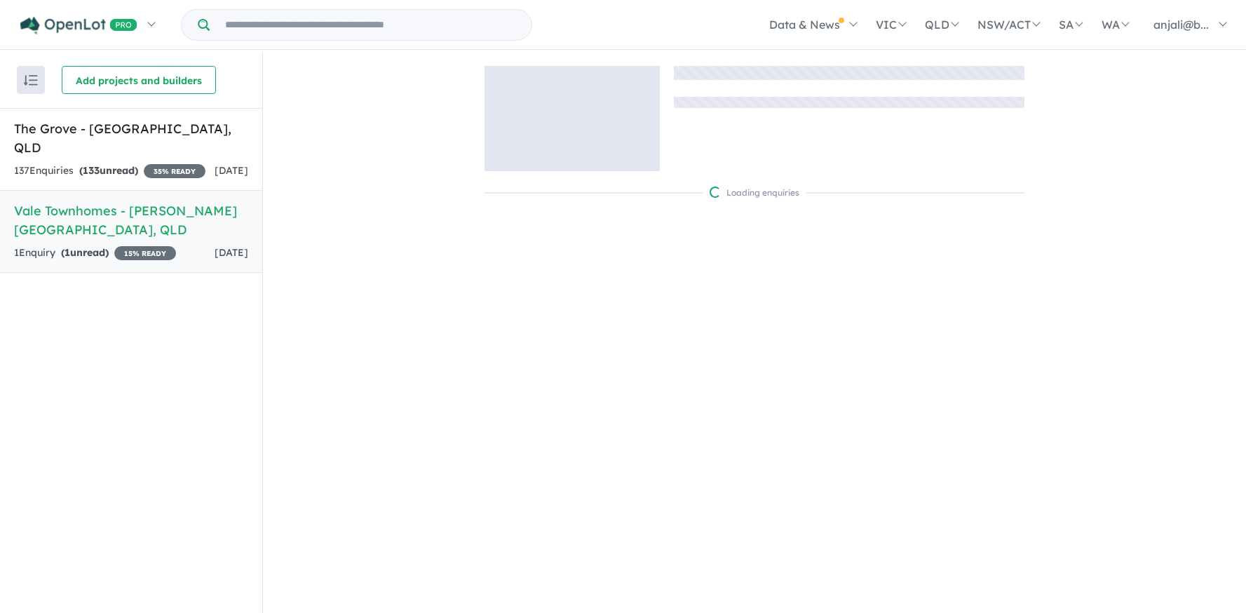
click at [515, 88] on div at bounding box center [571, 118] width 175 height 105
click at [193, 207] on h5 "Vale Townhomes - [PERSON_NAME][GEOGRAPHIC_DATA] , [GEOGRAPHIC_DATA]" at bounding box center [131, 220] width 234 height 38
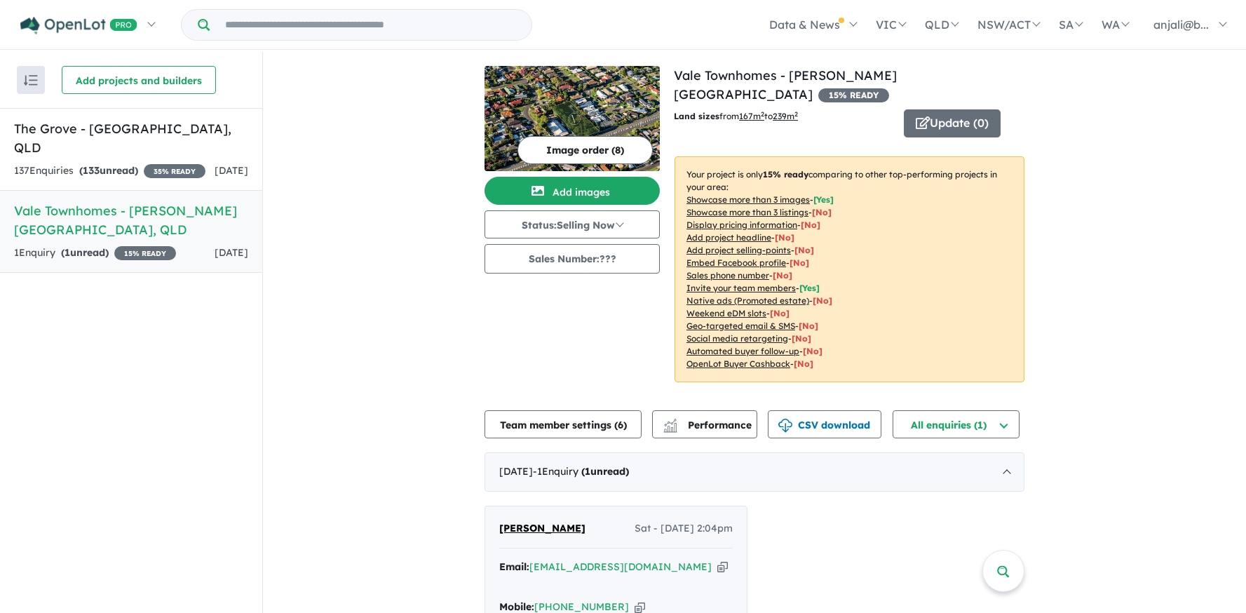
click at [596, 97] on img at bounding box center [571, 118] width 175 height 105
click at [593, 191] on button "Add images" at bounding box center [571, 191] width 175 height 28
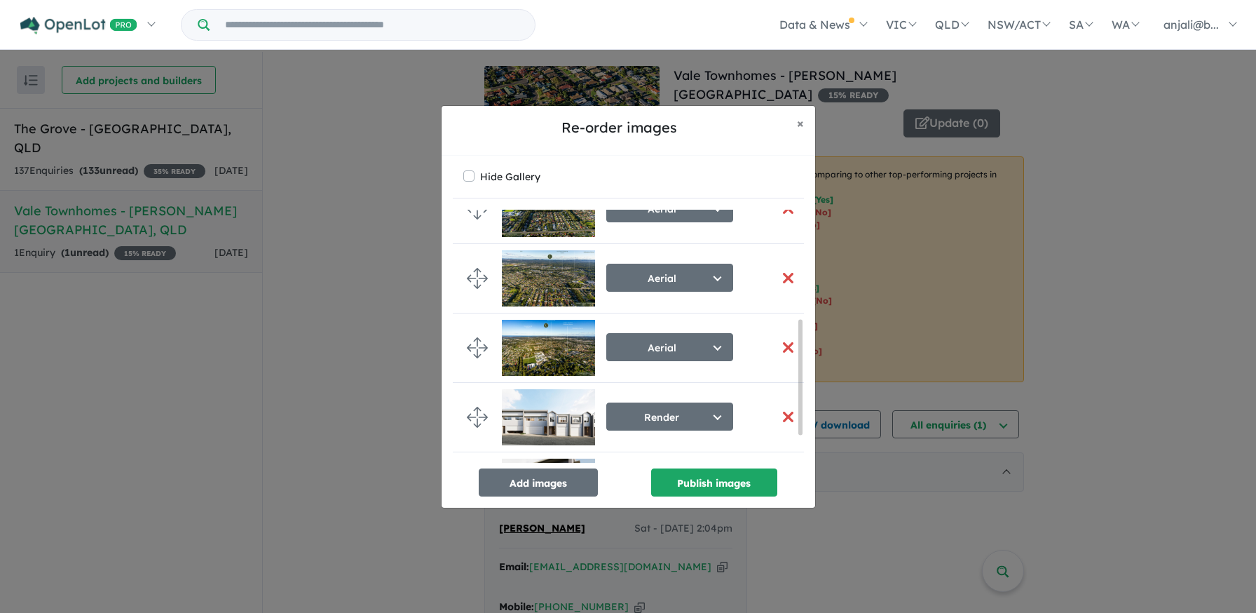
scroll to position [297, 0]
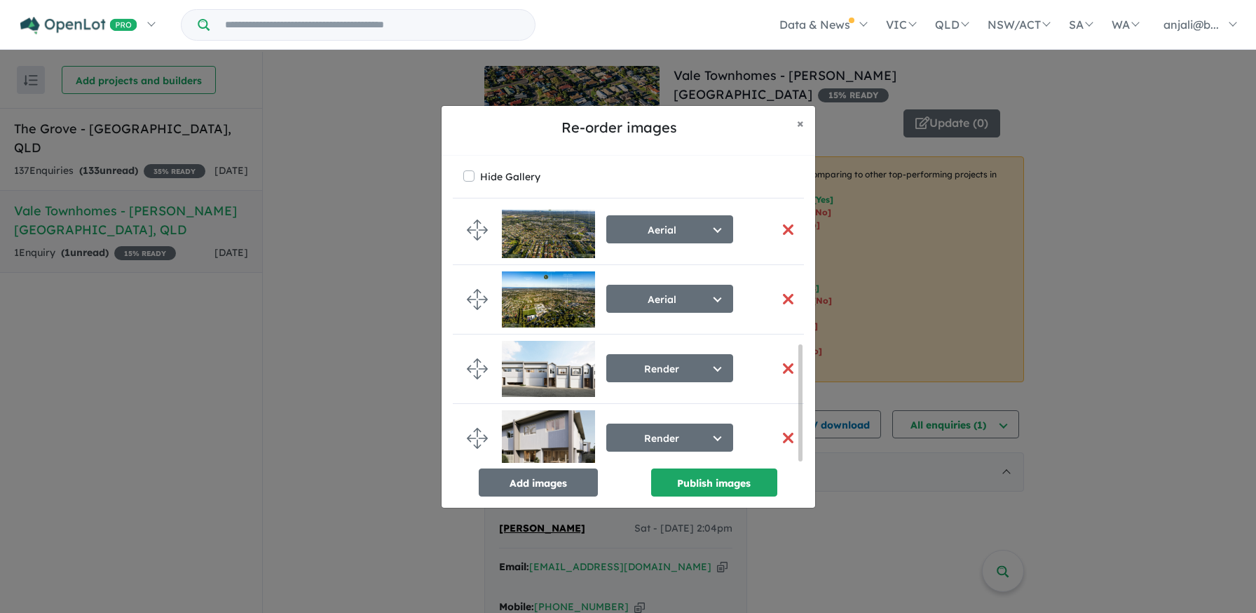
click at [777, 286] on button "button" at bounding box center [788, 299] width 29 height 30
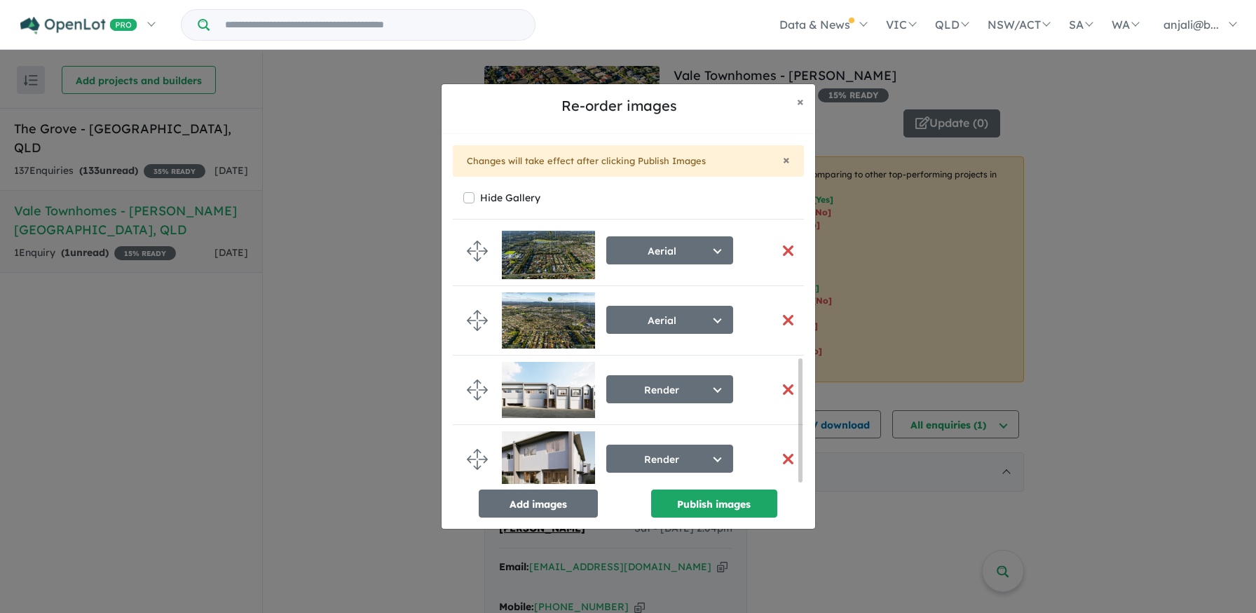
scroll to position [243, 0]
click at [796, 313] on button "button" at bounding box center [788, 320] width 29 height 30
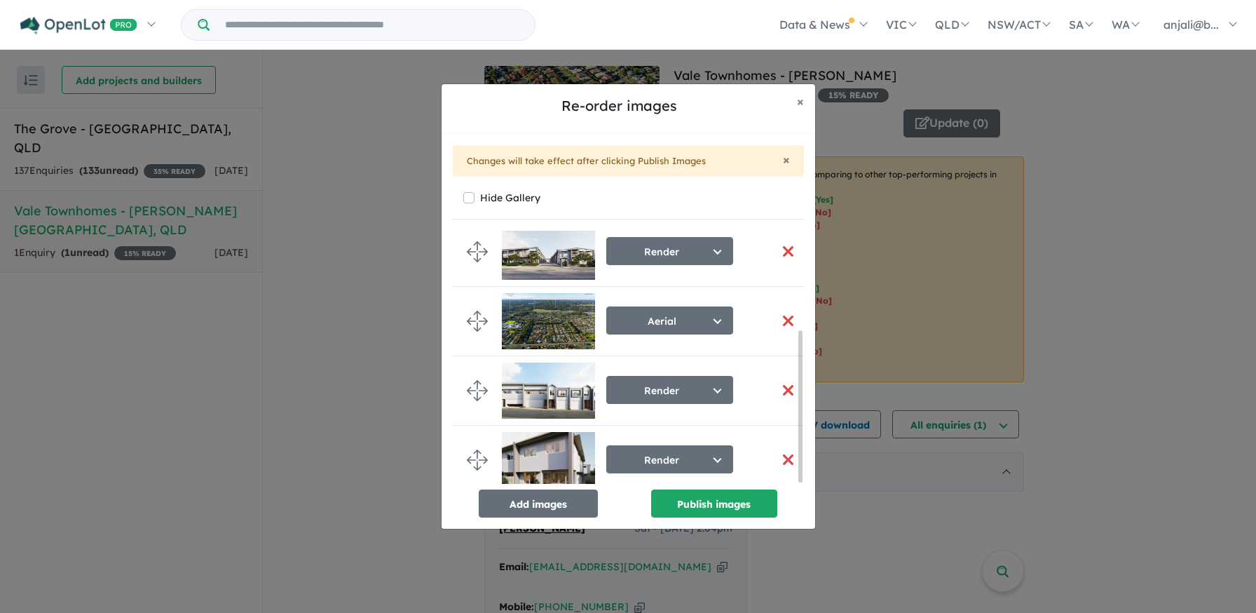
click at [796, 318] on button "button" at bounding box center [788, 321] width 29 height 30
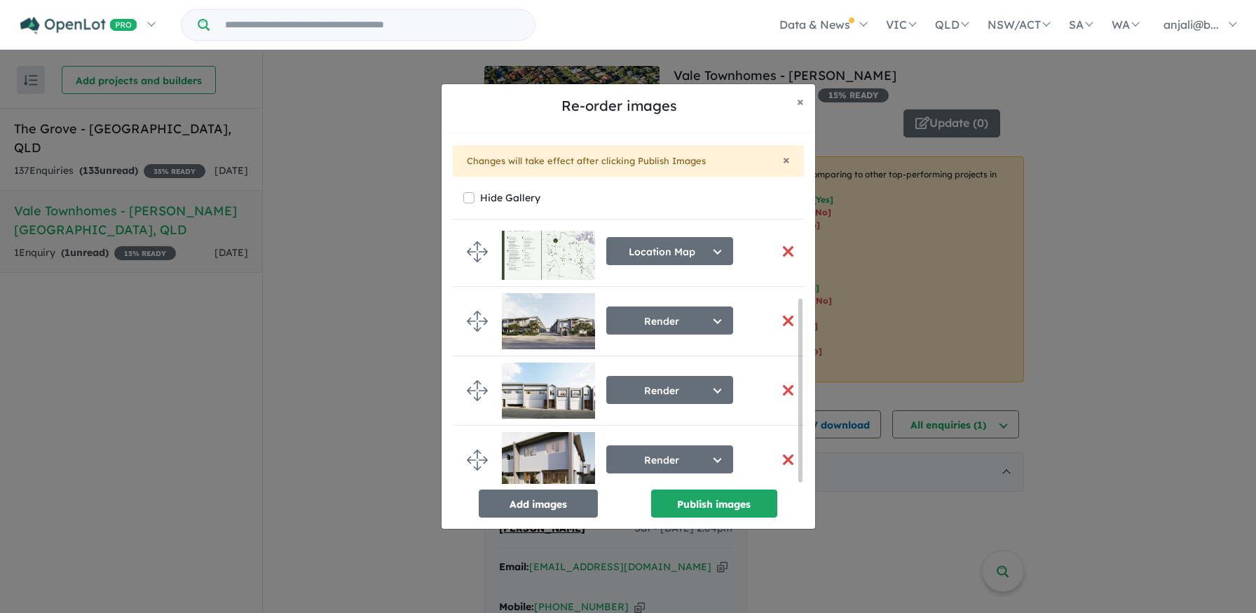
click at [796, 318] on button "button" at bounding box center [788, 321] width 29 height 30
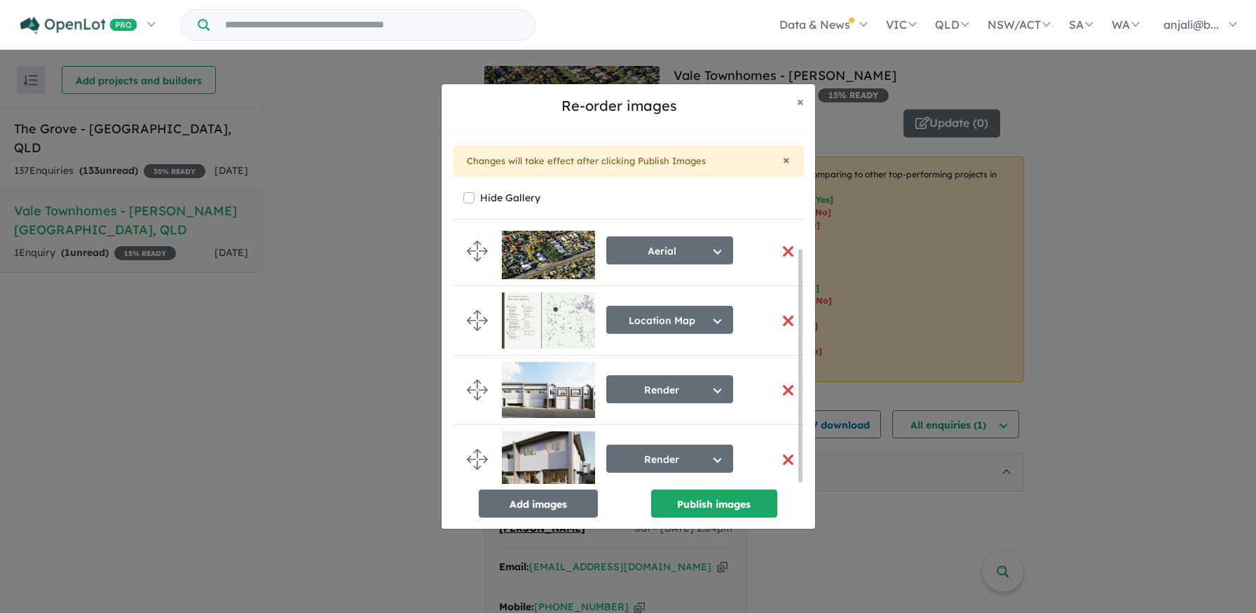
click at [781, 309] on button "button" at bounding box center [788, 321] width 29 height 30
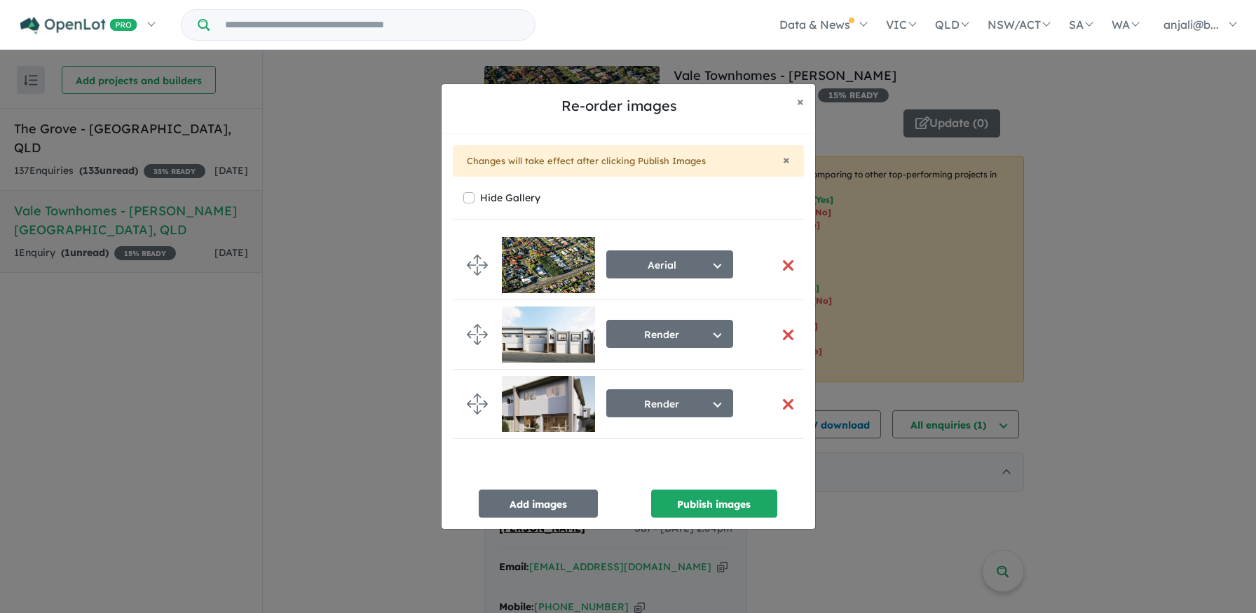
scroll to position [0, 0]
click at [781, 309] on li "Render Select image tag Aerial Location Map Masterplan Lifestyle Amenities Park…" at bounding box center [634, 334] width 362 height 69
click at [787, 342] on button "button" at bounding box center [788, 335] width 29 height 30
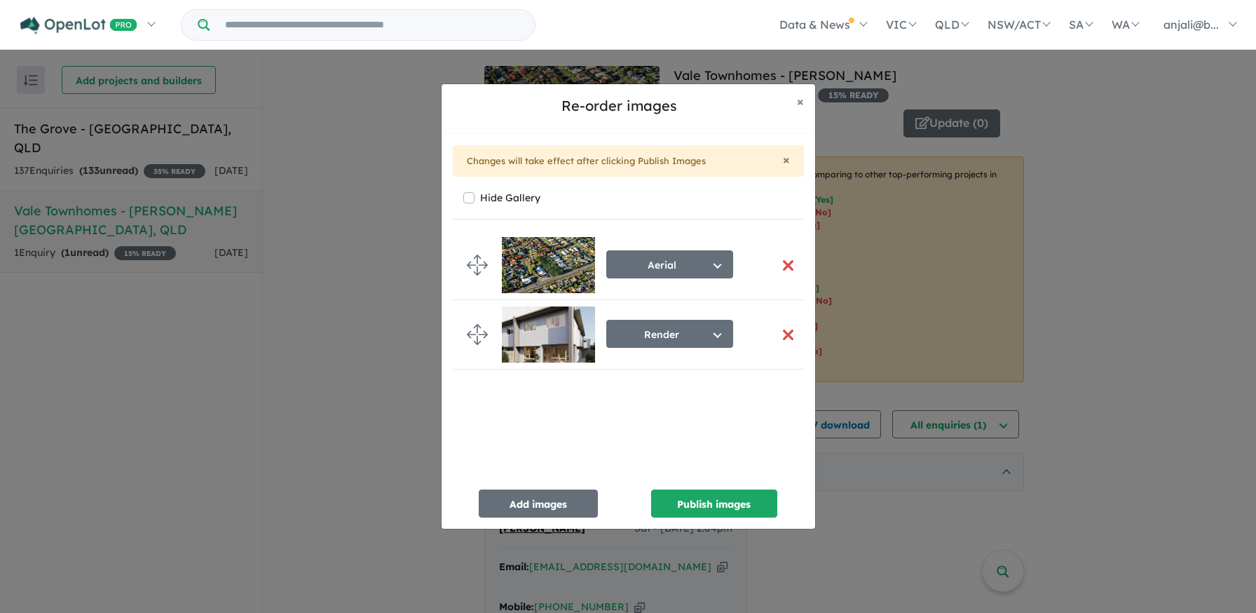
click at [785, 337] on button "button" at bounding box center [788, 335] width 29 height 30
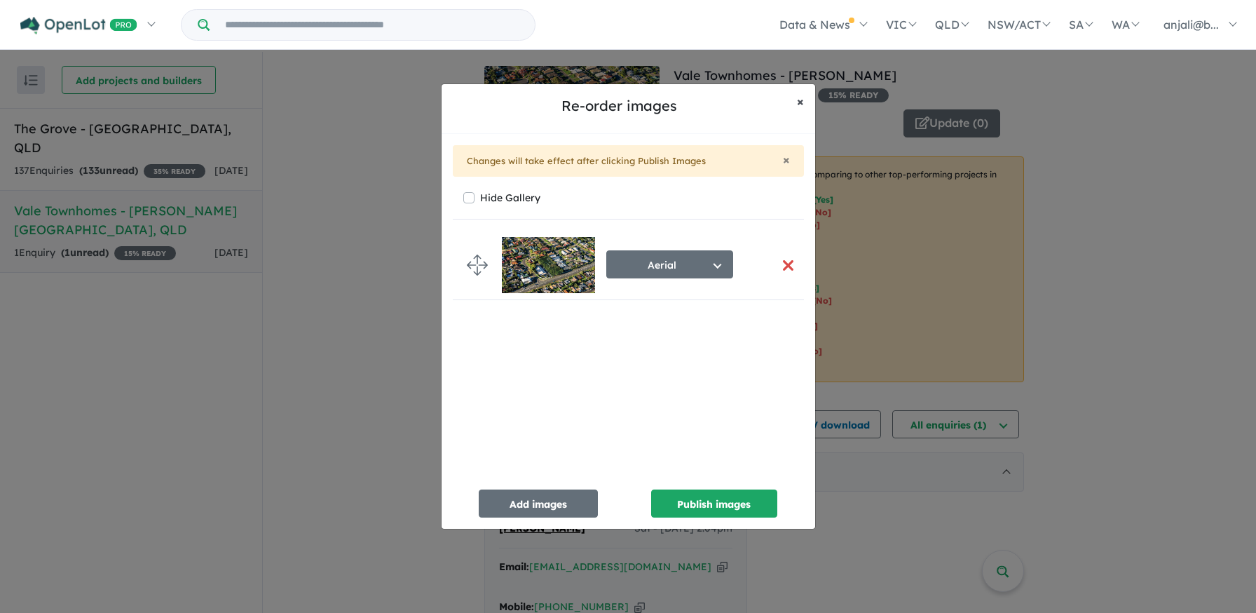
click at [793, 104] on button "× Close" at bounding box center [800, 101] width 29 height 35
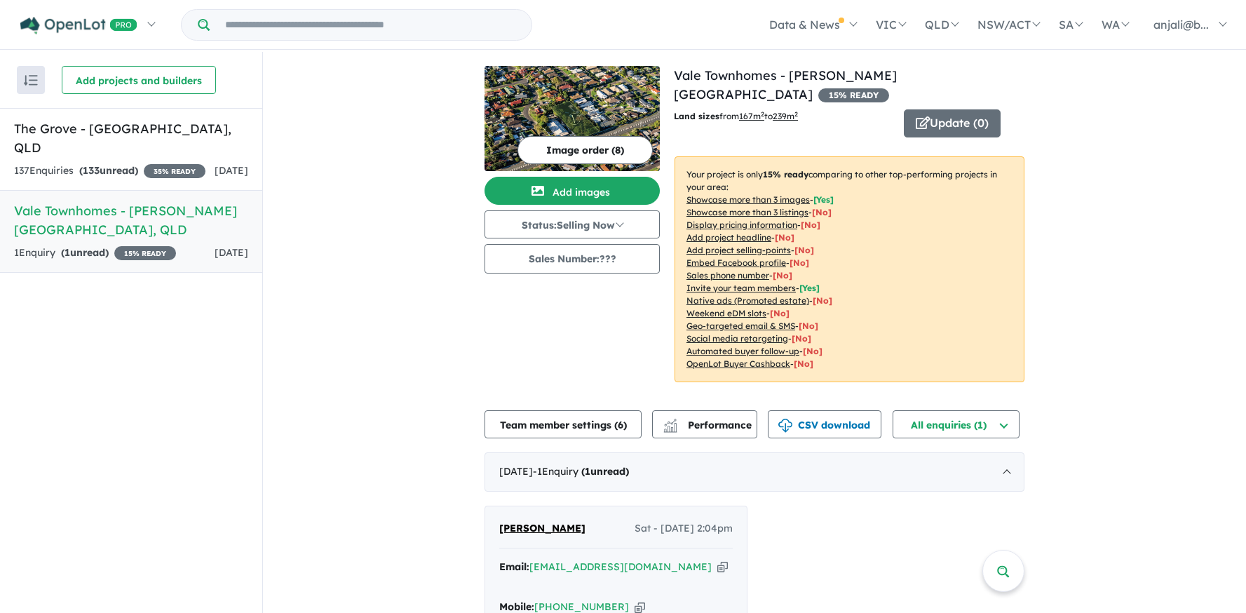
click at [604, 127] on img at bounding box center [571, 118] width 175 height 105
click at [591, 155] on button "Image order ( 8 )" at bounding box center [584, 150] width 135 height 28
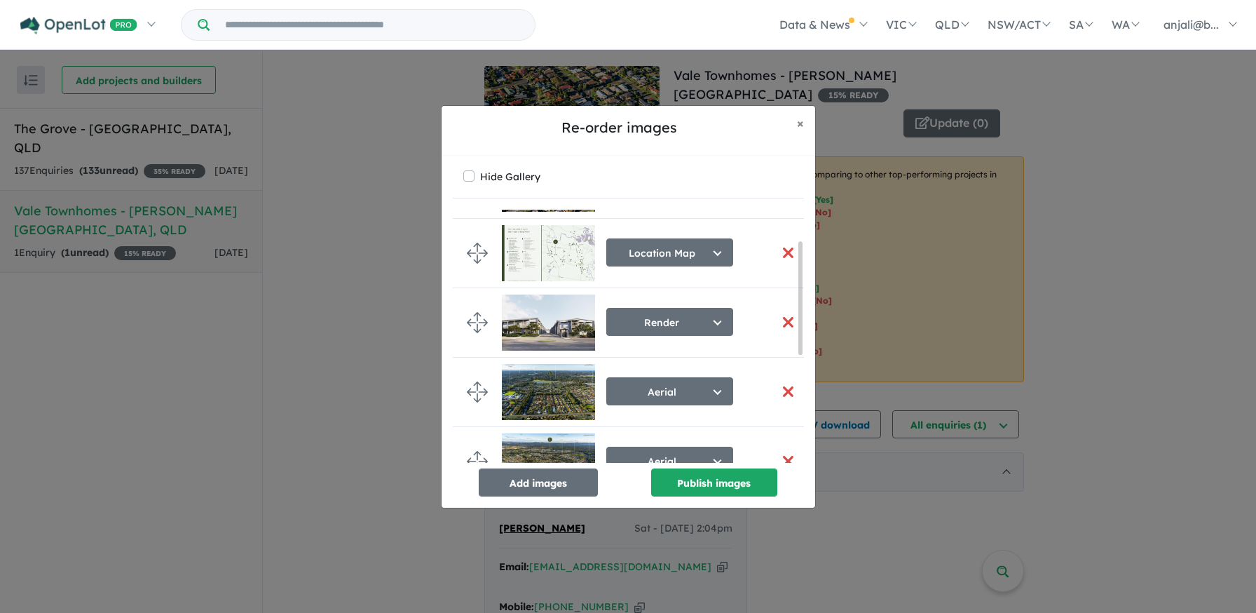
scroll to position [79, 0]
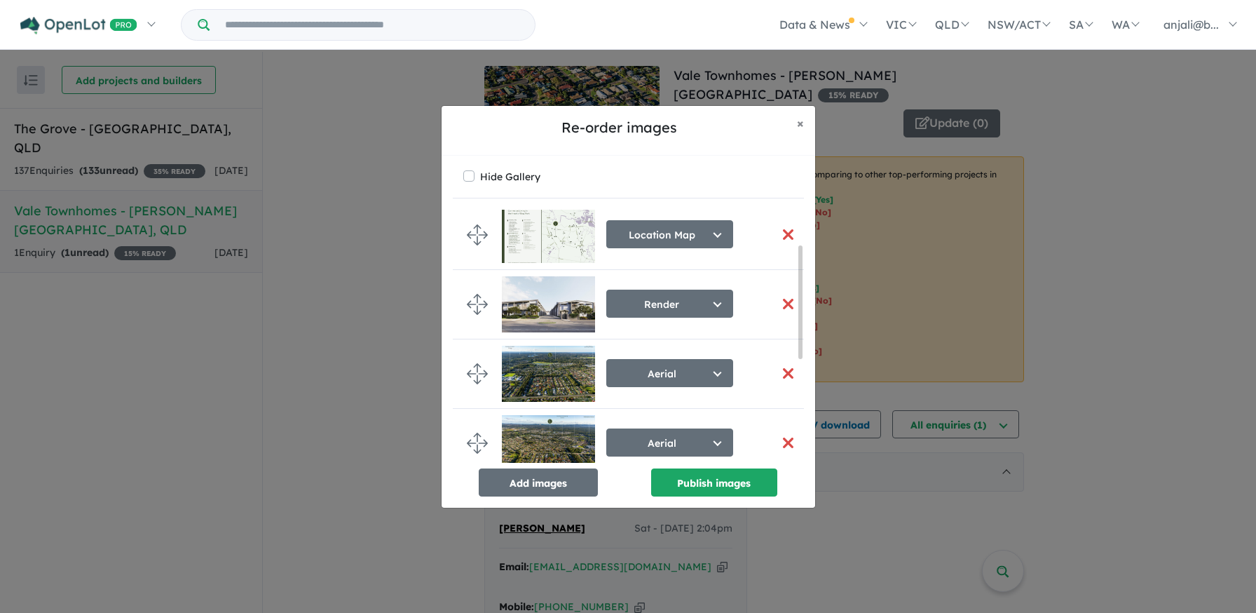
click at [786, 378] on button "button" at bounding box center [788, 373] width 29 height 30
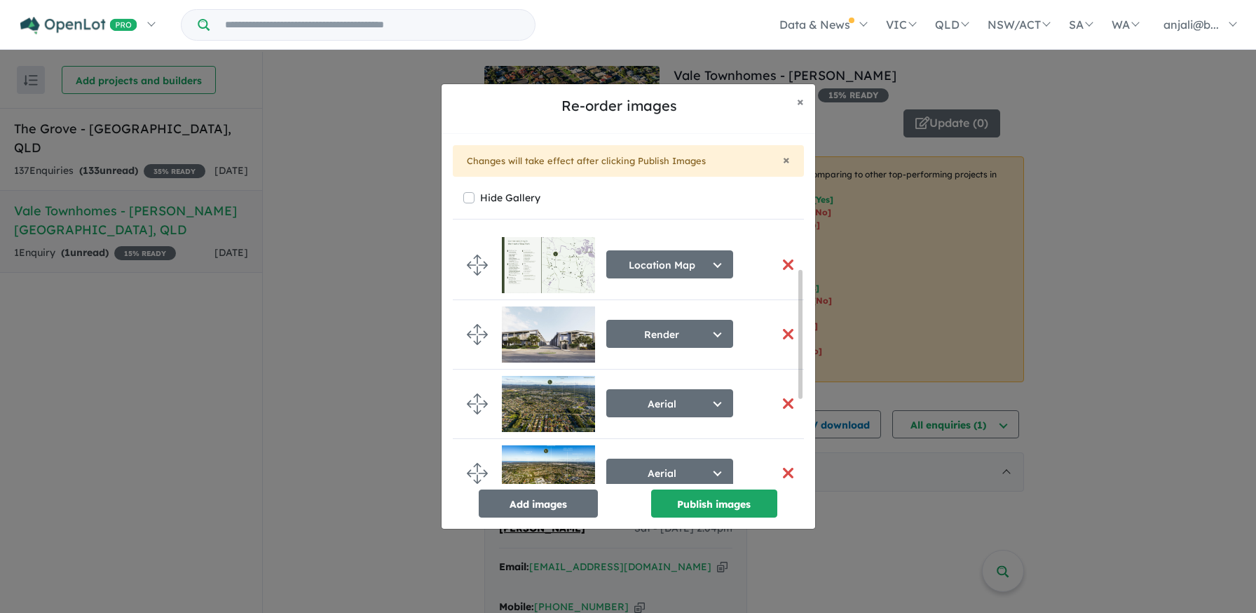
click at [789, 407] on button "button" at bounding box center [788, 403] width 29 height 30
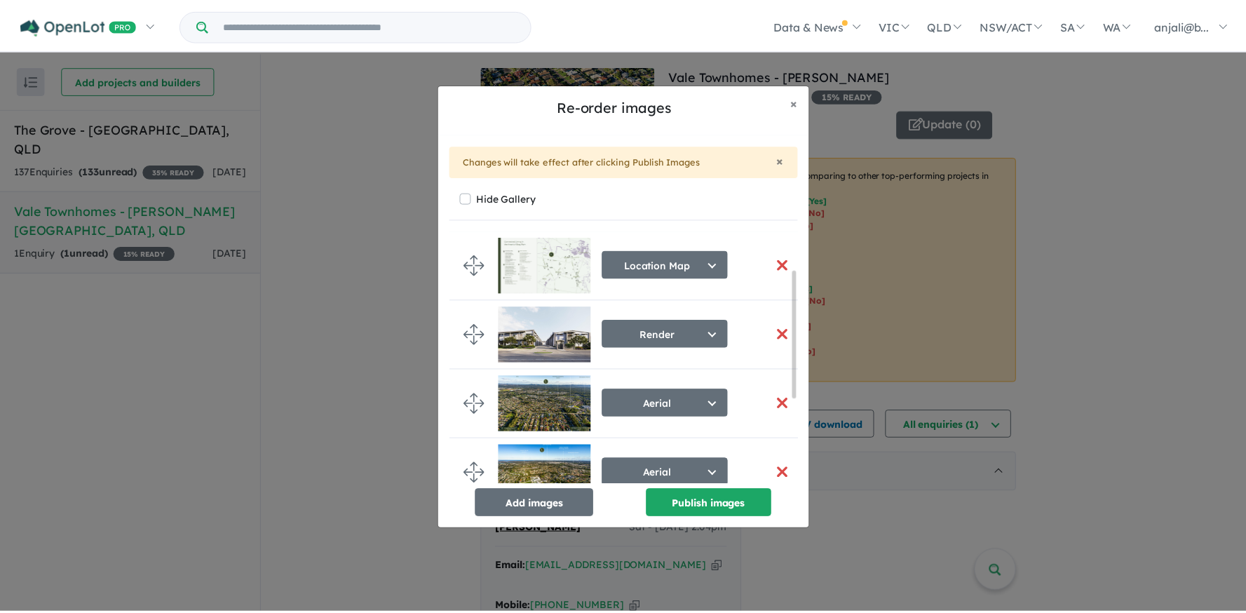
scroll to position [73, 0]
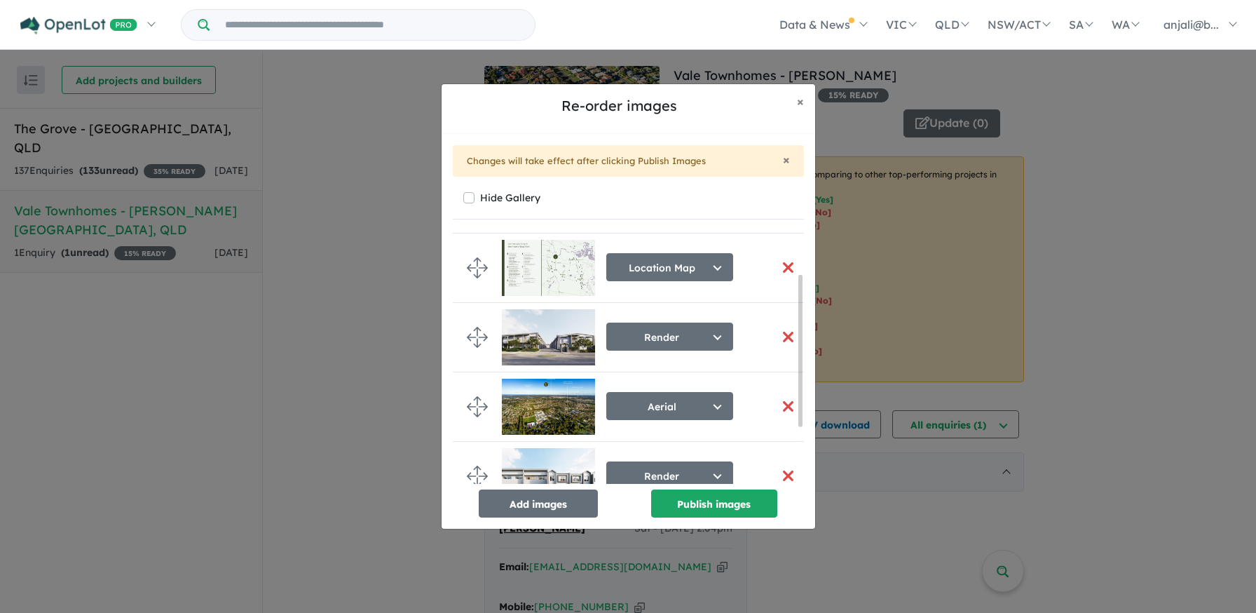
click at [782, 416] on button "button" at bounding box center [788, 406] width 29 height 30
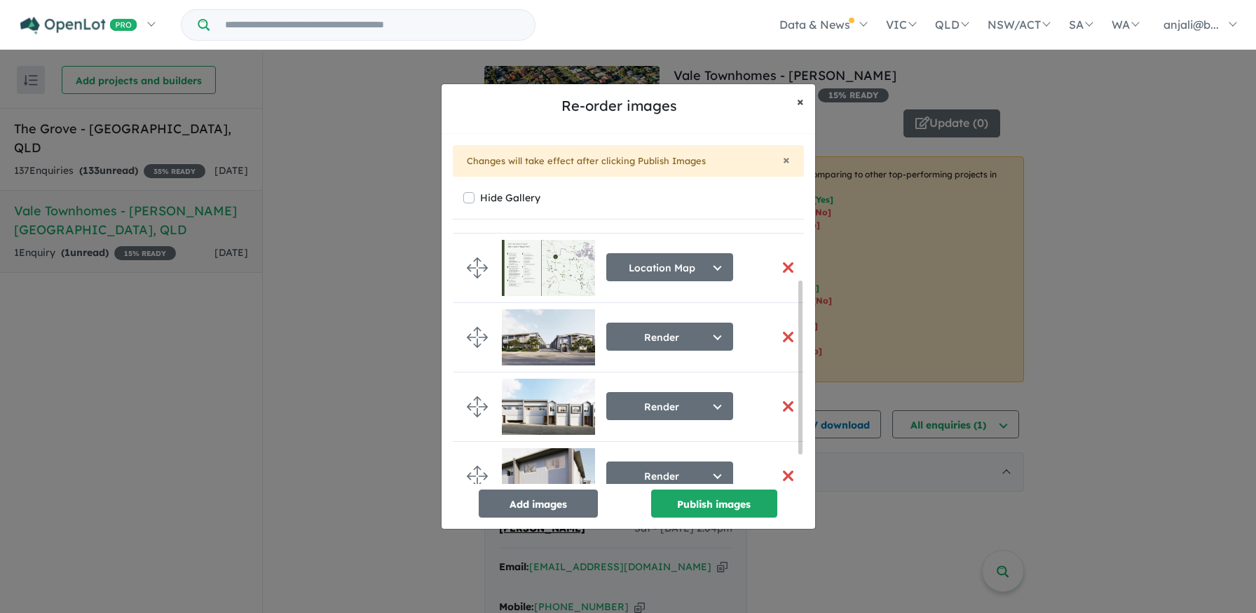
click at [808, 105] on button "× Close" at bounding box center [800, 101] width 29 height 35
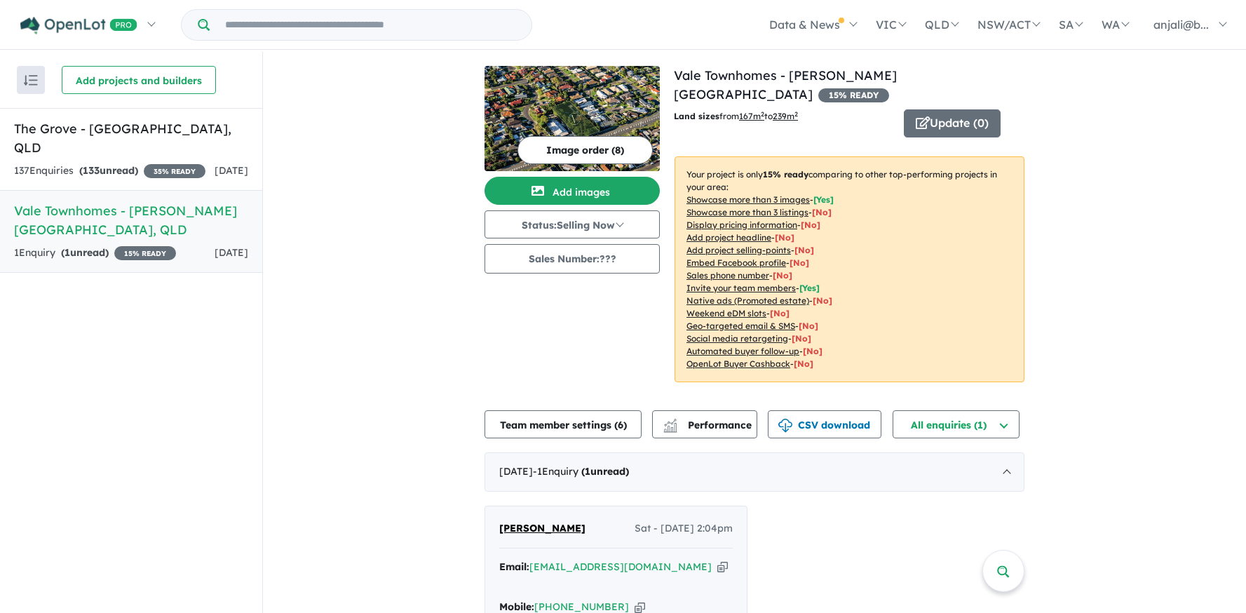
click at [559, 100] on img at bounding box center [571, 118] width 175 height 105
